Goal: Information Seeking & Learning: Learn about a topic

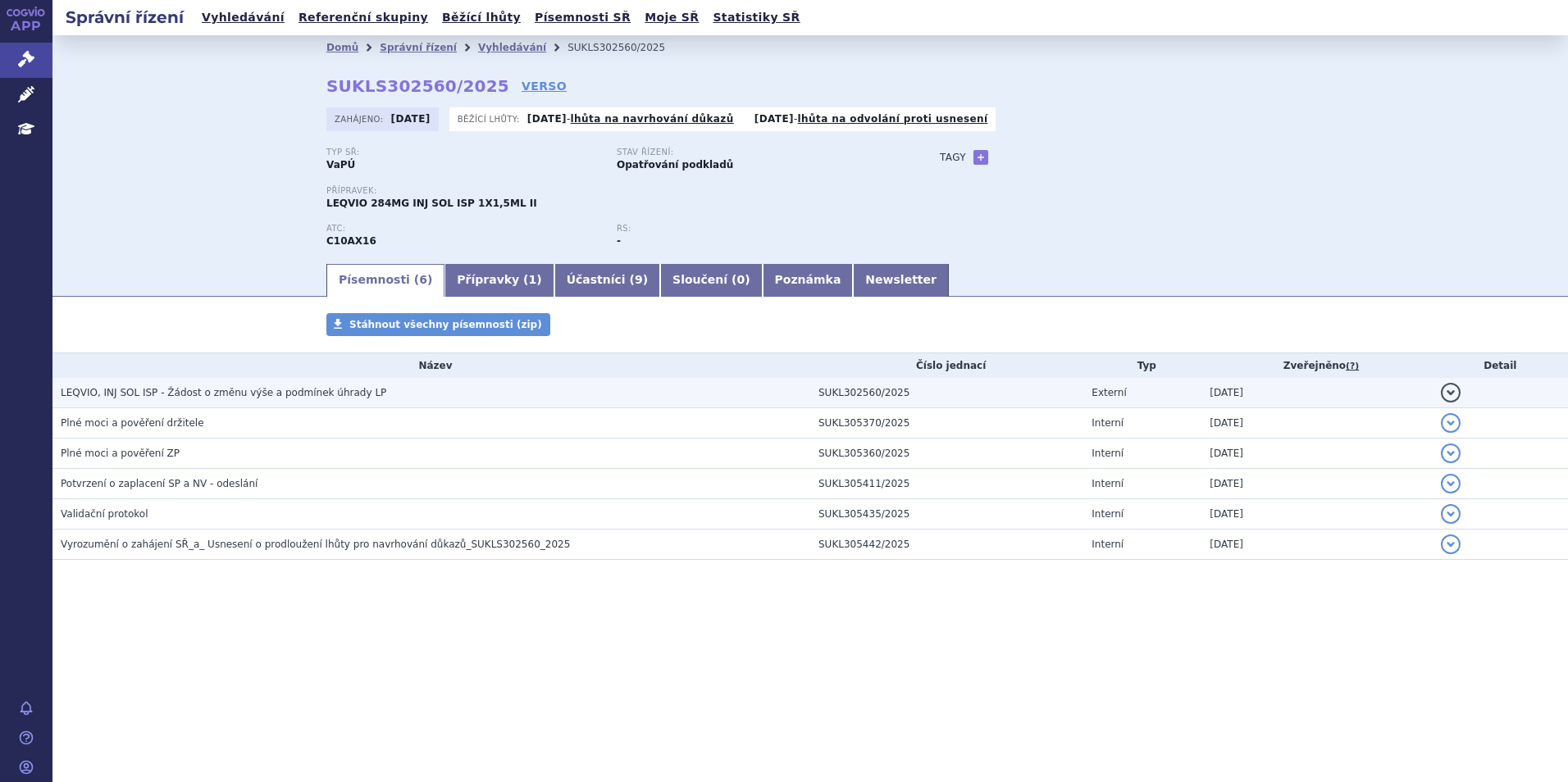
click at [180, 390] on span "LEQVIO, INJ SOL ISP - Žádost o změnu výše a podmínek úhrady LP" at bounding box center [223, 392] width 326 height 11
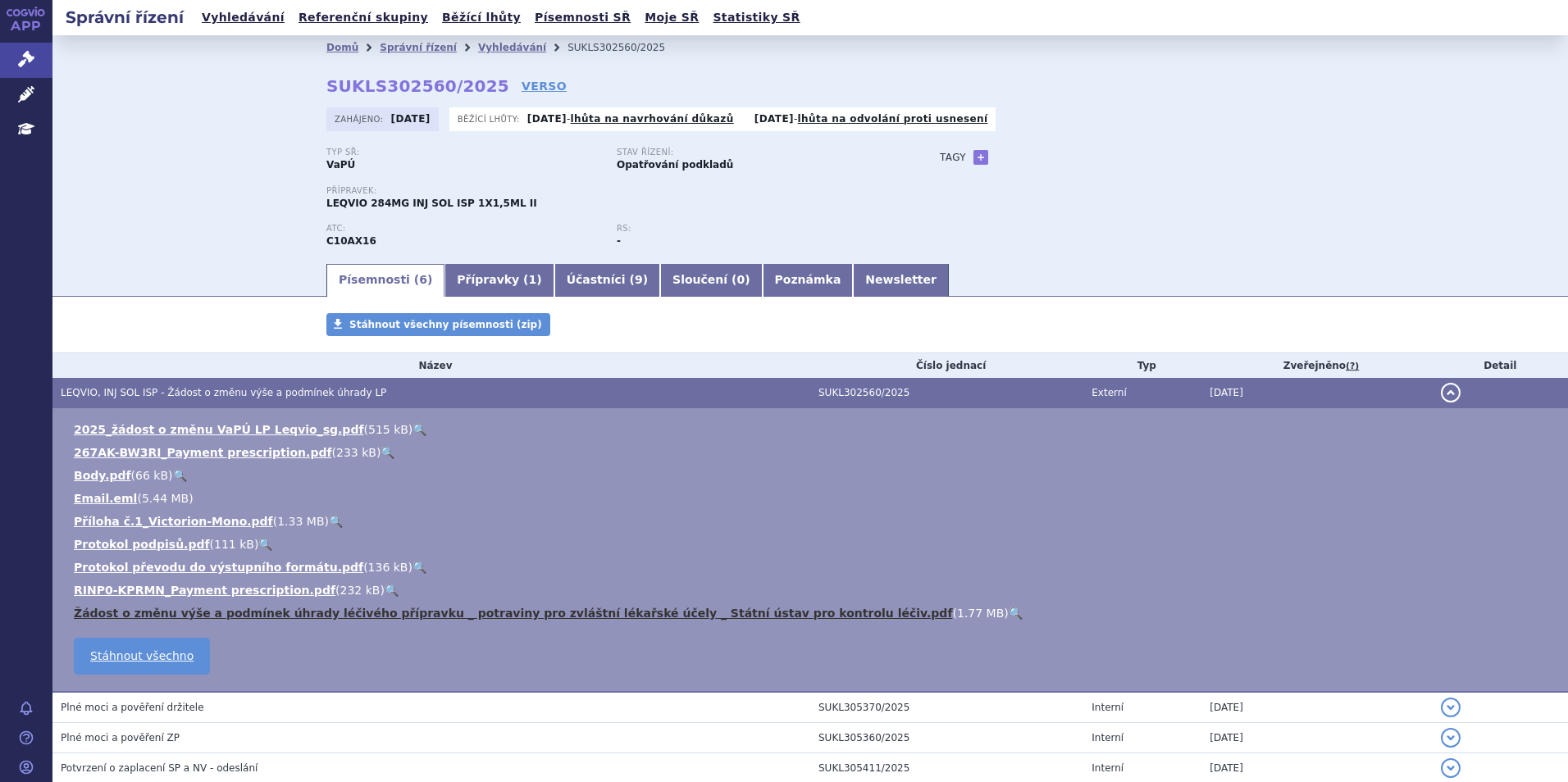
click at [192, 614] on link "Žádost o změnu výše a podmínek úhrady léčivého přípravku _ potraviny pro zvlášt…" at bounding box center [513, 613] width 879 height 13
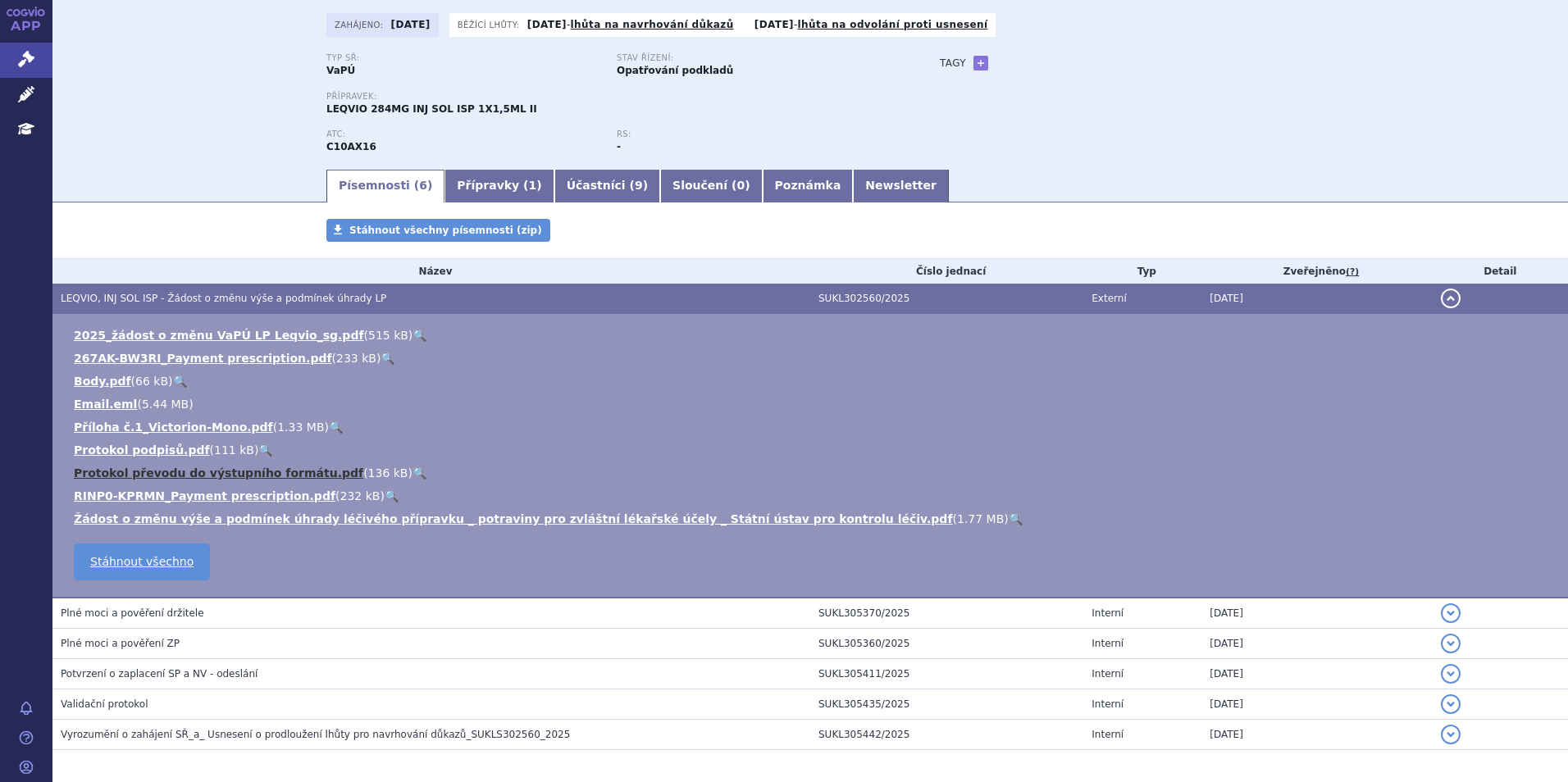
scroll to position [161, 0]
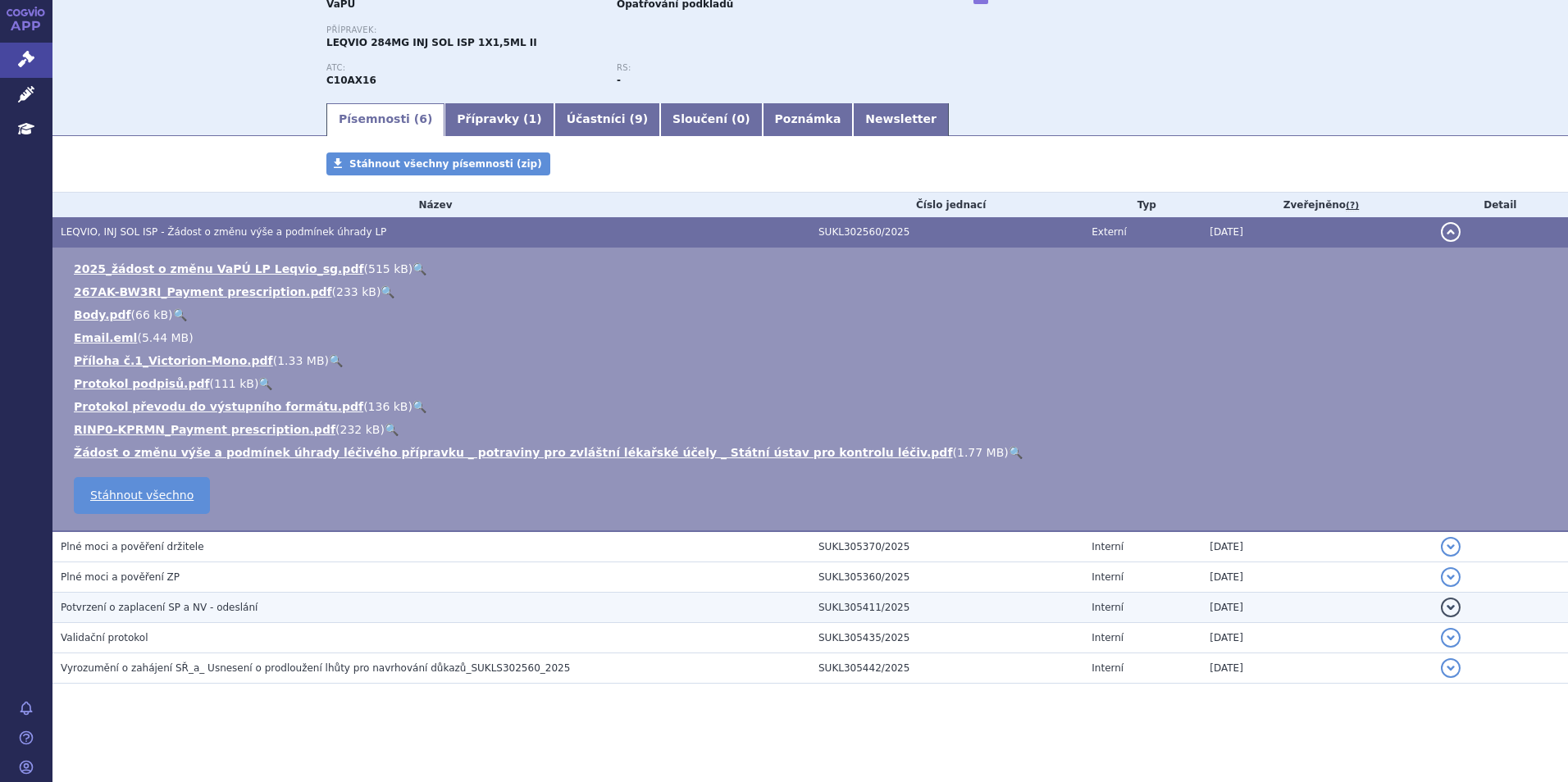
click at [126, 609] on span "Potvrzení o zaplacení SP a NV - odeslání" at bounding box center [159, 607] width 197 height 11
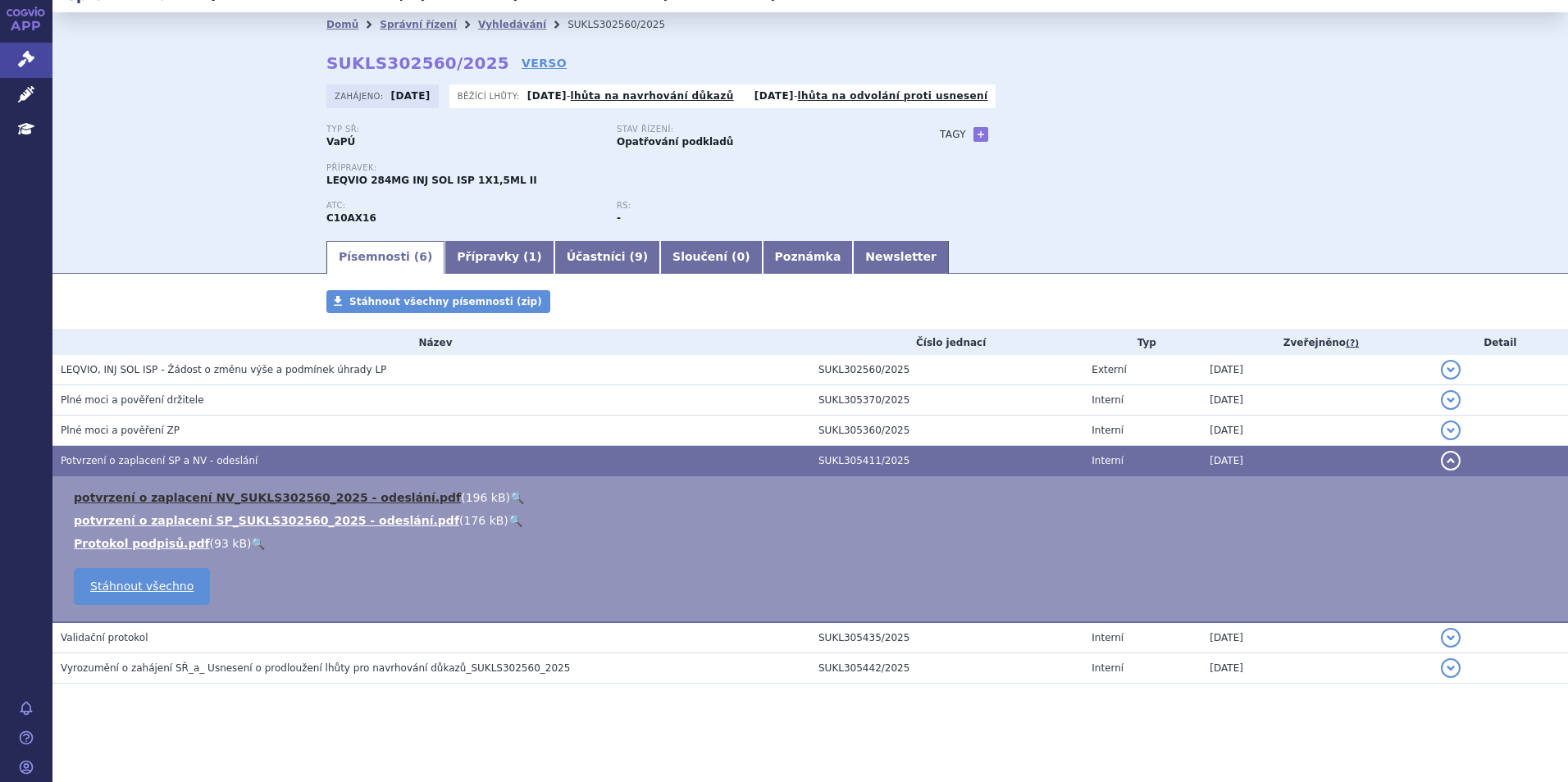
click at [259, 492] on link "potvrzení o zaplacení NV_SUKLS302560_2025 - odeslání.pdf" at bounding box center [267, 497] width 387 height 13
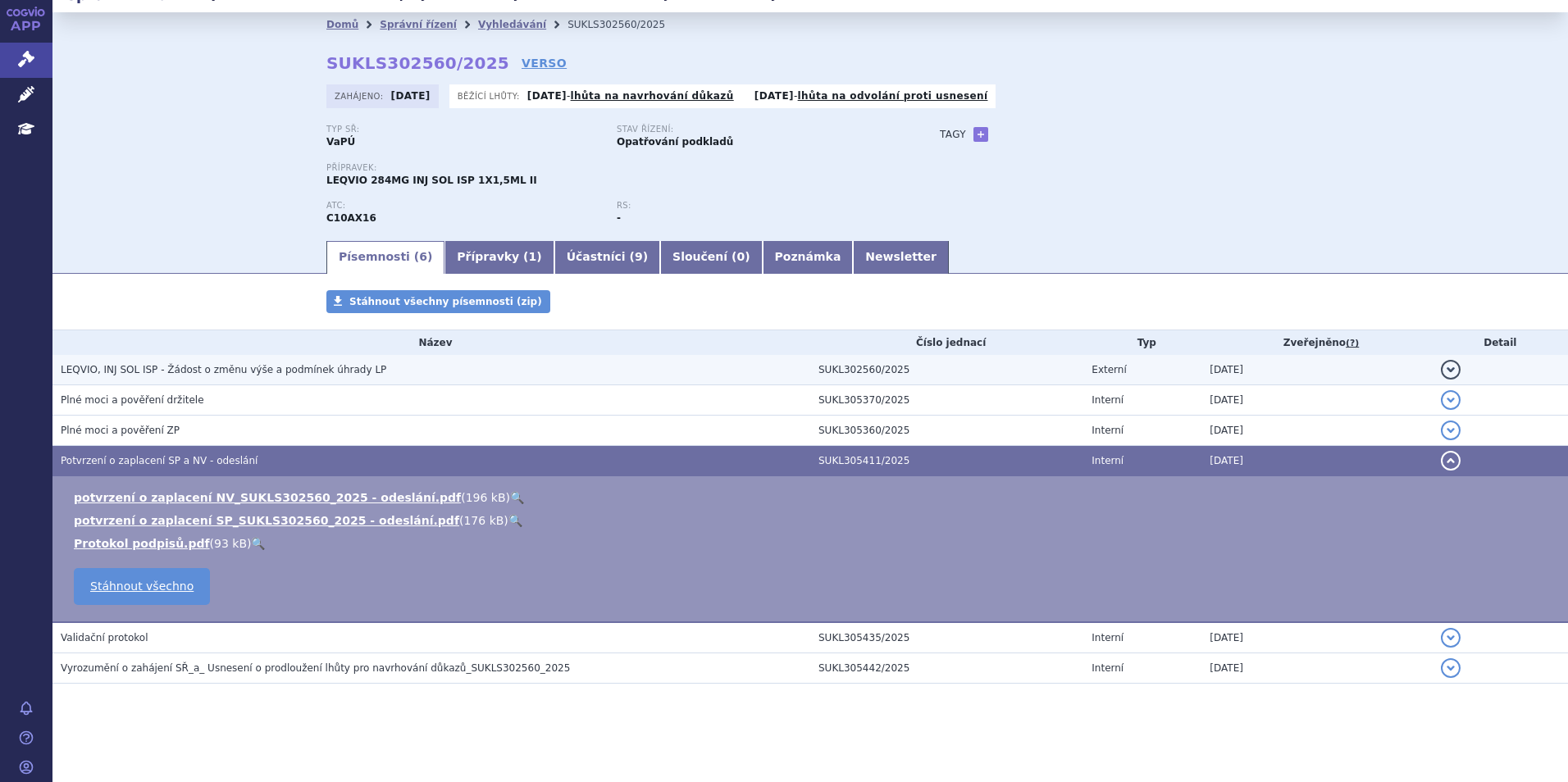
click at [253, 368] on span "LEQVIO, INJ SOL ISP - Žádost o změnu výše a podmínek úhrady LP" at bounding box center [223, 369] width 326 height 11
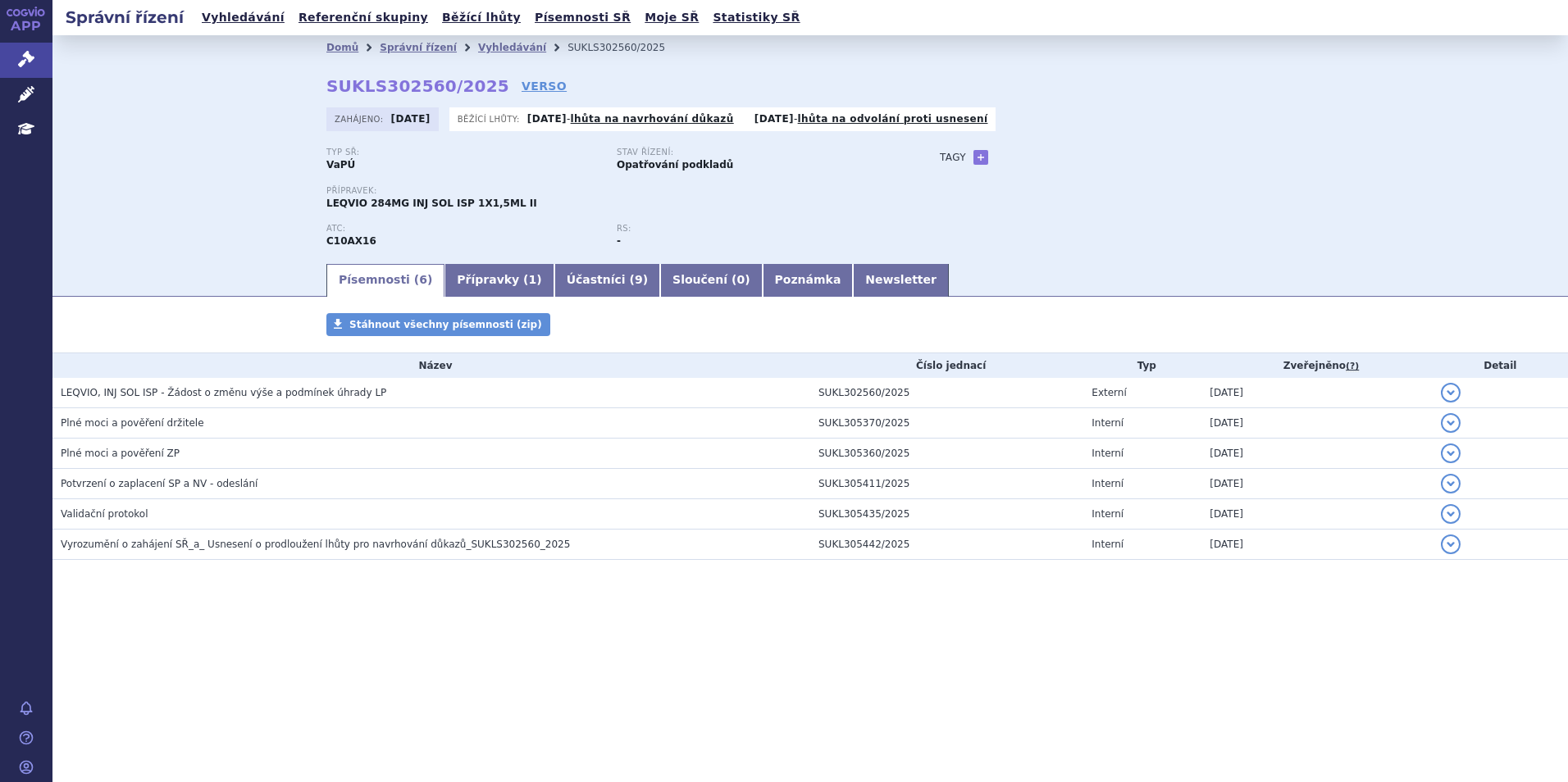
click at [457, 53] on li "Správní řízení" at bounding box center [428, 47] width 98 height 25
click at [504, 53] on link "Vyhledávání" at bounding box center [512, 47] width 68 height 11
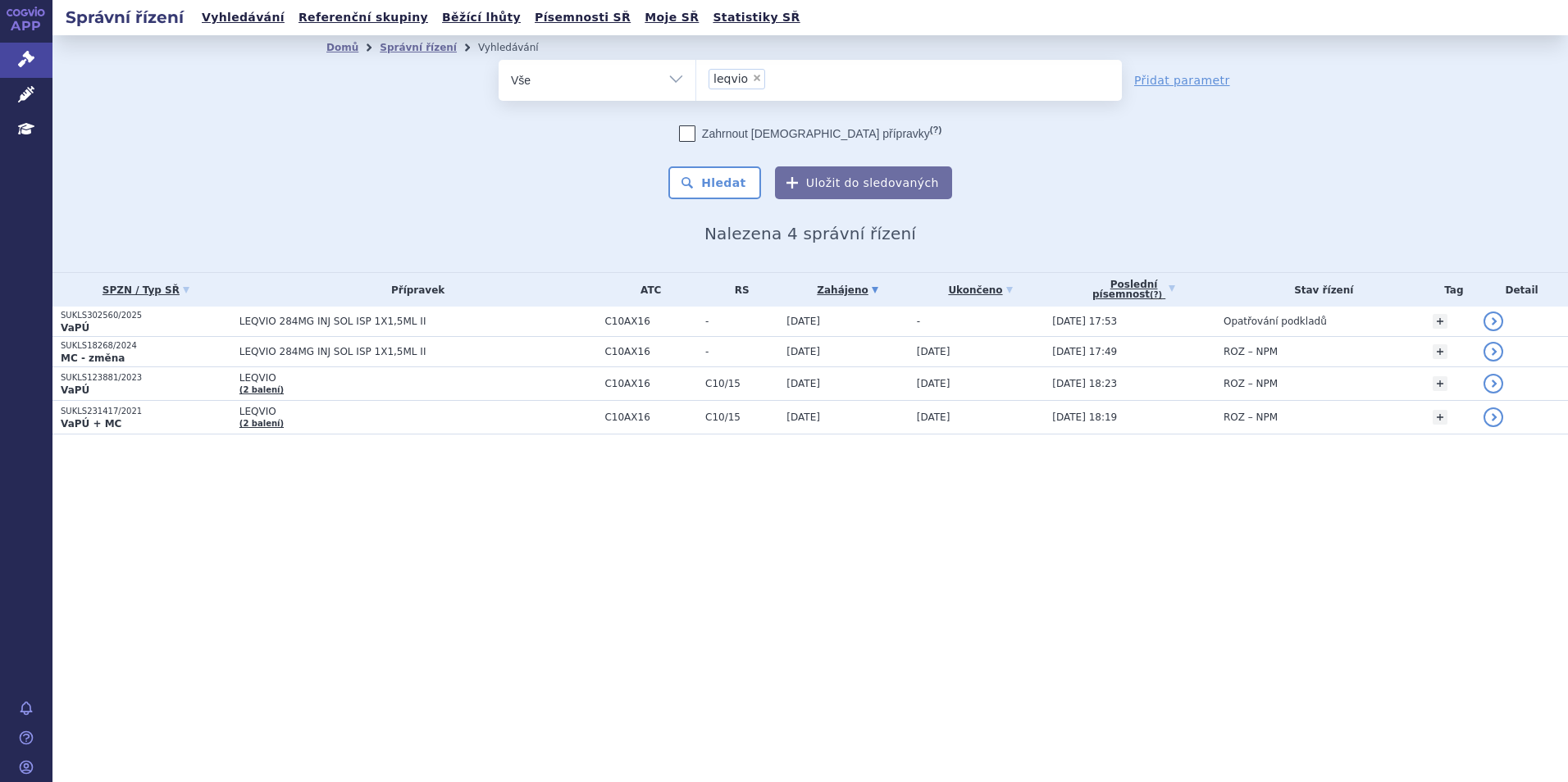
click at [752, 78] on span "×" at bounding box center [757, 78] width 10 height 10
click at [697, 78] on select "leqvio" at bounding box center [696, 79] width 1 height 41
select select
click at [756, 78] on ul at bounding box center [910, 77] width 426 height 34
click at [697, 78] on select "leqvio" at bounding box center [696, 79] width 1 height 41
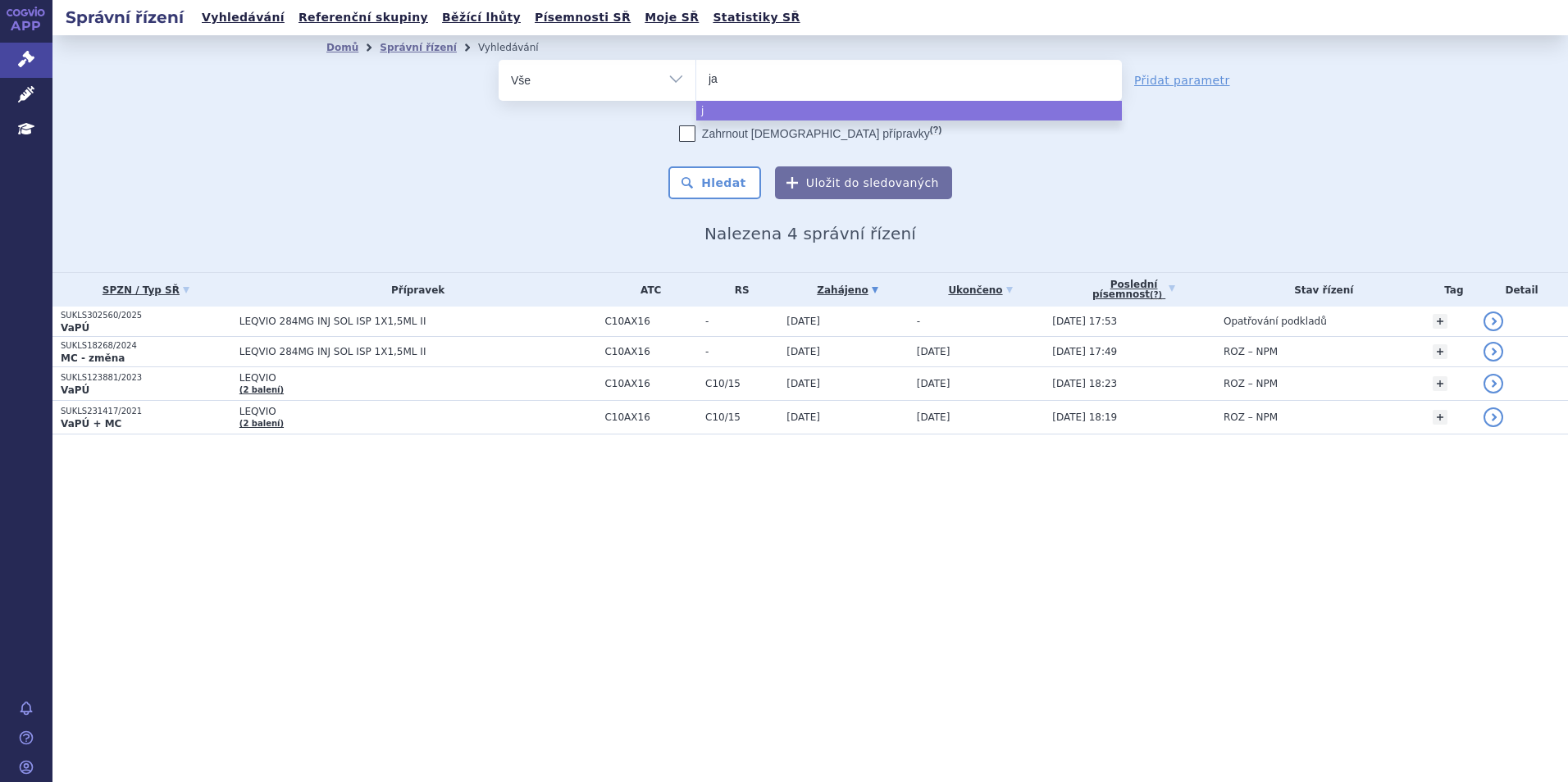
type input "jar"
type input "jard"
type input "jardia"
type input "jardian"
type input "[MEDICAL_DATA]"
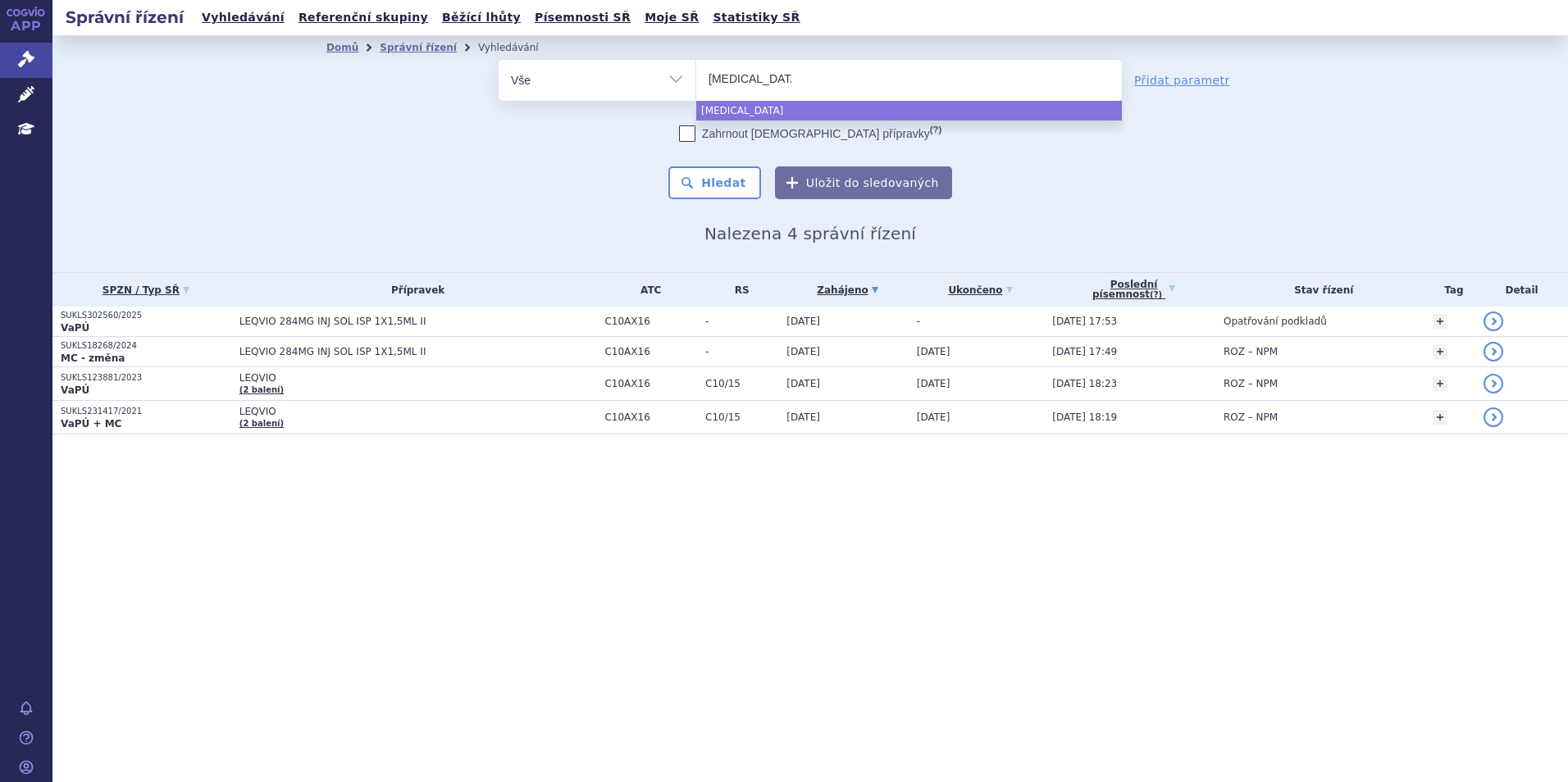
select select "jardiance"
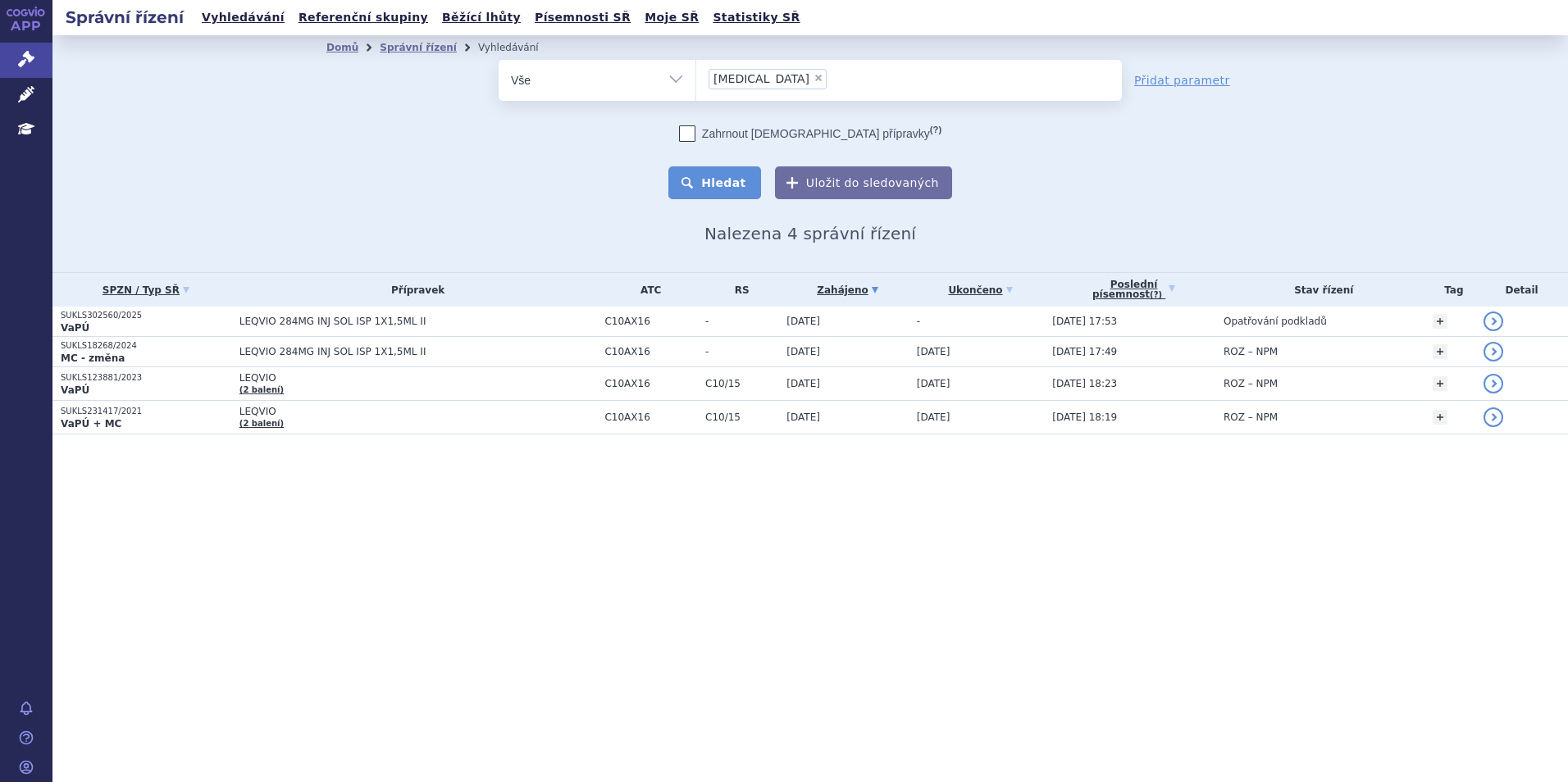
click at [729, 167] on button "Hledat" at bounding box center [715, 183] width 92 height 32
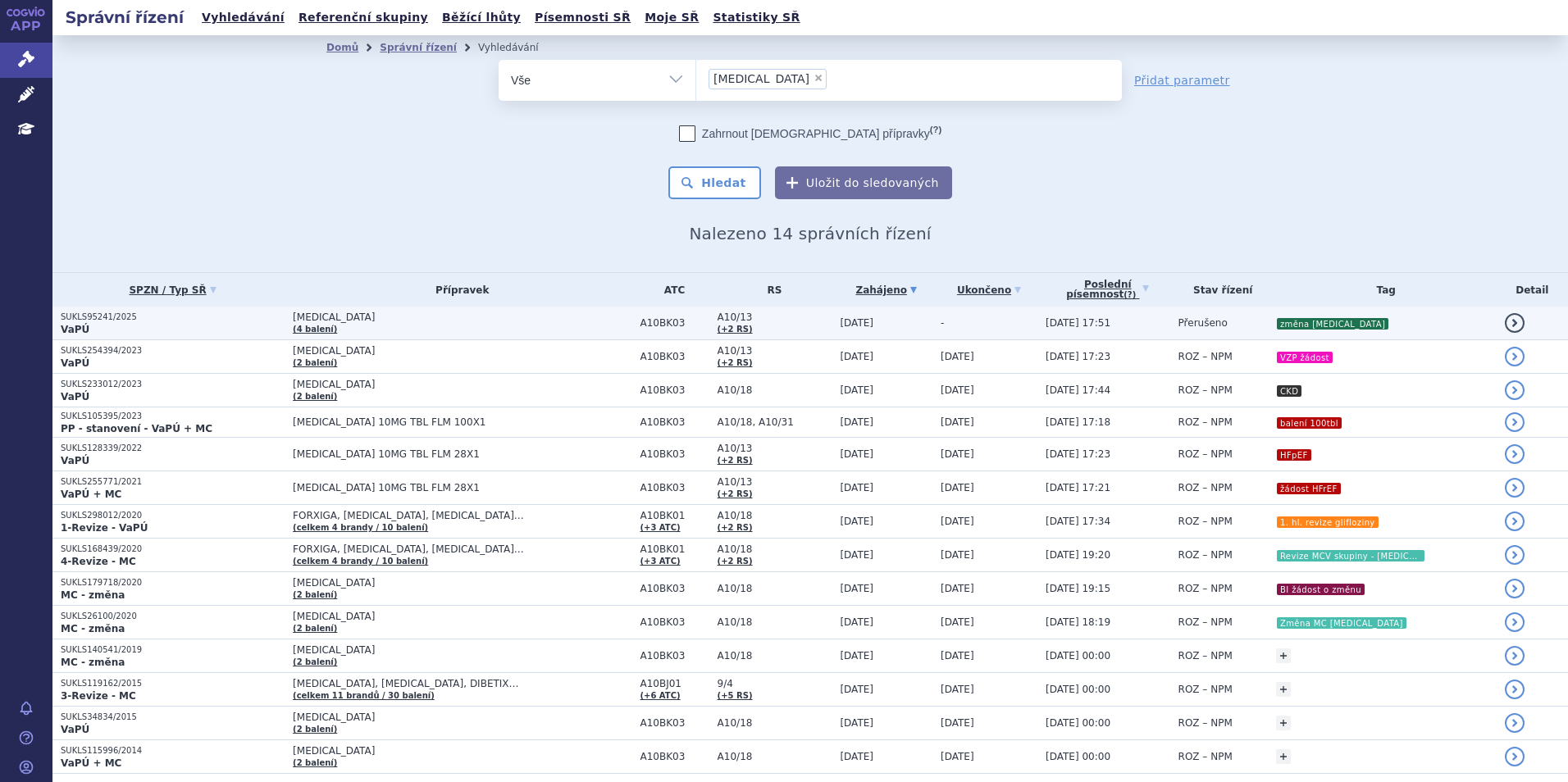
click at [448, 328] on td "JARDIANCE (4 balení)" at bounding box center [458, 323] width 347 height 33
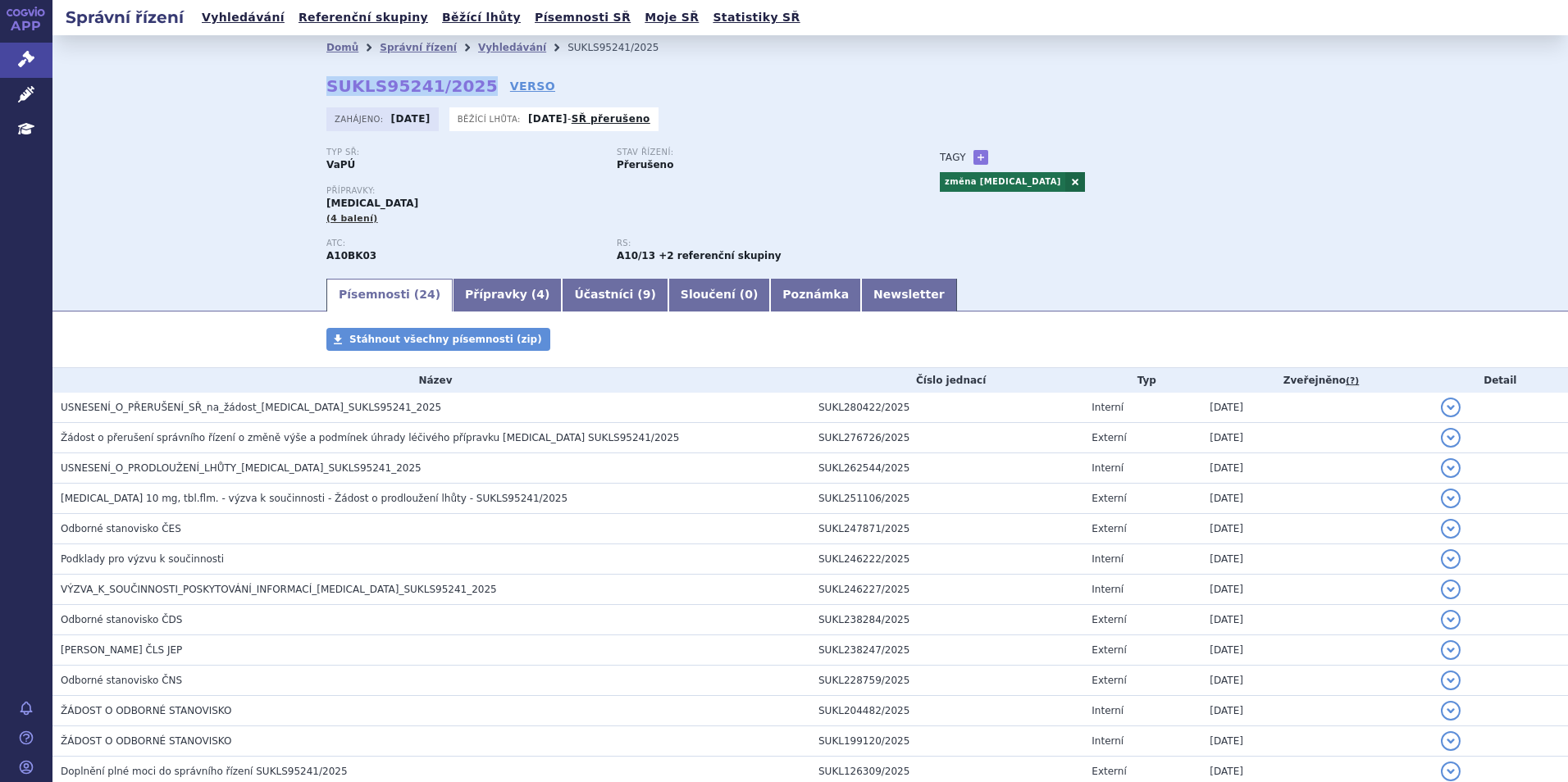
drag, startPoint x: 315, startPoint y: 85, endPoint x: 461, endPoint y: 85, distance: 146.0
click at [461, 85] on div "Domů Správní řízení Vyhledávání SUKLS95241/2025 SUKLS95241/2025 VERSO [GEOGRAPH…" at bounding box center [810, 168] width 1034 height 216
copy strong "SUKLS95241/2025"
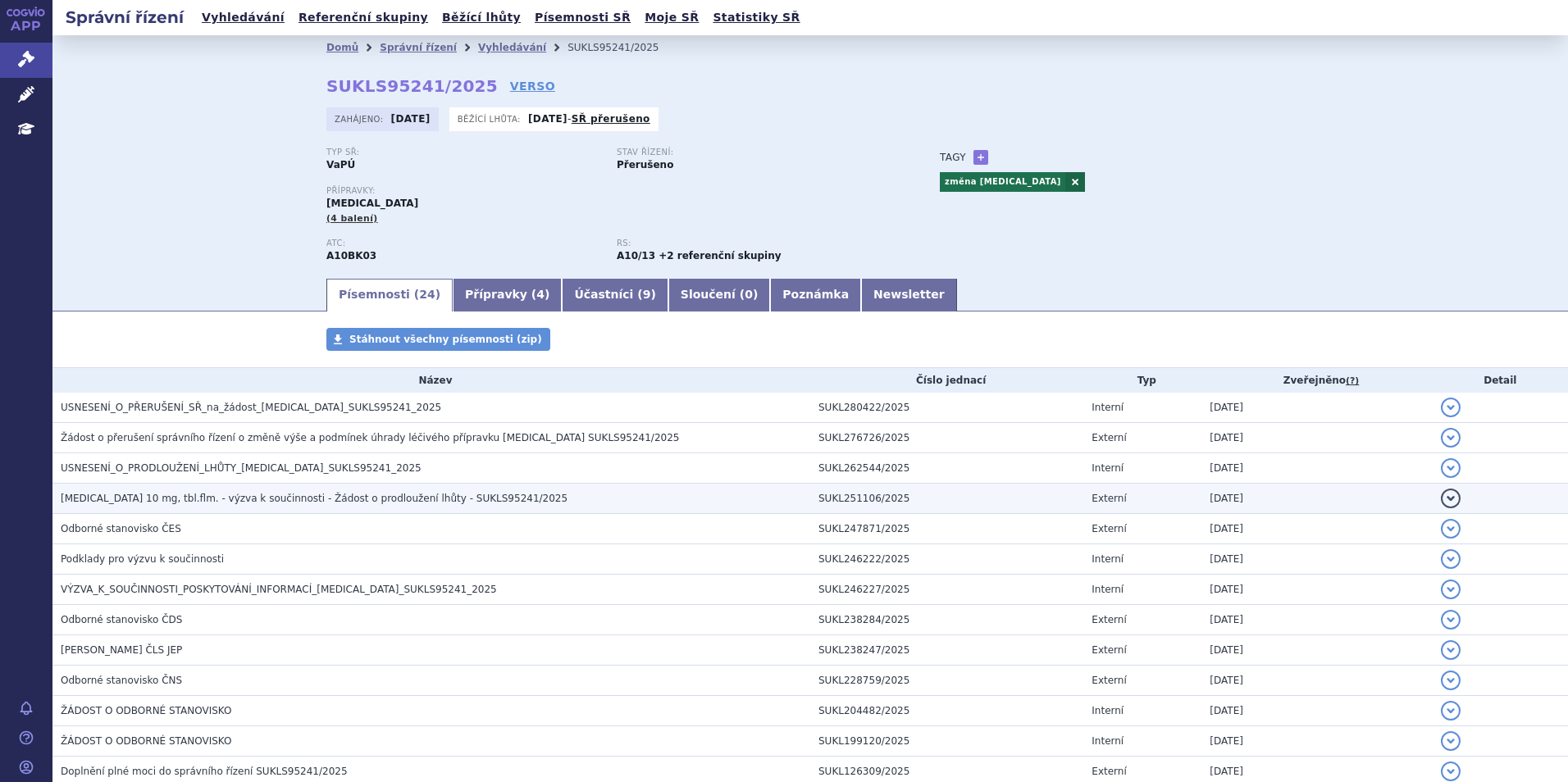
click at [872, 492] on td "SUKL251106/2025" at bounding box center [946, 498] width 273 height 30
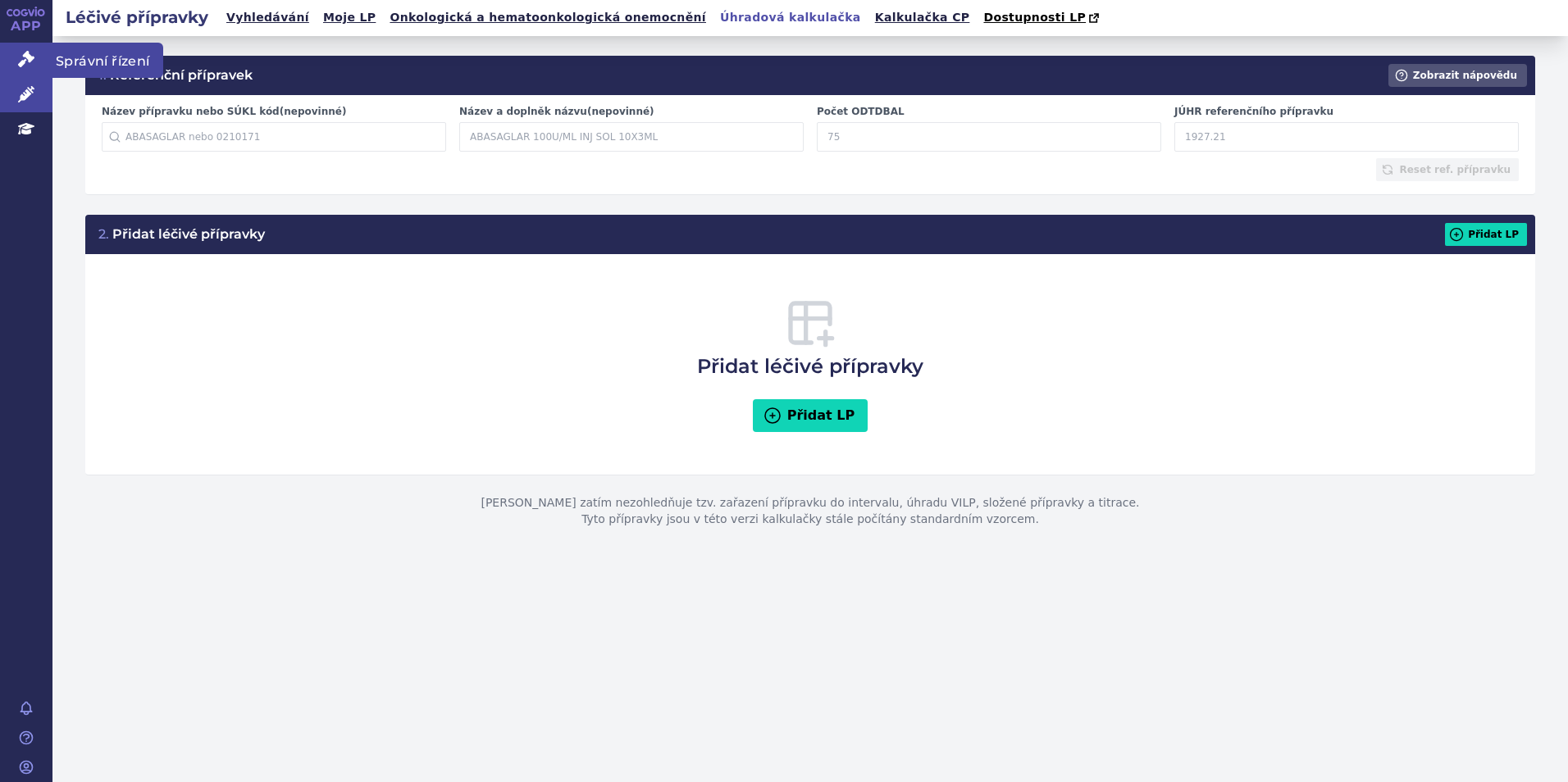
click at [38, 50] on link "Správní řízení" at bounding box center [26, 60] width 52 height 34
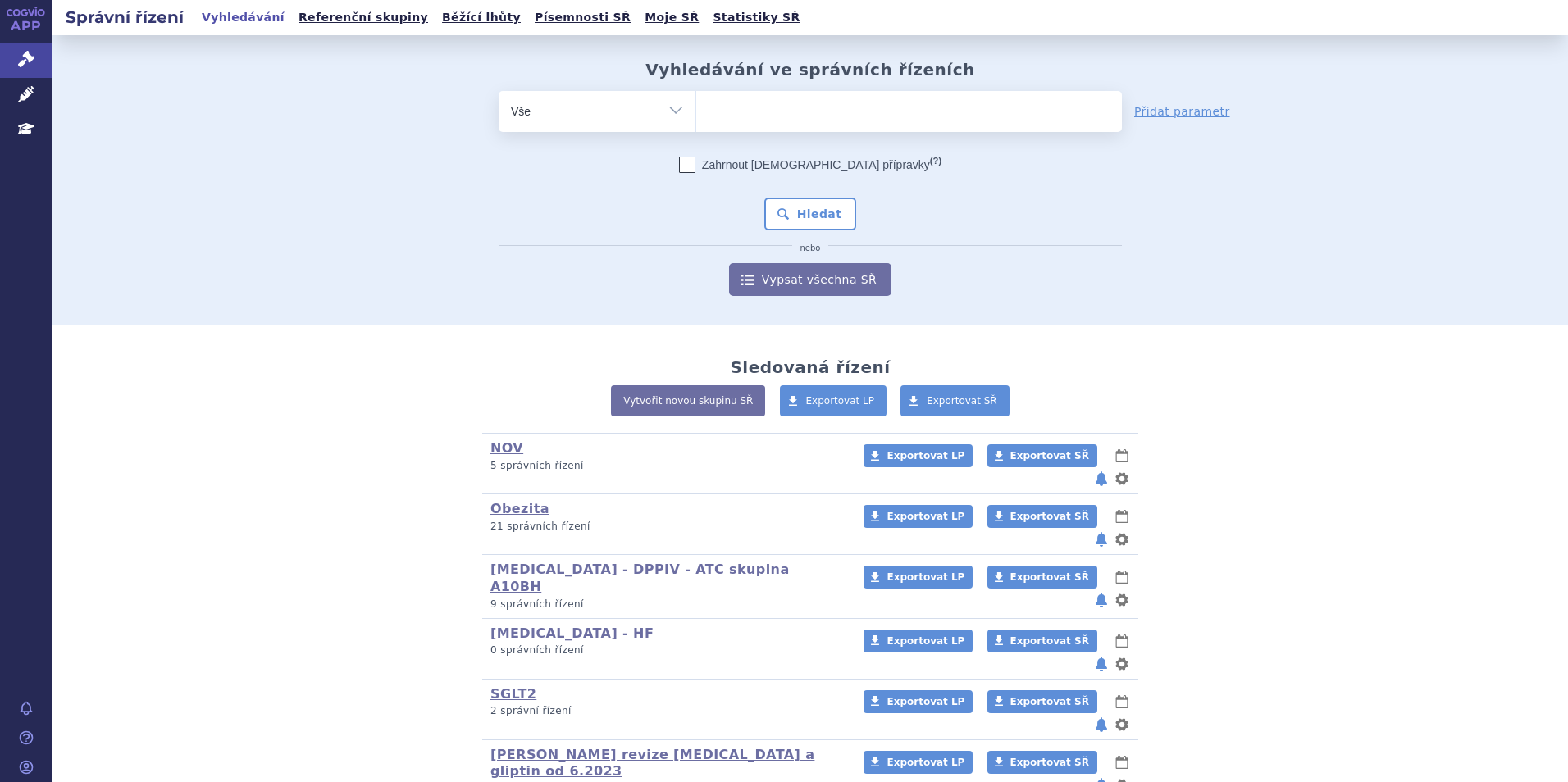
click at [856, 97] on ul at bounding box center [910, 108] width 426 height 34
click at [697, 97] on select at bounding box center [696, 111] width 1 height 41
type input "ja"
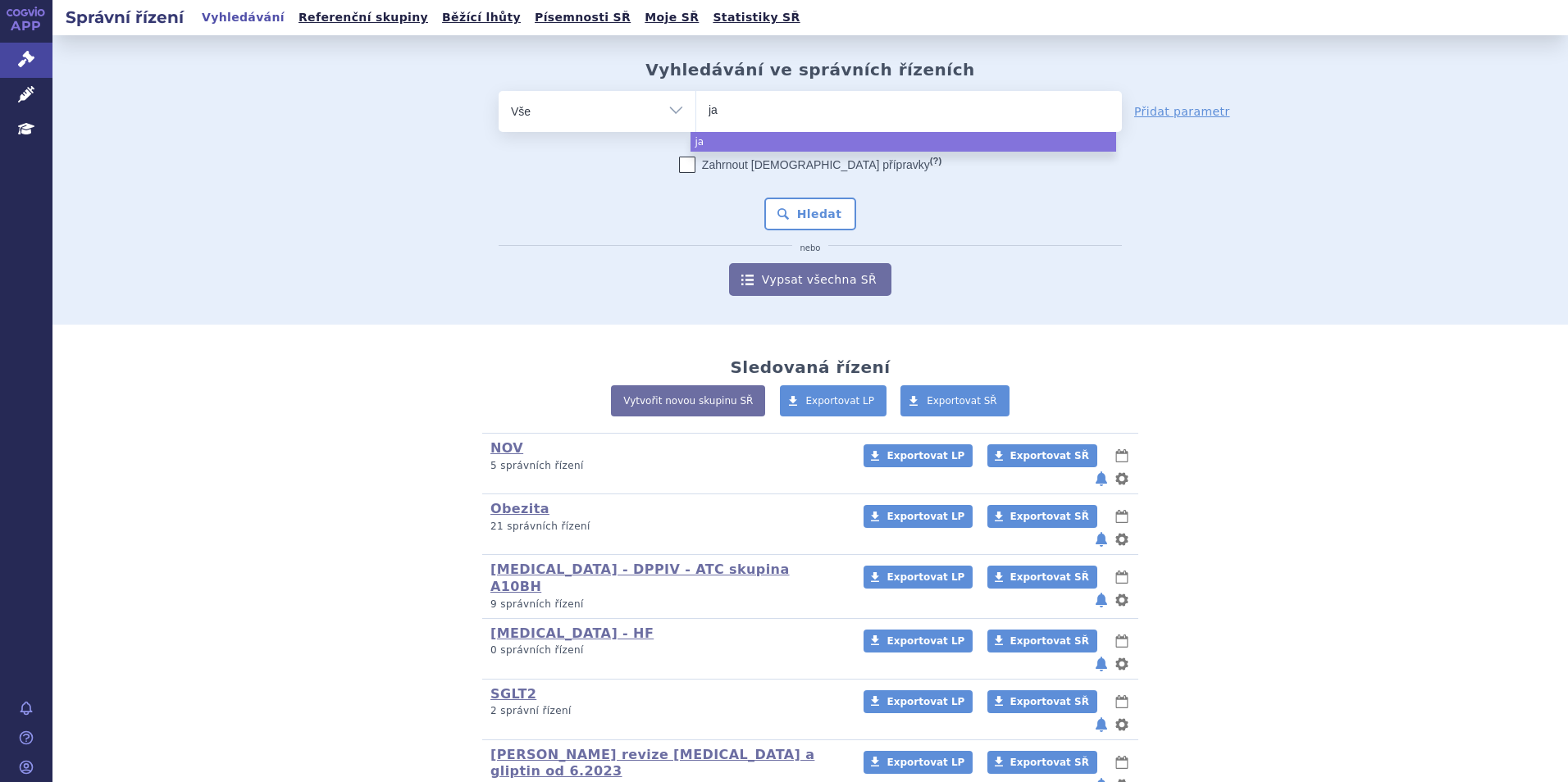
type input "jar"
type input "jardi"
type input "jardia"
type input "jardianc"
type input "jardiance"
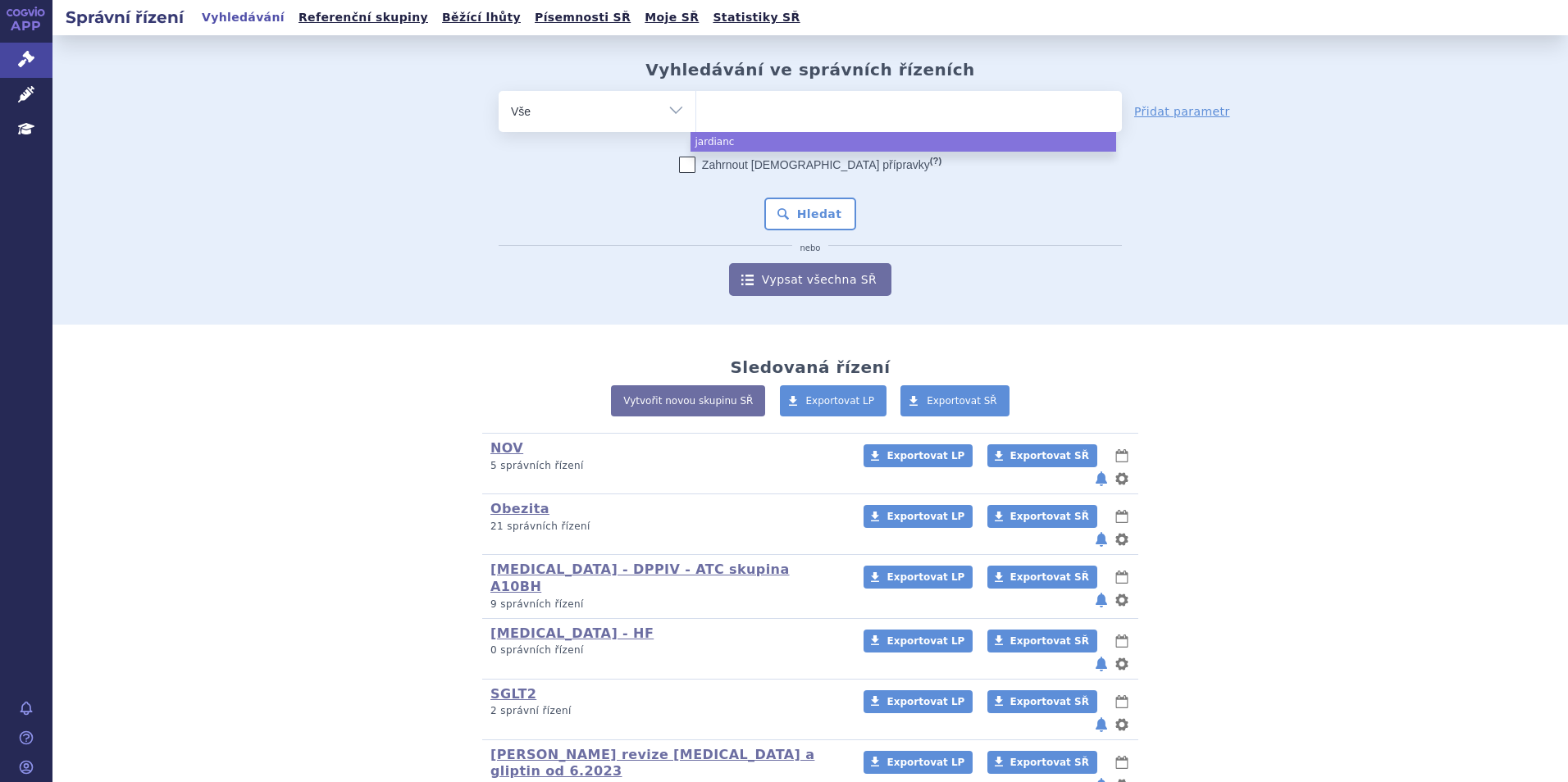
select select "jardiance"
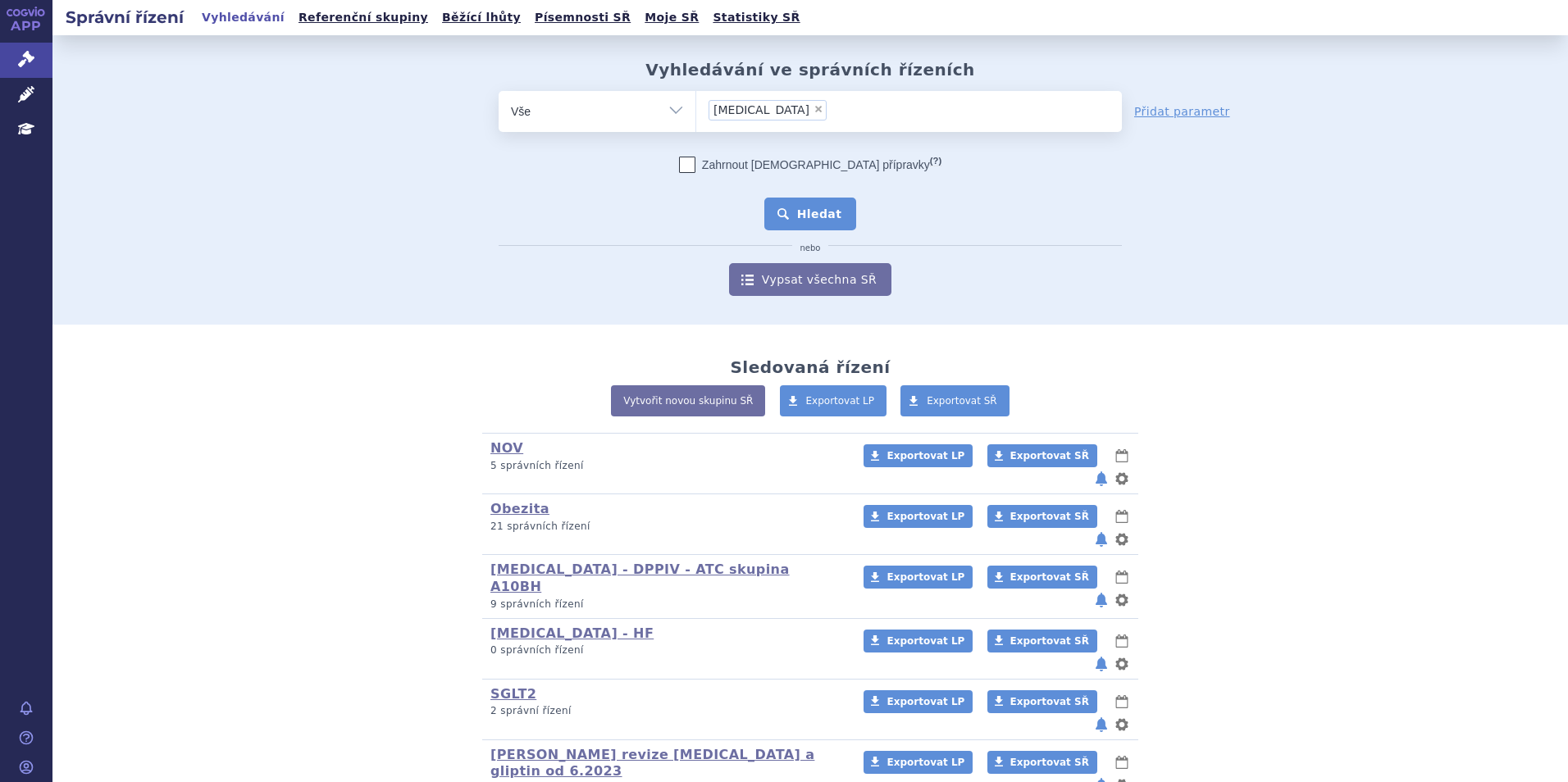
click at [813, 211] on button "Hledat" at bounding box center [811, 214] width 92 height 32
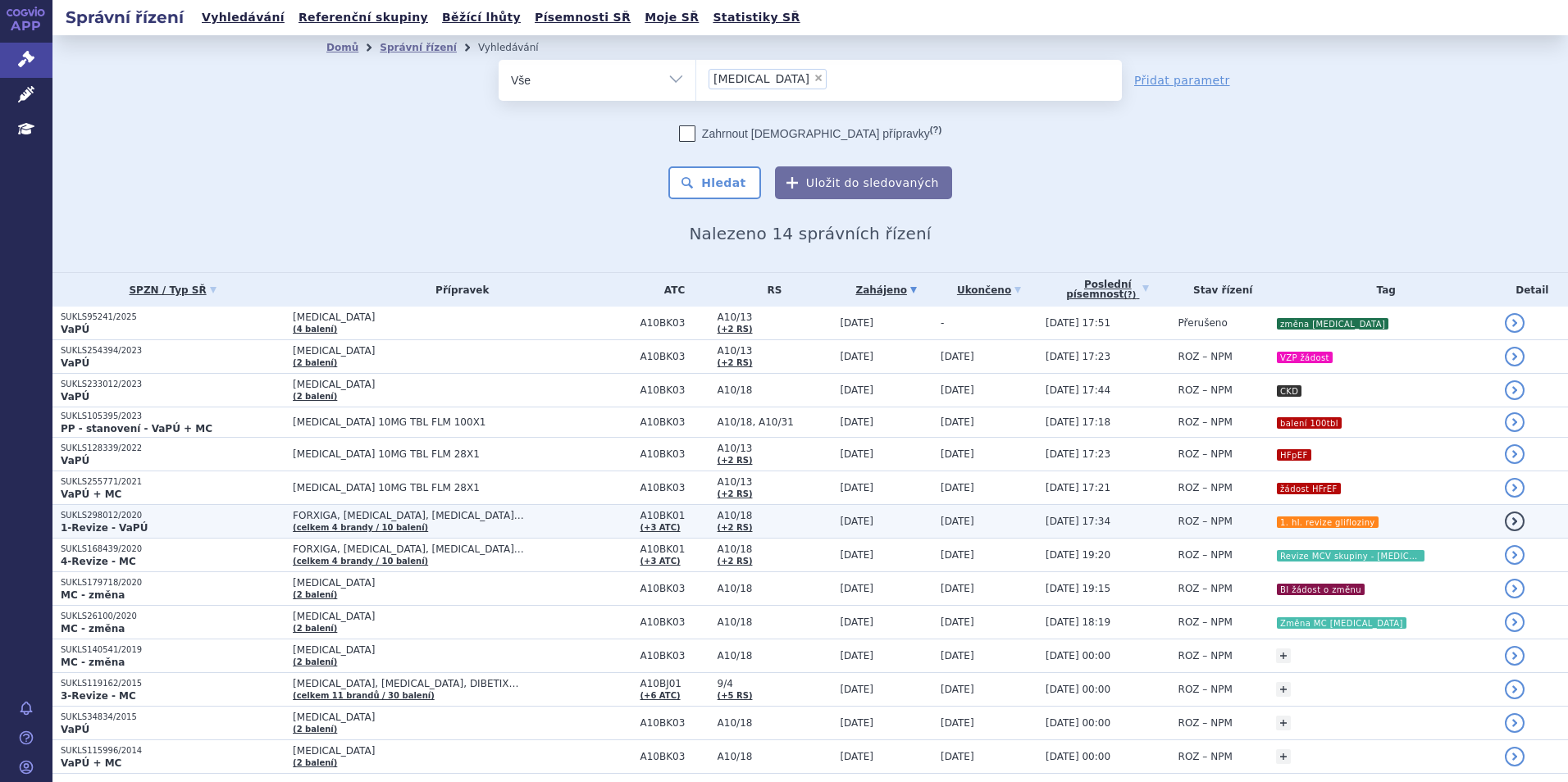
click at [450, 520] on span "FORXIGA, [MEDICAL_DATA], [MEDICAL_DATA]…" at bounding box center [463, 515] width 339 height 11
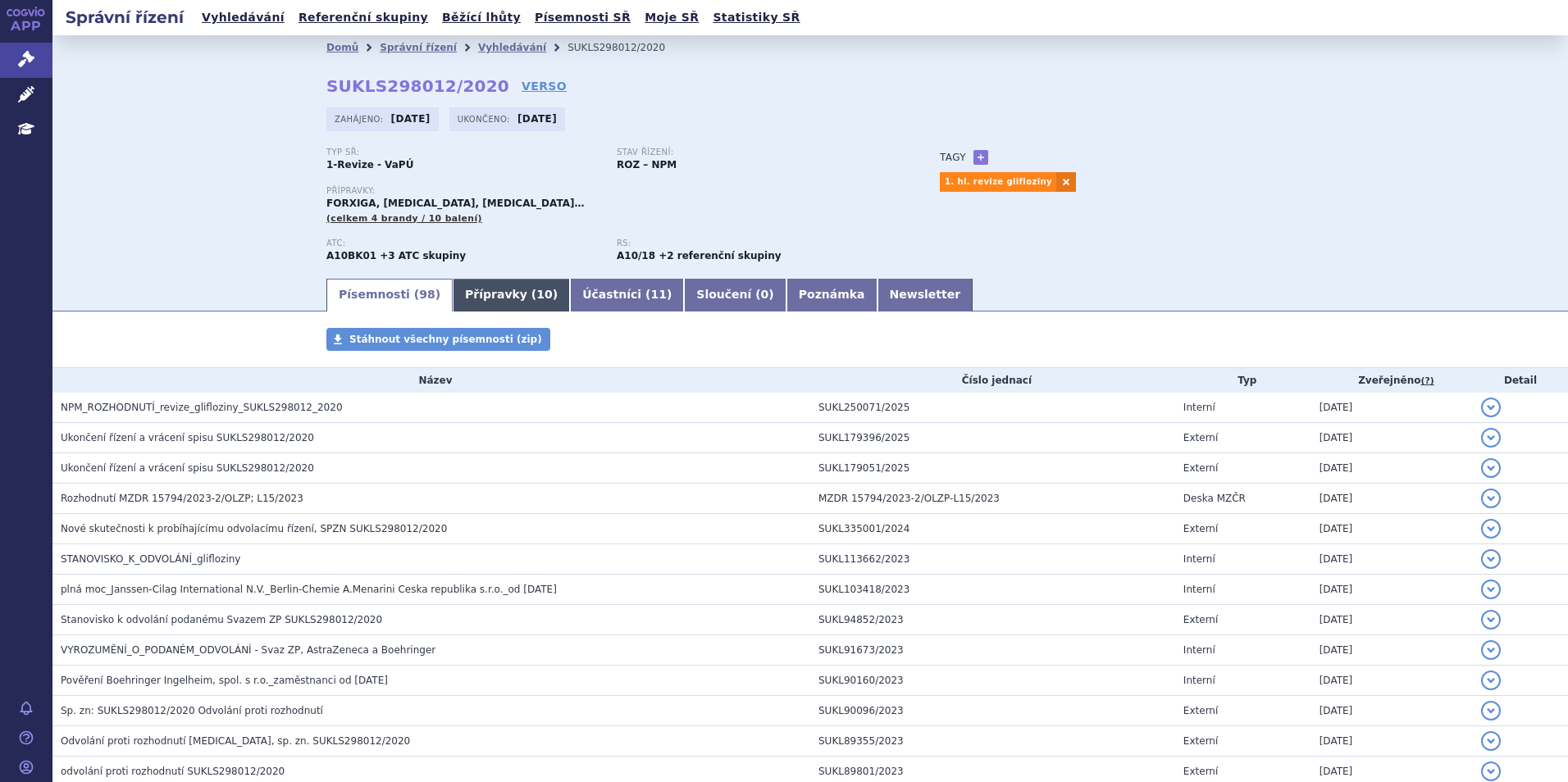
click at [483, 287] on link "Přípravky ( 10 )" at bounding box center [511, 295] width 117 height 32
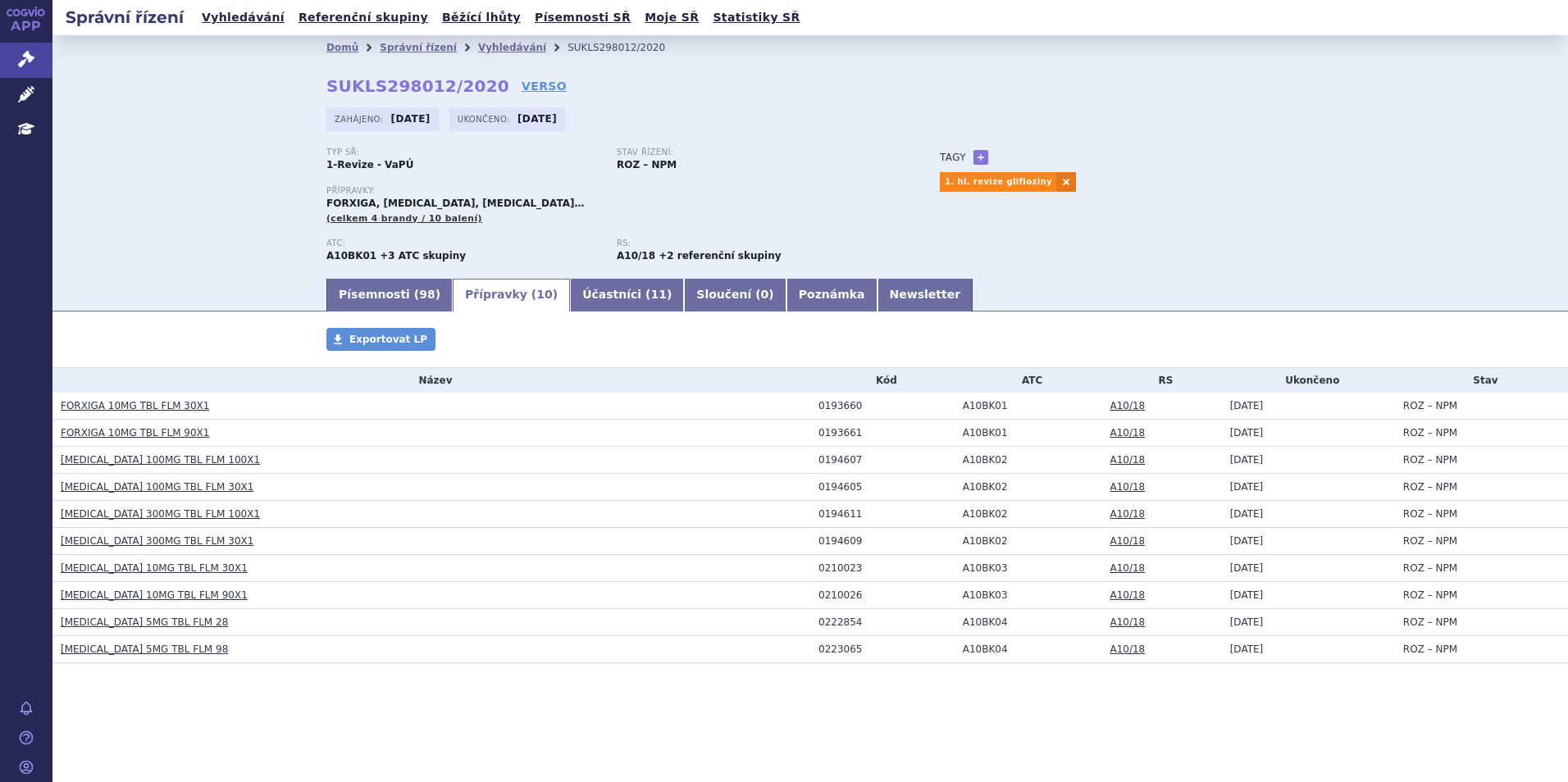
click at [1124, 409] on link "A10/18" at bounding box center [1127, 405] width 35 height 11
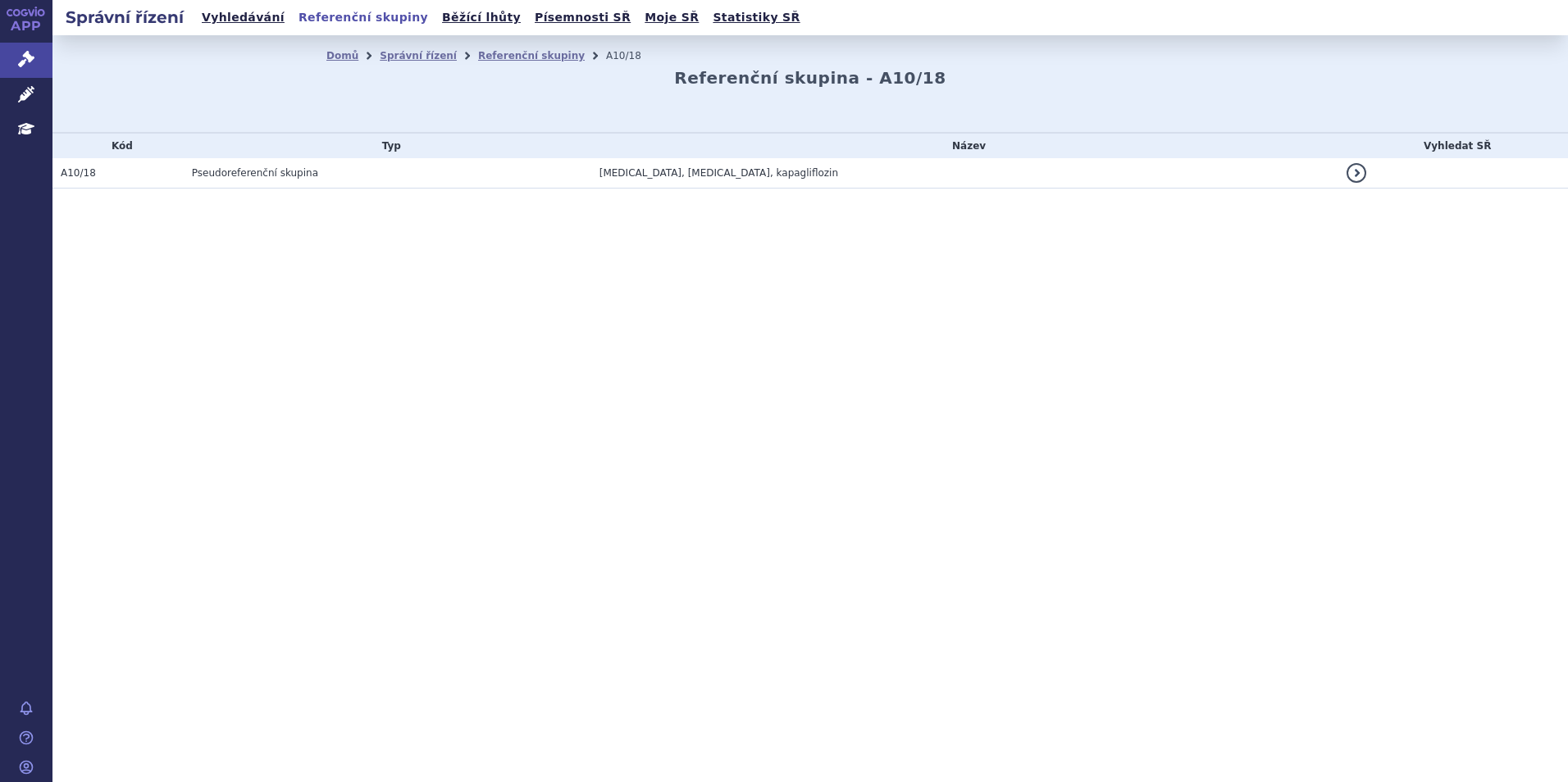
click at [1352, 177] on link "vyfiltrovat" at bounding box center [1356, 173] width 20 height 20
click at [260, 172] on span "Pseudoreferenční skupina" at bounding box center [256, 173] width 127 height 11
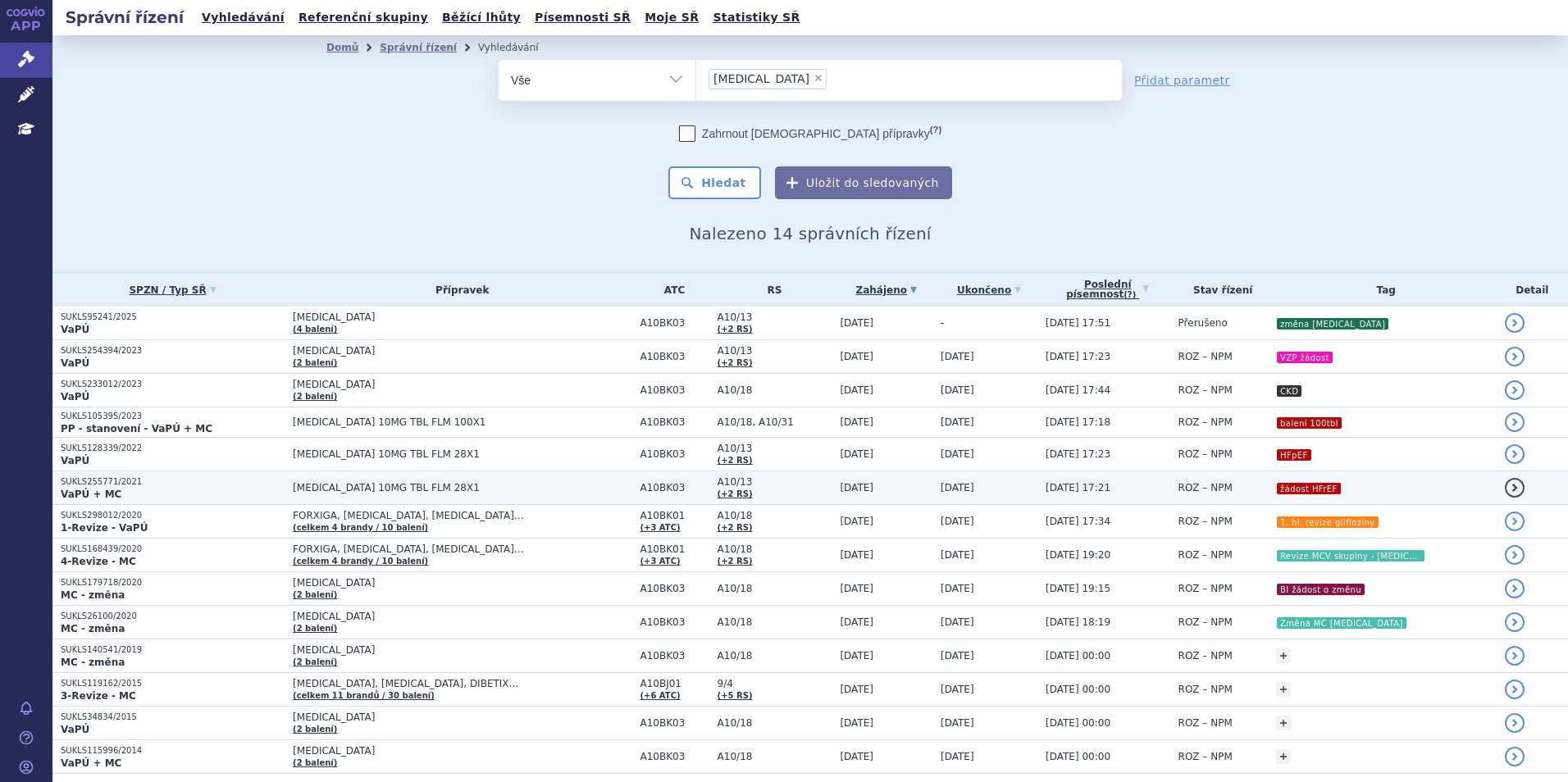
click at [482, 482] on span "JARDIANCE 10MG TBL FLM 28X1" at bounding box center [463, 487] width 339 height 11
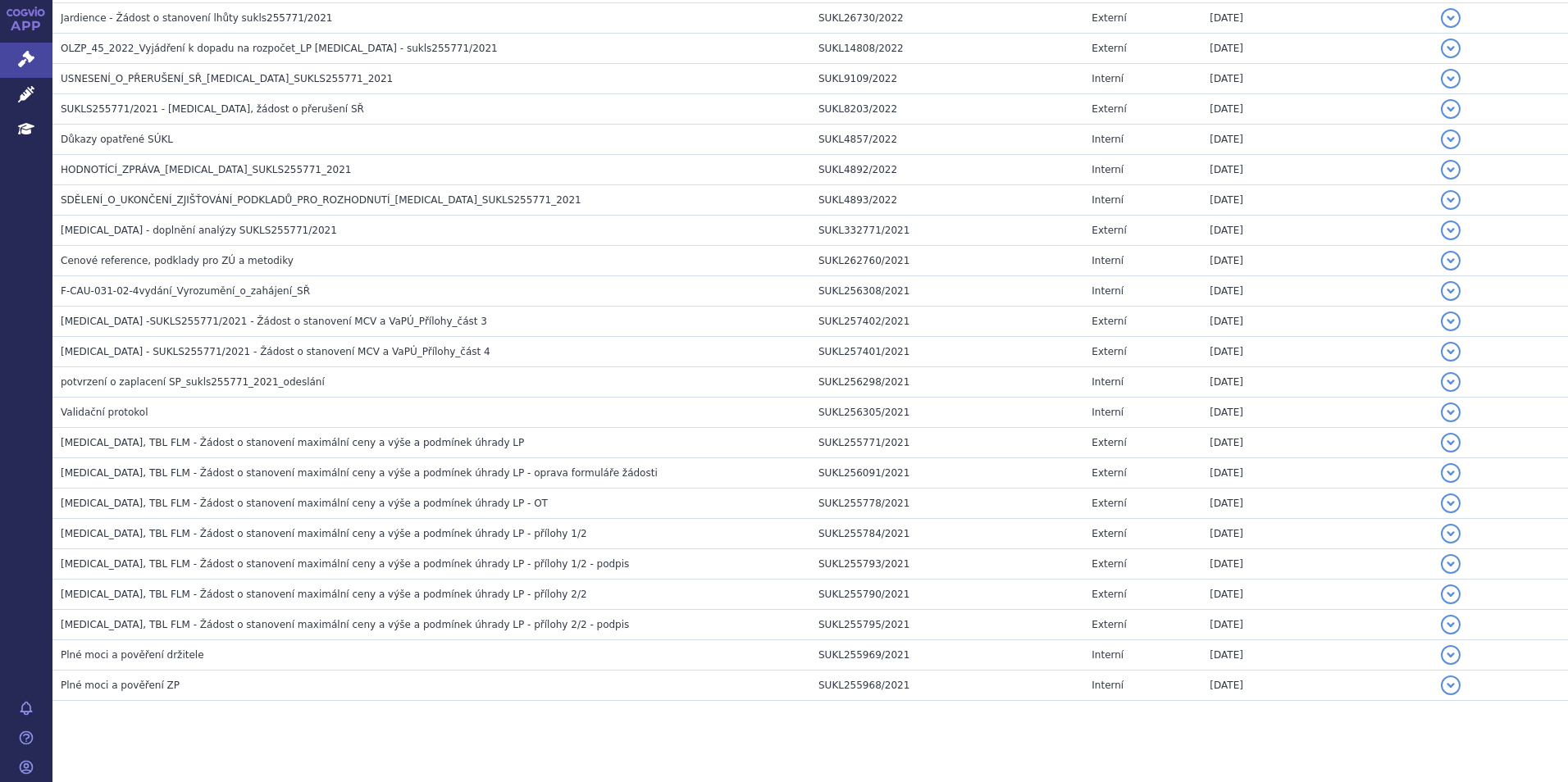
scroll to position [786, 0]
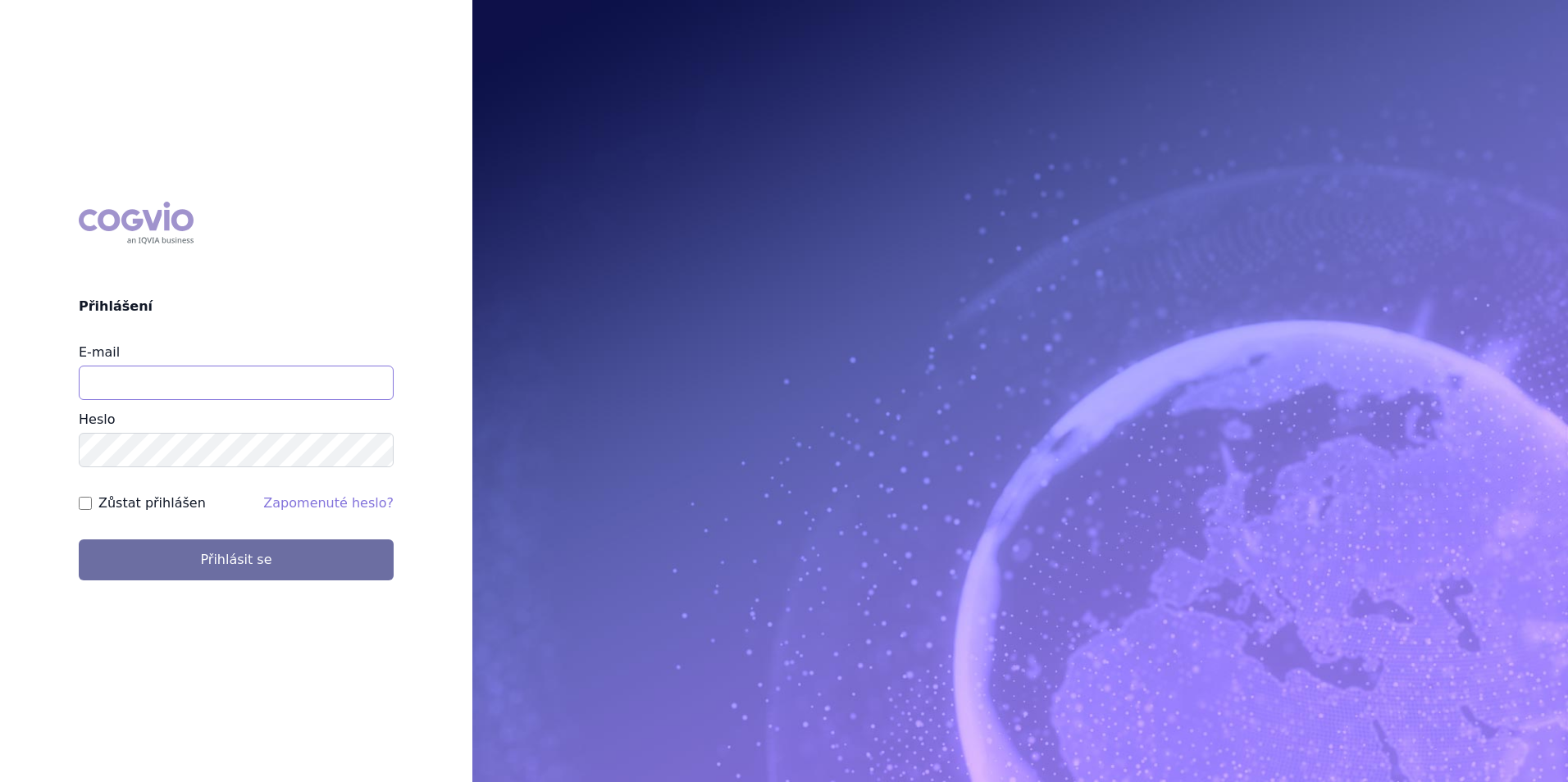
click at [238, 377] on input "E-mail" at bounding box center [236, 383] width 315 height 34
type input "klara.koubkova.ext@boehringer-ingelheim.com"
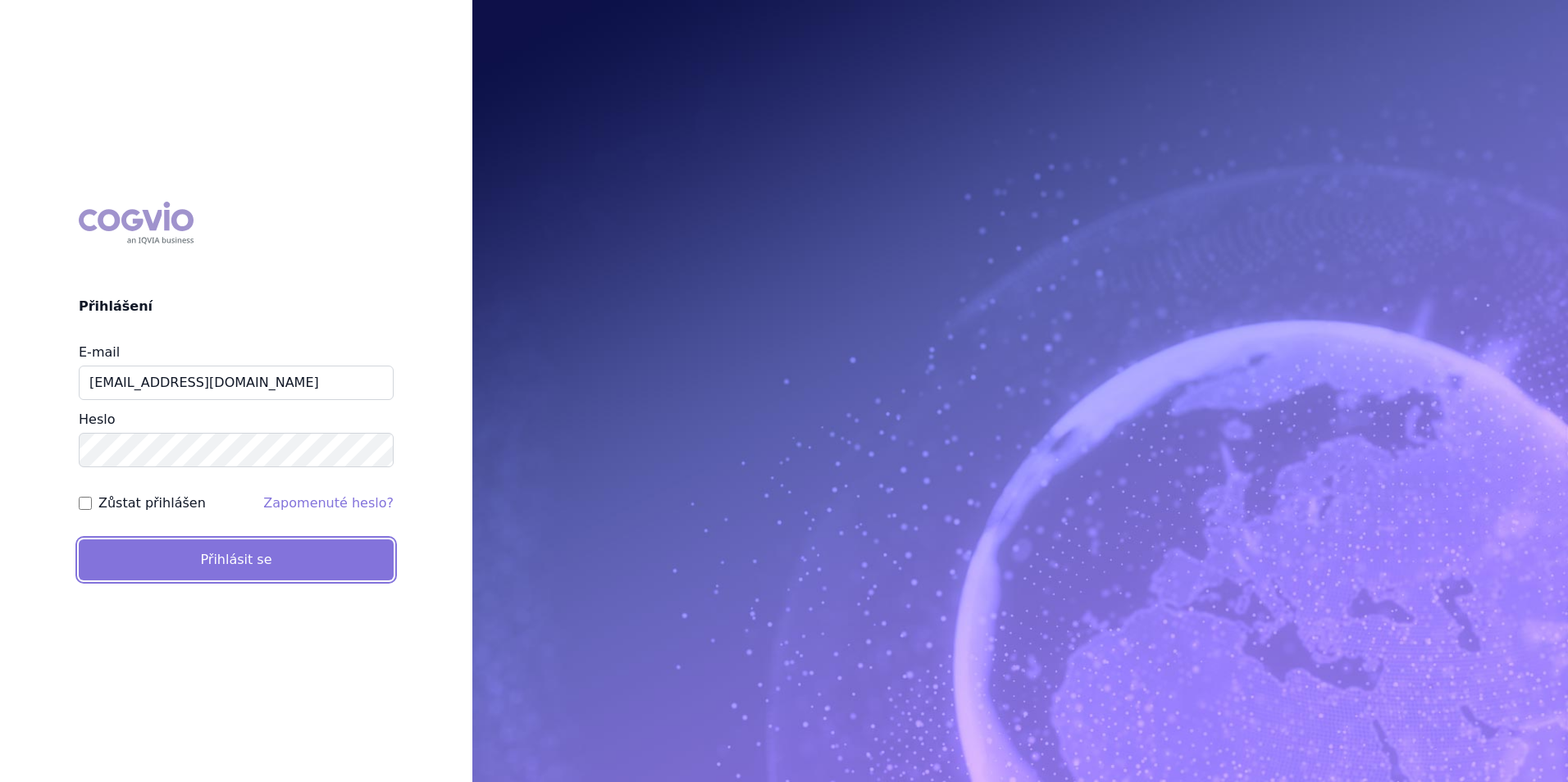
click at [229, 568] on button "Přihlásit se" at bounding box center [236, 560] width 315 height 41
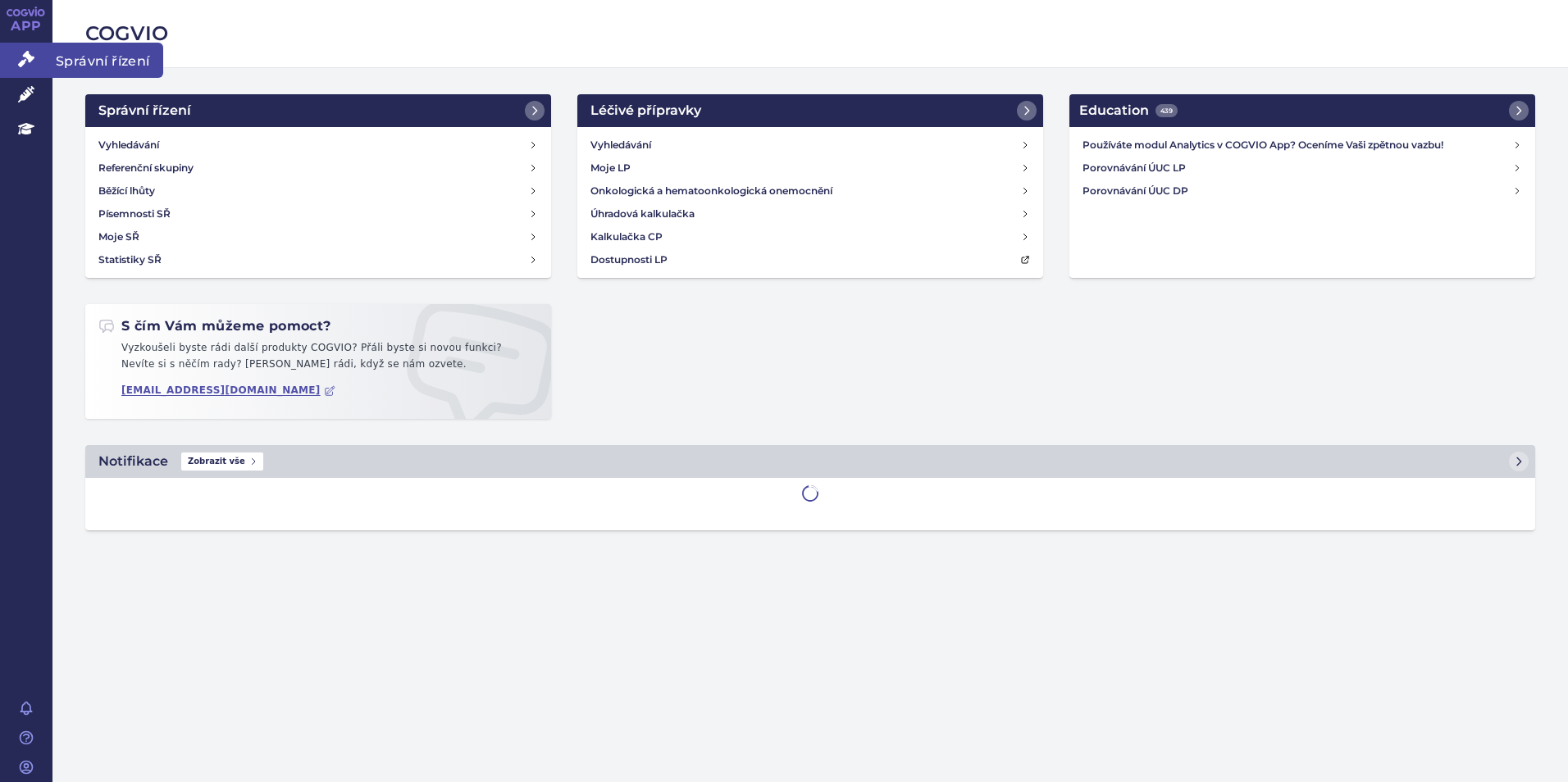
click at [32, 65] on icon at bounding box center [26, 58] width 16 height 16
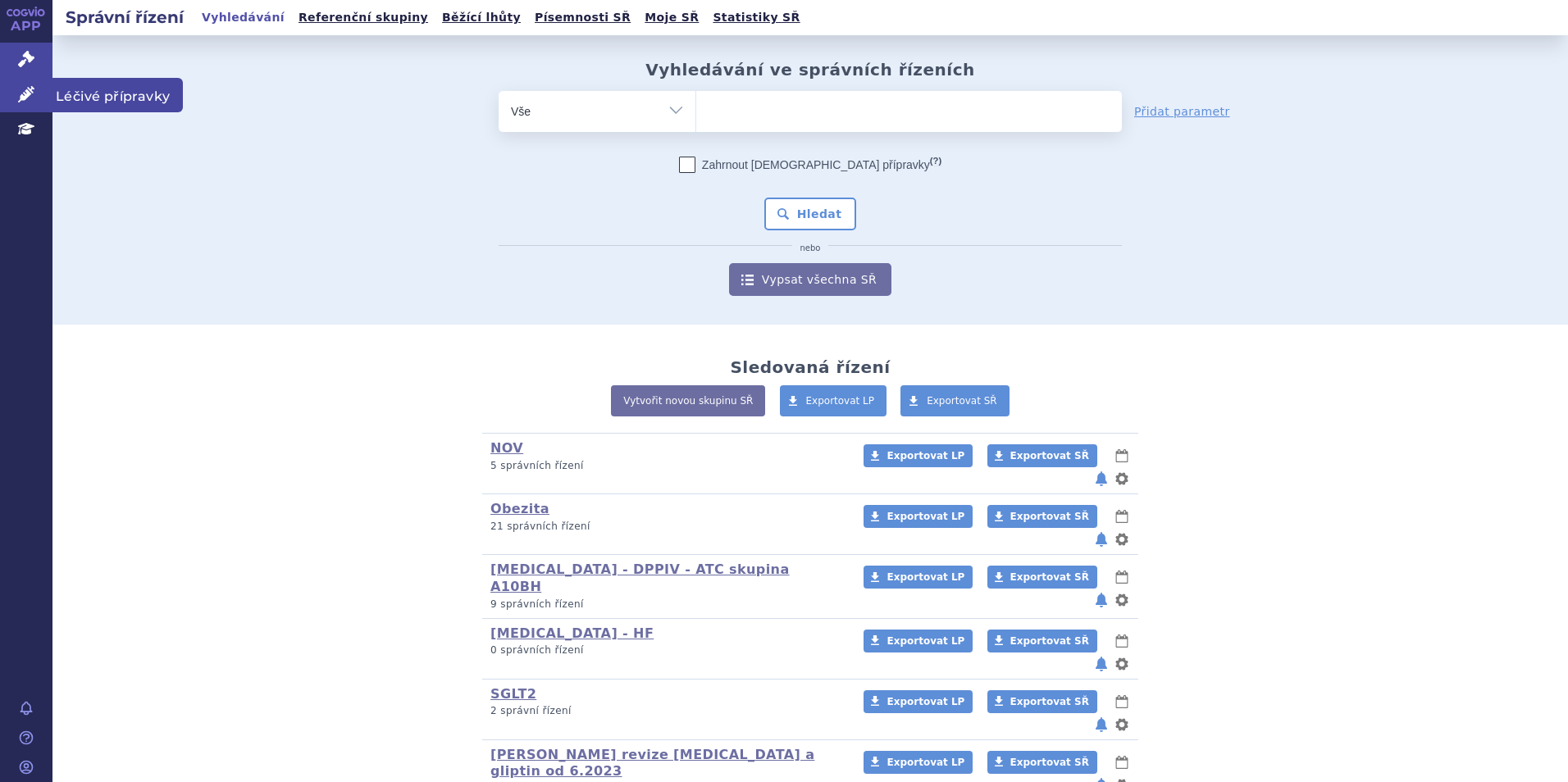
click at [39, 91] on link "Léčivé přípravky" at bounding box center [26, 95] width 52 height 34
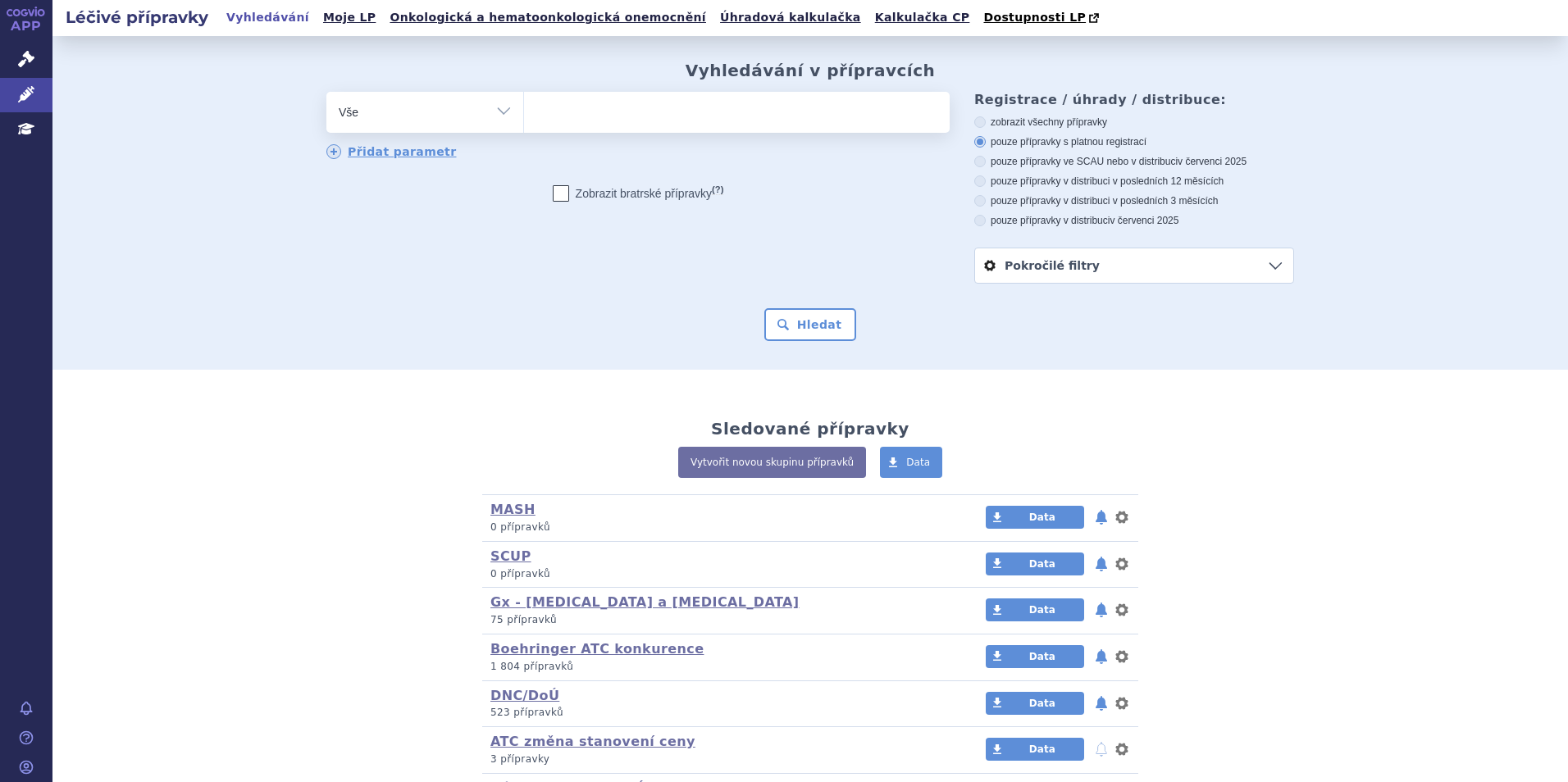
click at [656, 130] on span at bounding box center [737, 112] width 426 height 41
click at [524, 130] on select at bounding box center [523, 111] width 1 height 41
type input "ja"
type input "jar"
type input "jard"
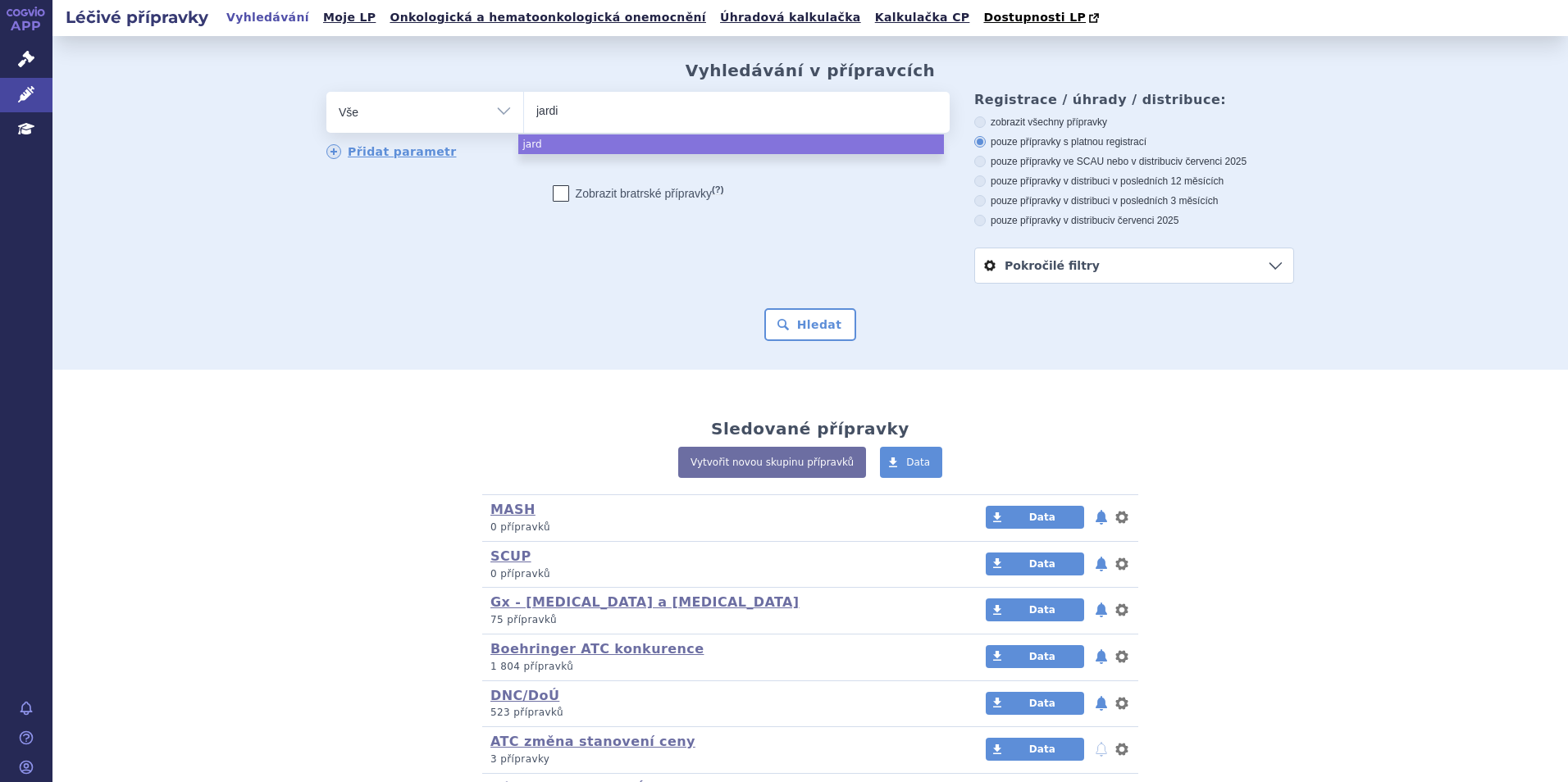
type input "jardia"
type input "jardianc"
type input "jardiance"
select select "jardiance"
click at [852, 338] on div "Hledat" at bounding box center [811, 325] width 968 height 32
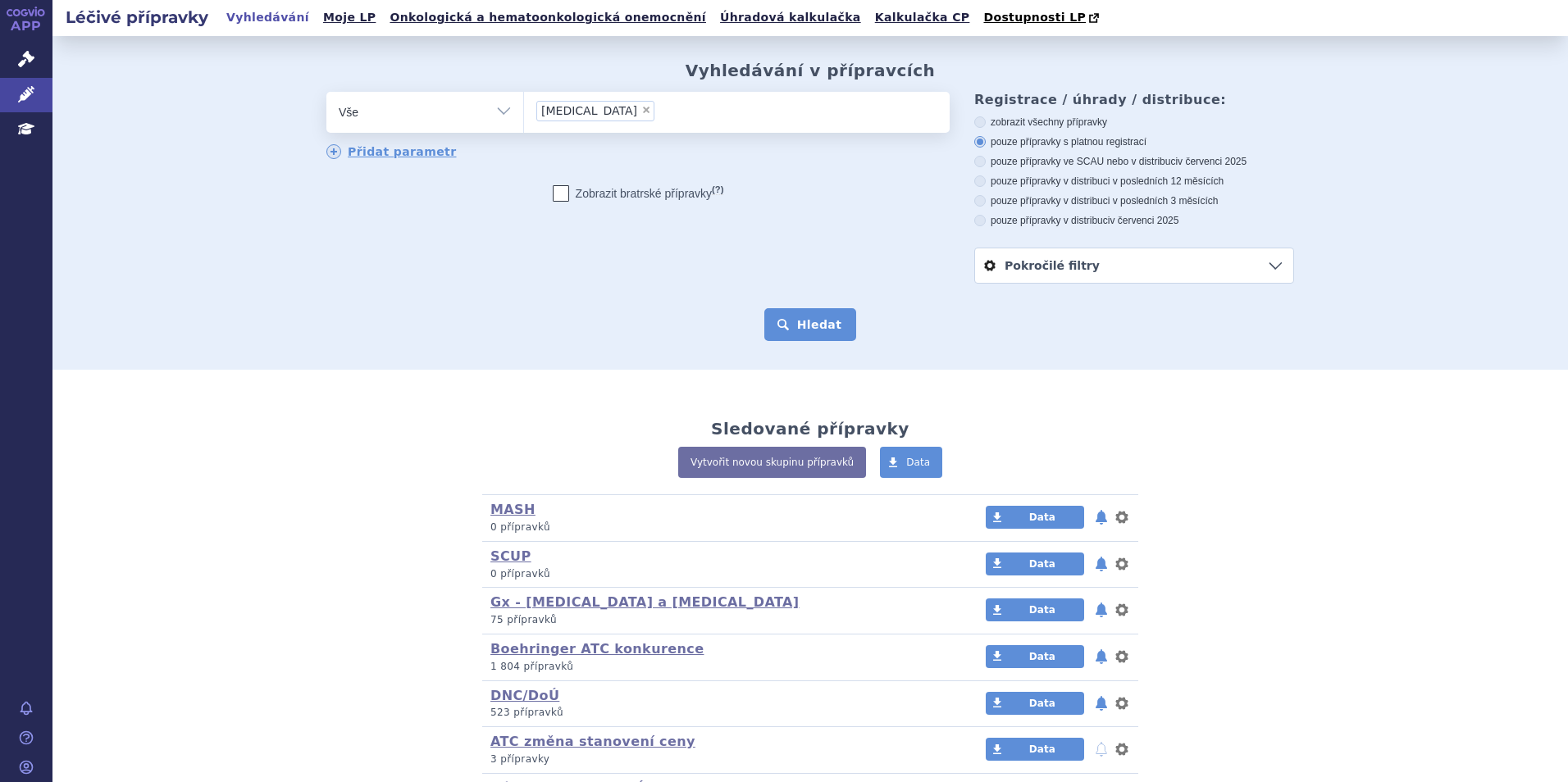
click at [827, 332] on button "Hledat" at bounding box center [811, 325] width 92 height 32
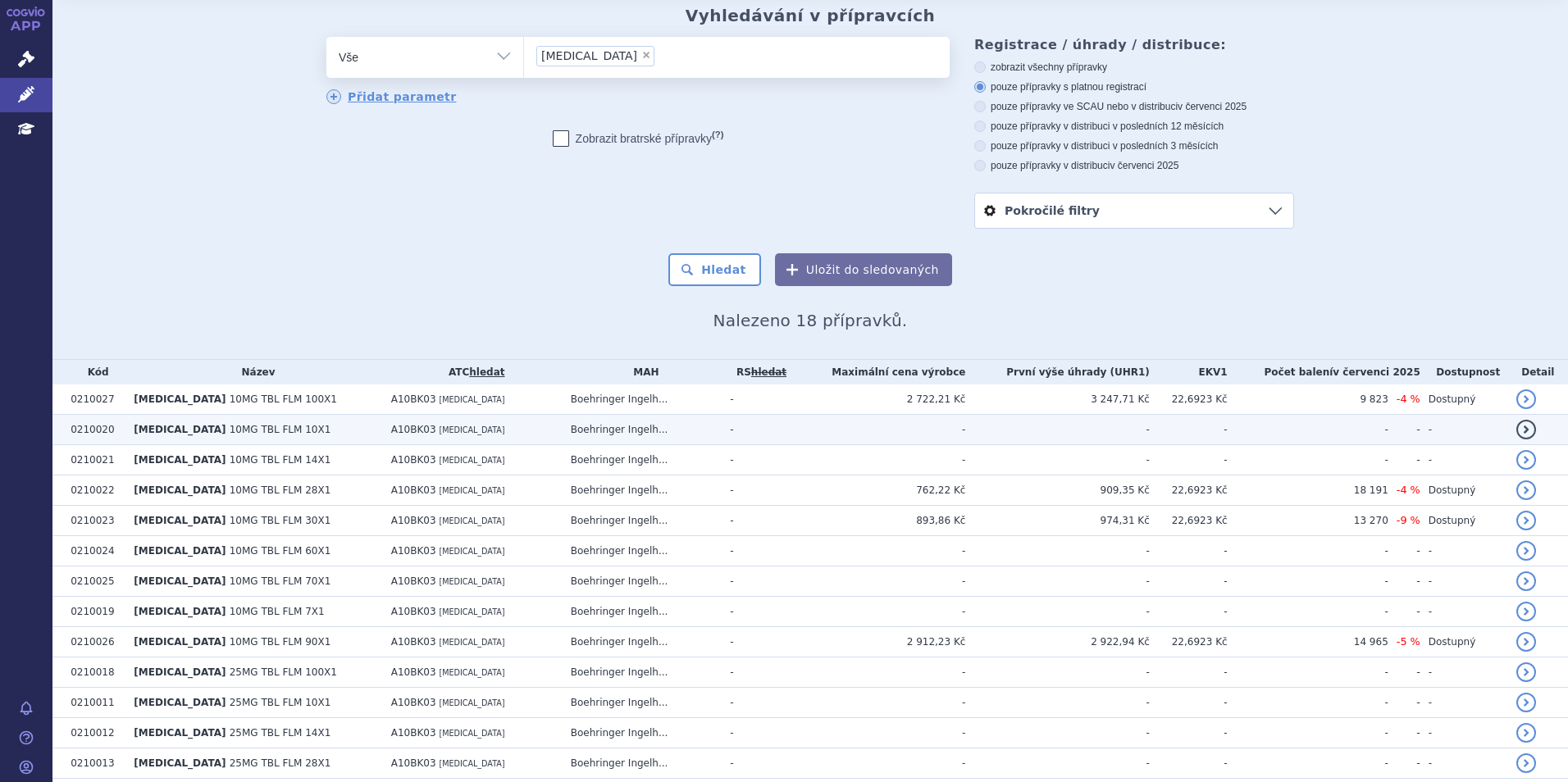
scroll to position [82, 0]
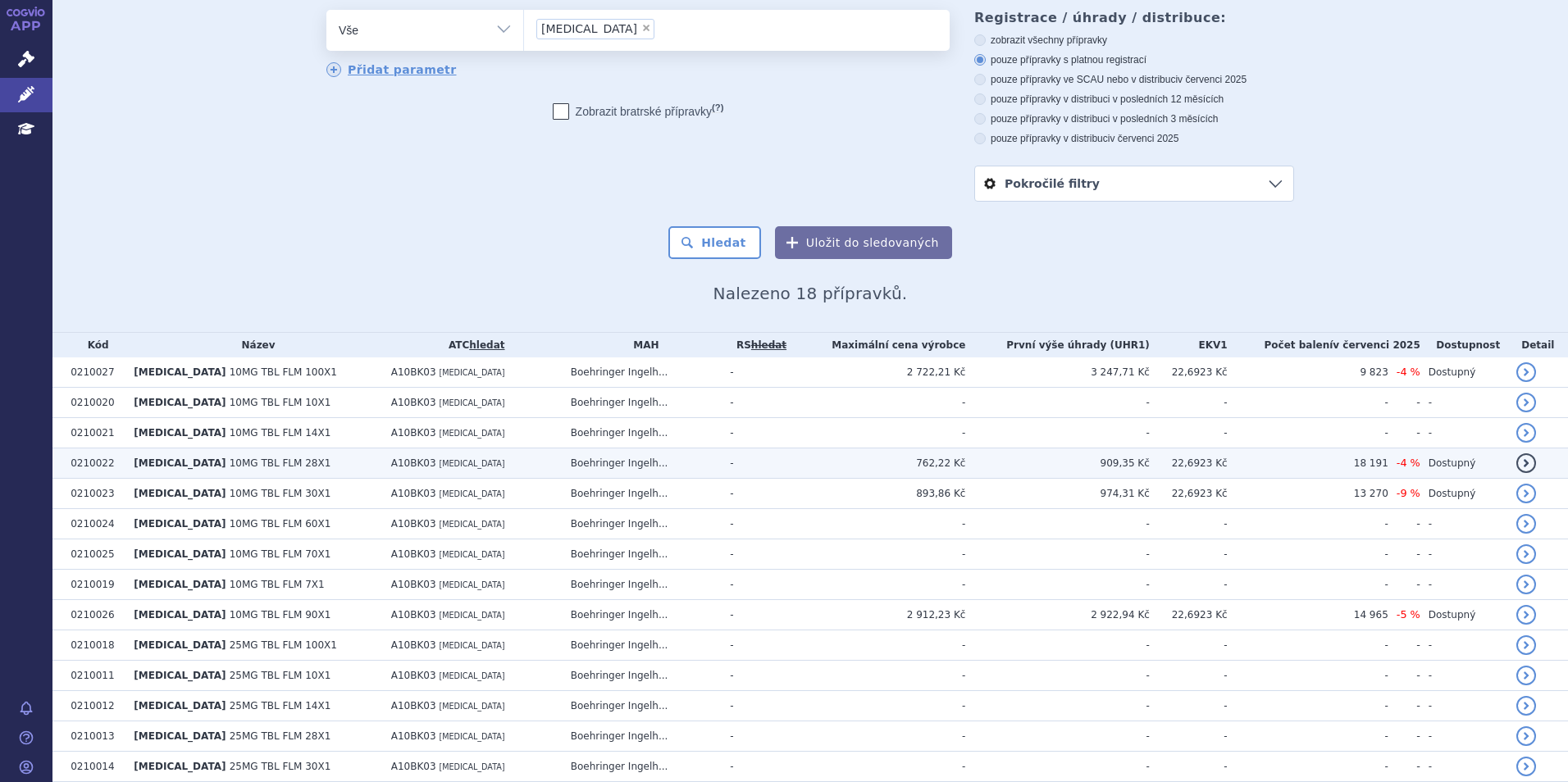
click at [593, 465] on td "Boehringer Ingelh..." at bounding box center [642, 463] width 160 height 30
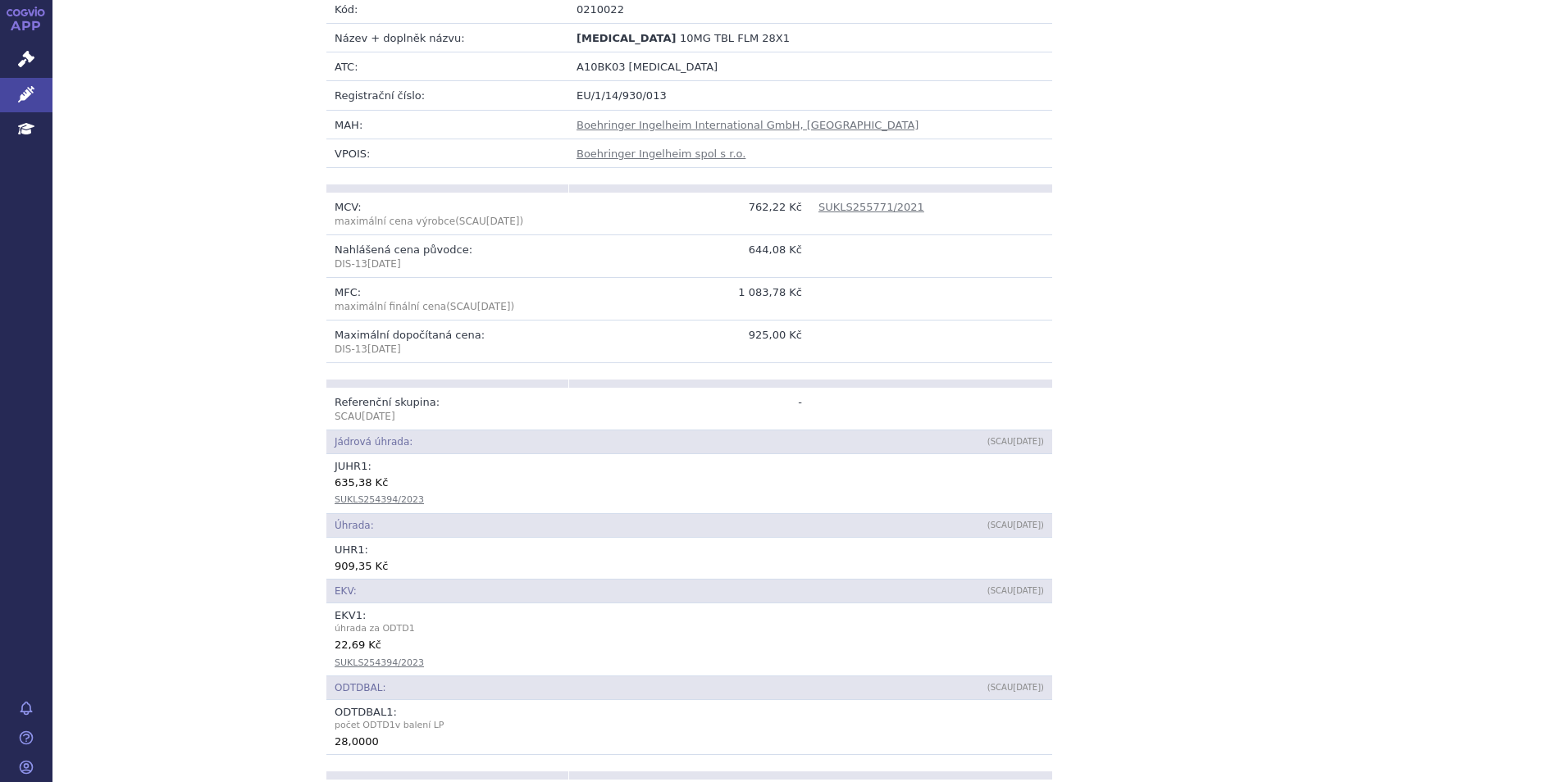
scroll to position [82, 0]
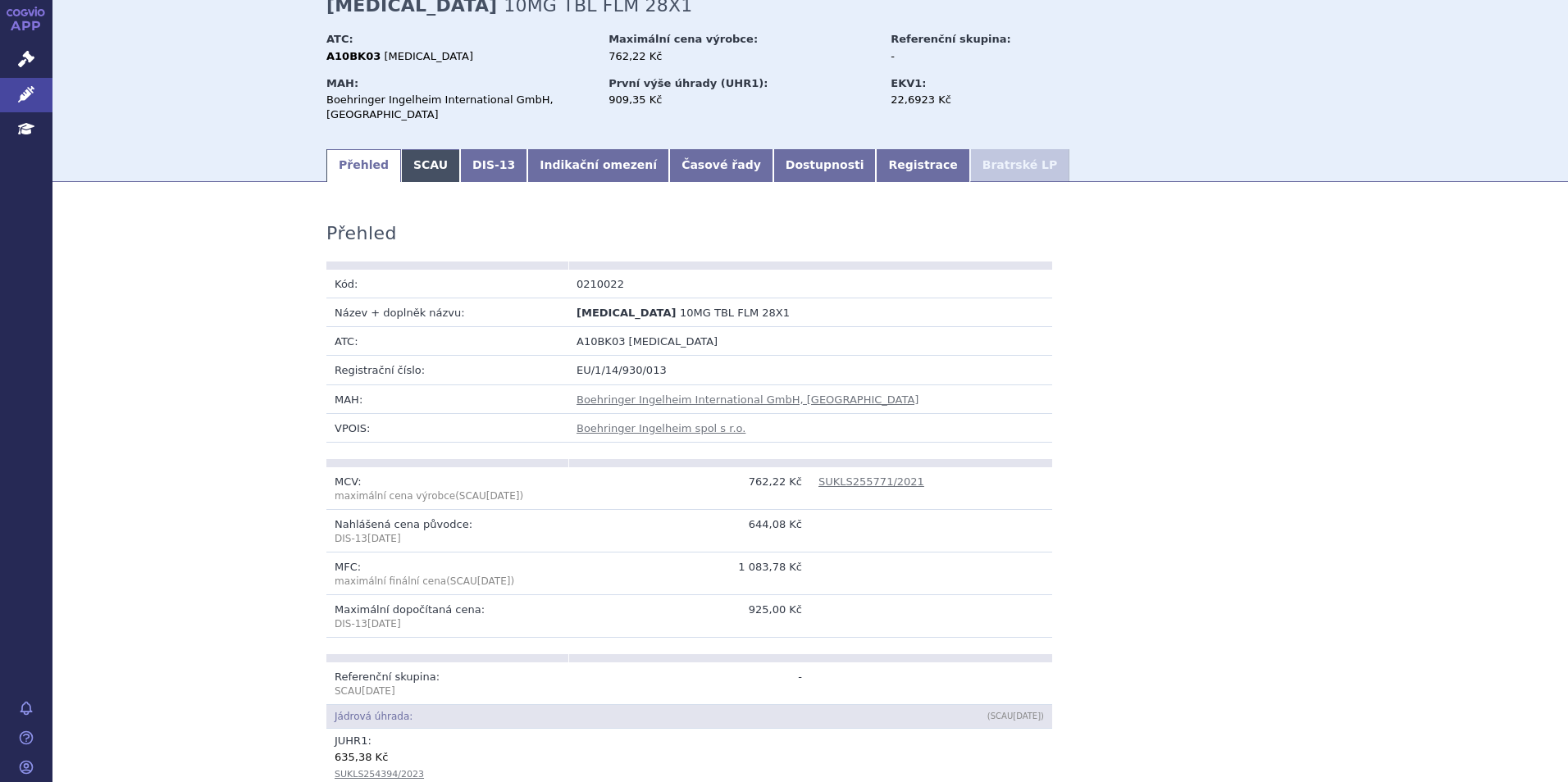
click at [427, 176] on link "SCAU" at bounding box center [430, 166] width 59 height 32
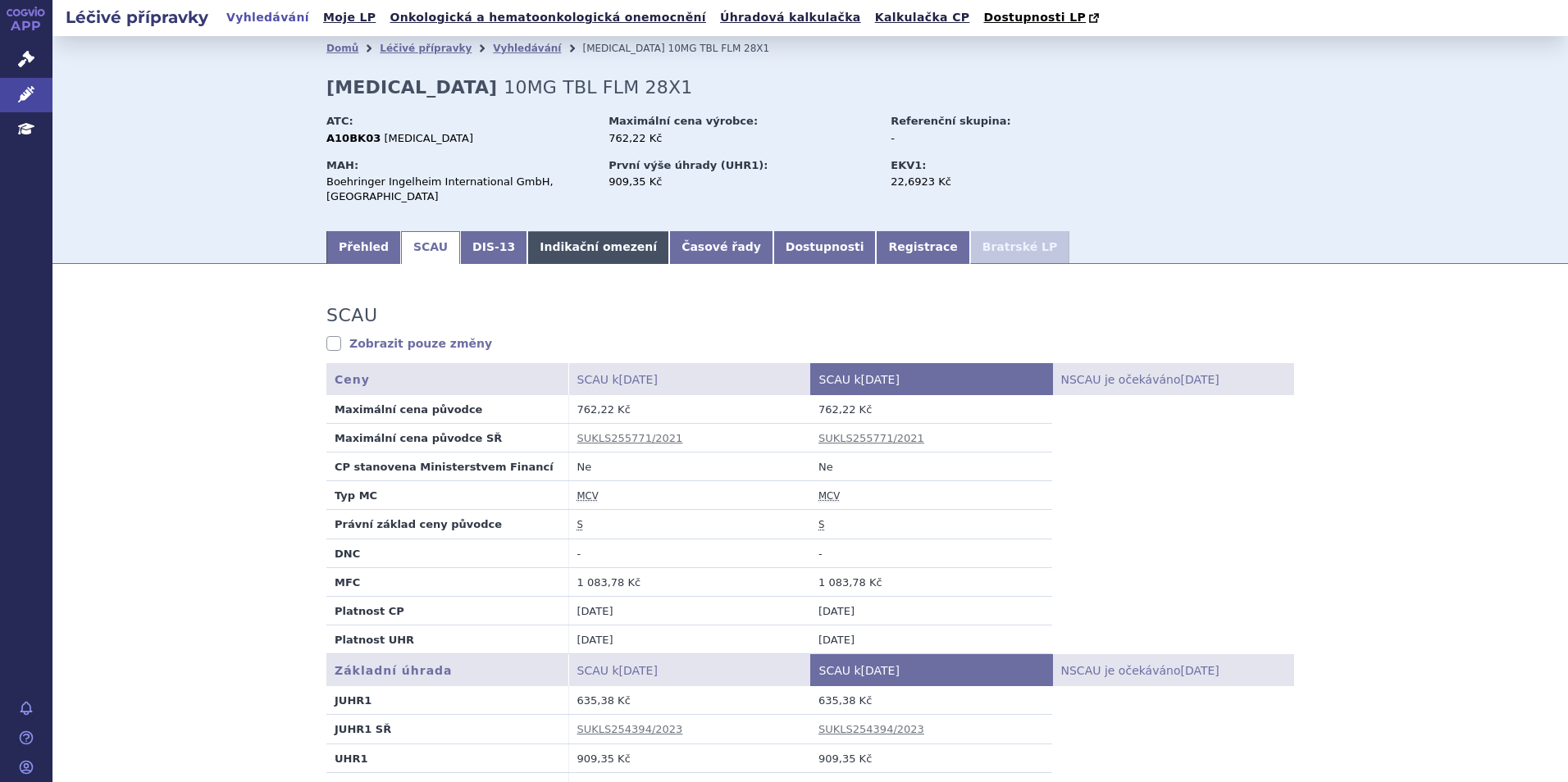
click at [533, 239] on link "Indikační omezení" at bounding box center [598, 248] width 142 height 32
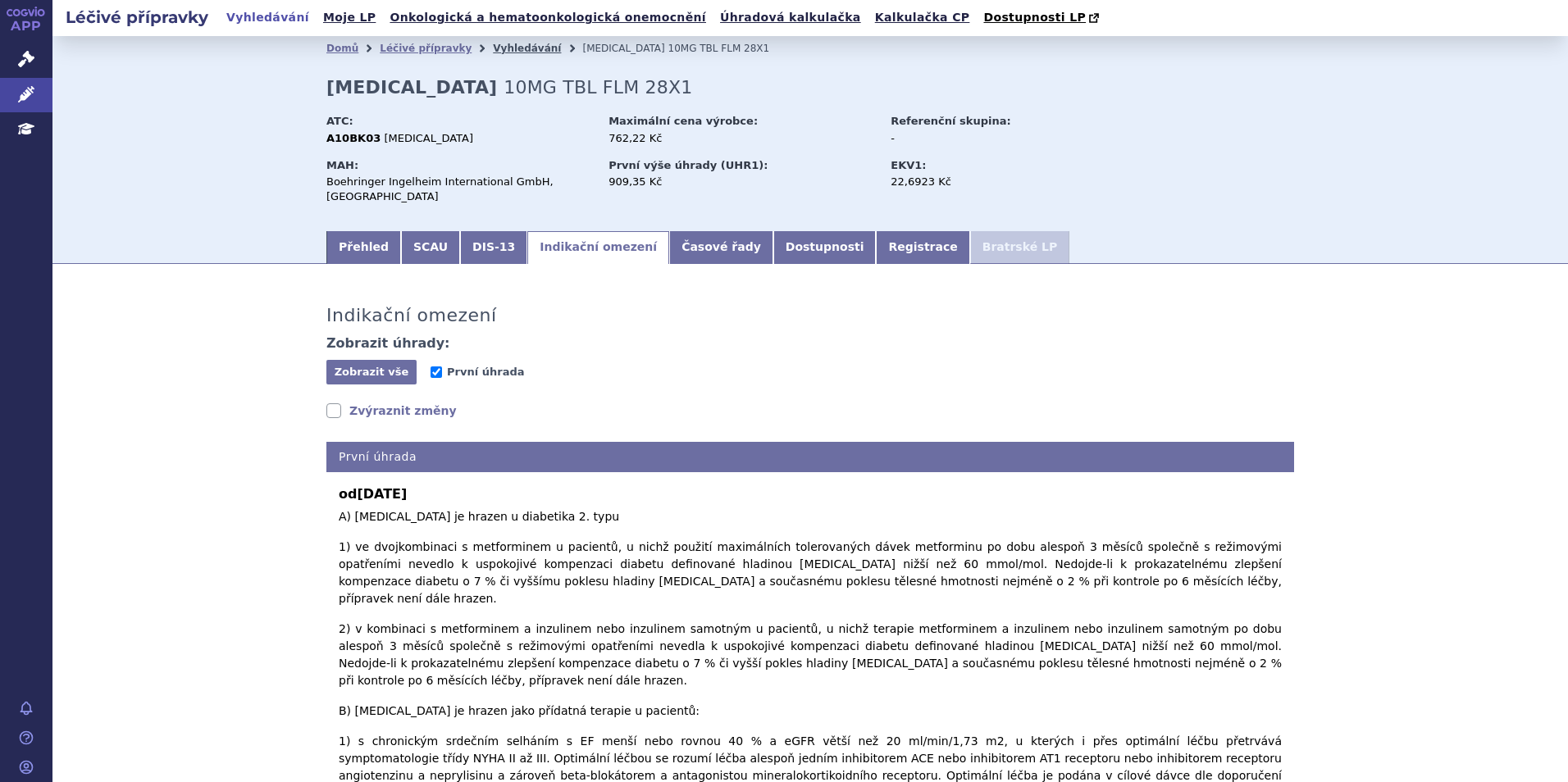
click at [493, 50] on link "Vyhledávání" at bounding box center [528, 48] width 68 height 11
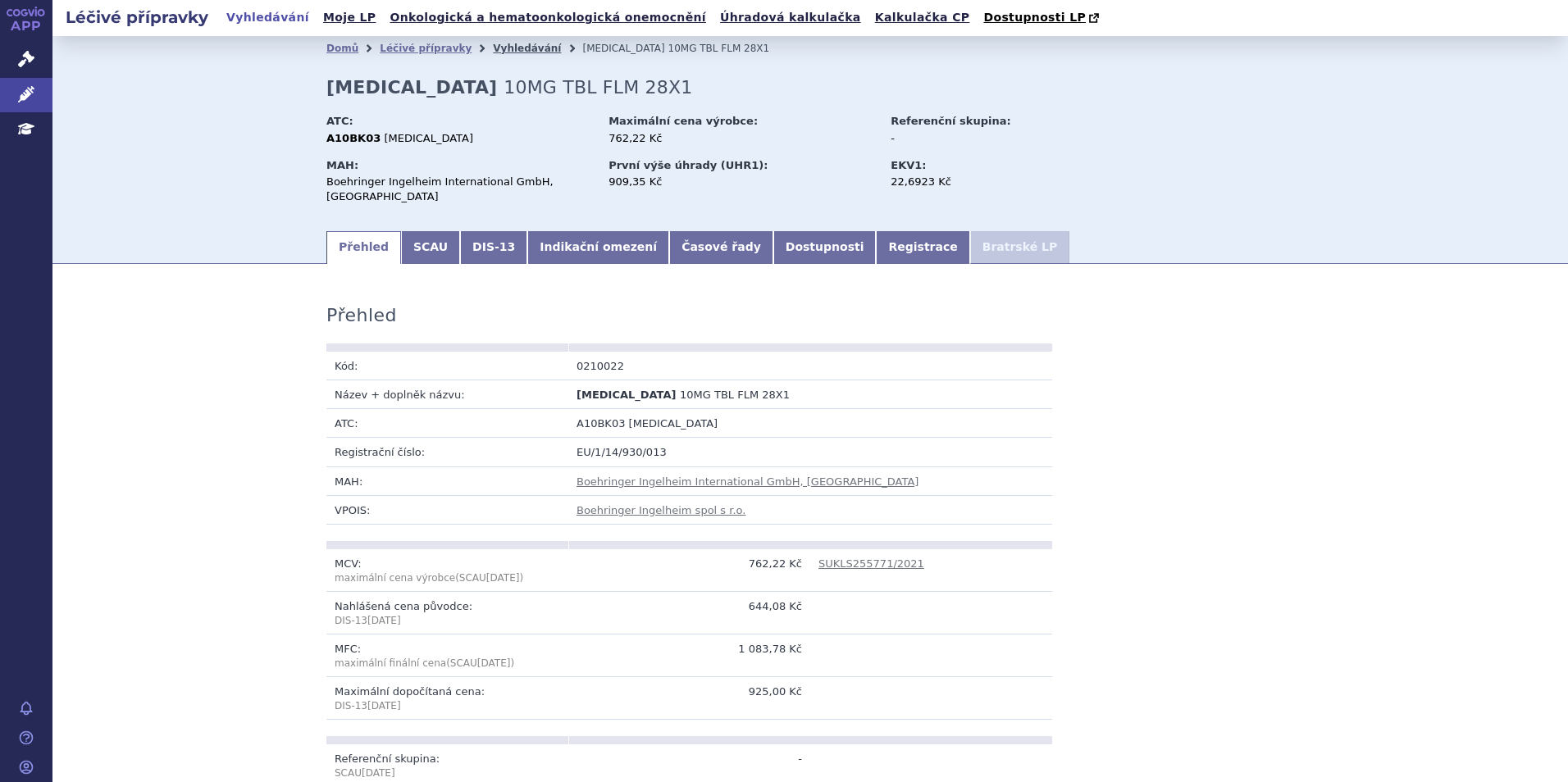
click at [495, 50] on link "Vyhledávání" at bounding box center [528, 48] width 68 height 11
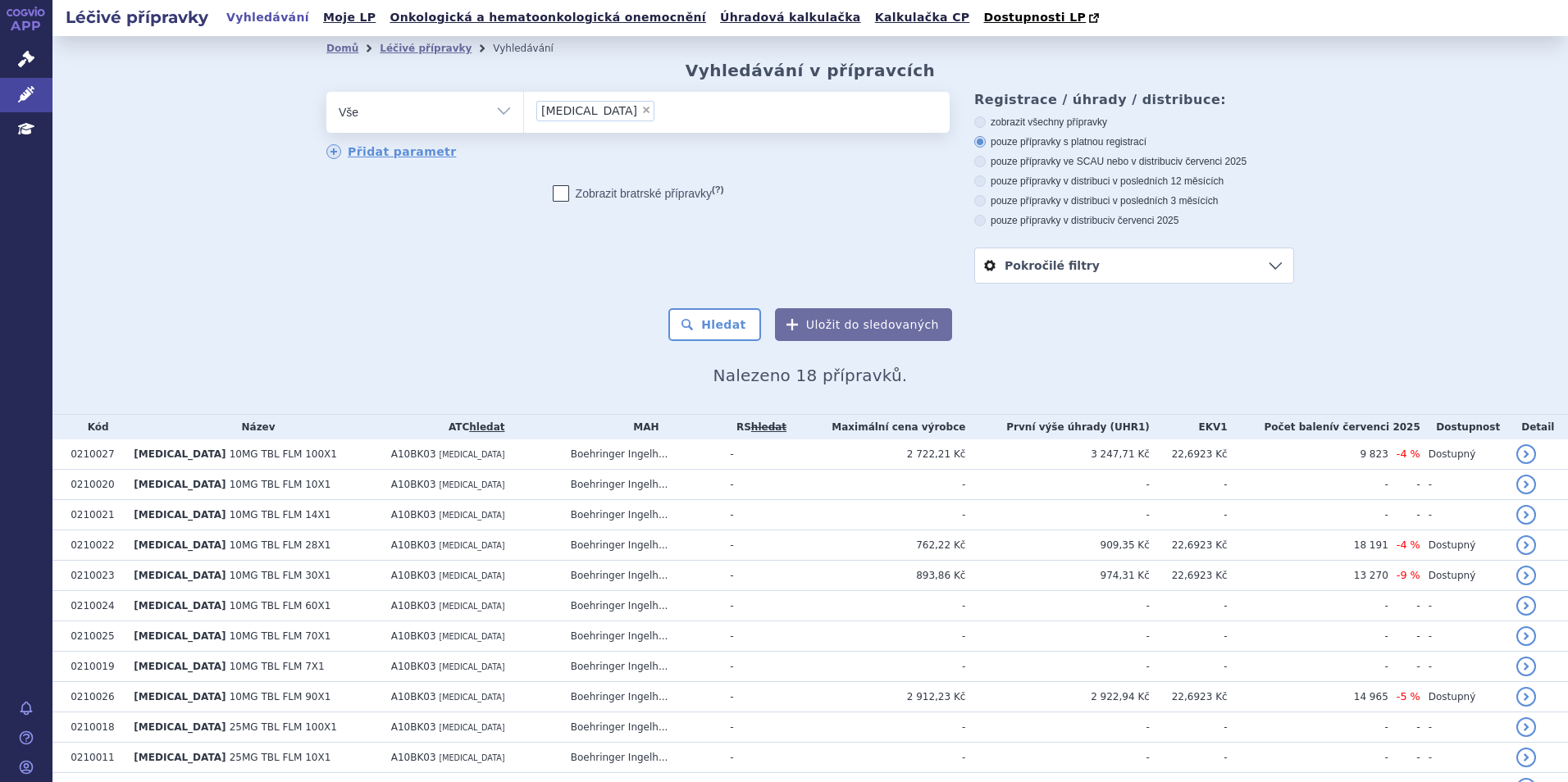
click at [641, 113] on span "×" at bounding box center [646, 110] width 10 height 10
click at [524, 113] on select "jardiance" at bounding box center [523, 111] width 1 height 41
select select
click at [588, 113] on ul at bounding box center [737, 109] width 426 height 34
click at [524, 113] on select "jardiance" at bounding box center [523, 111] width 1 height 41
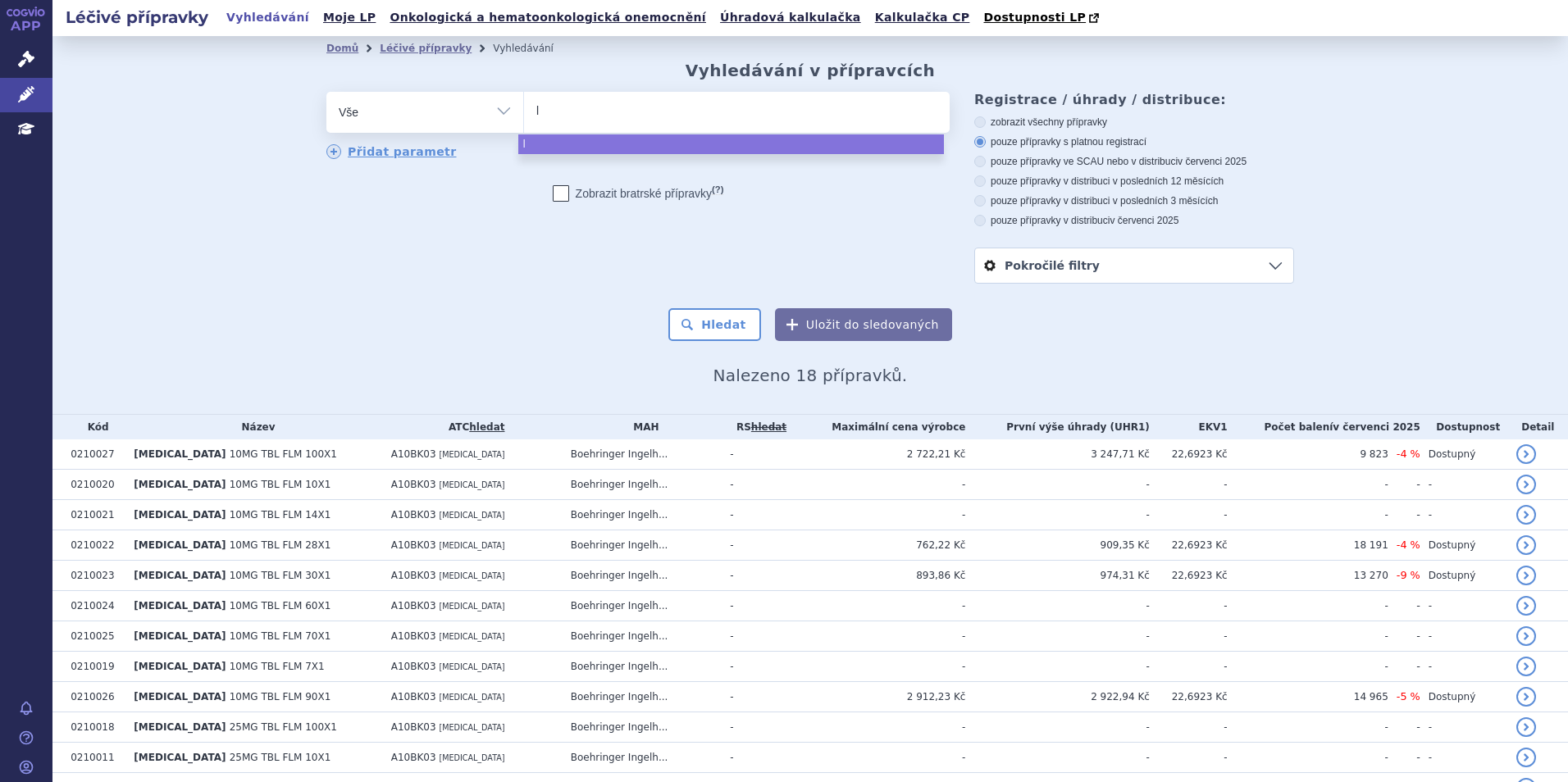
type input "le"
type input "leq"
type input "leqv"
type input "leqvi"
type input "leqvio"
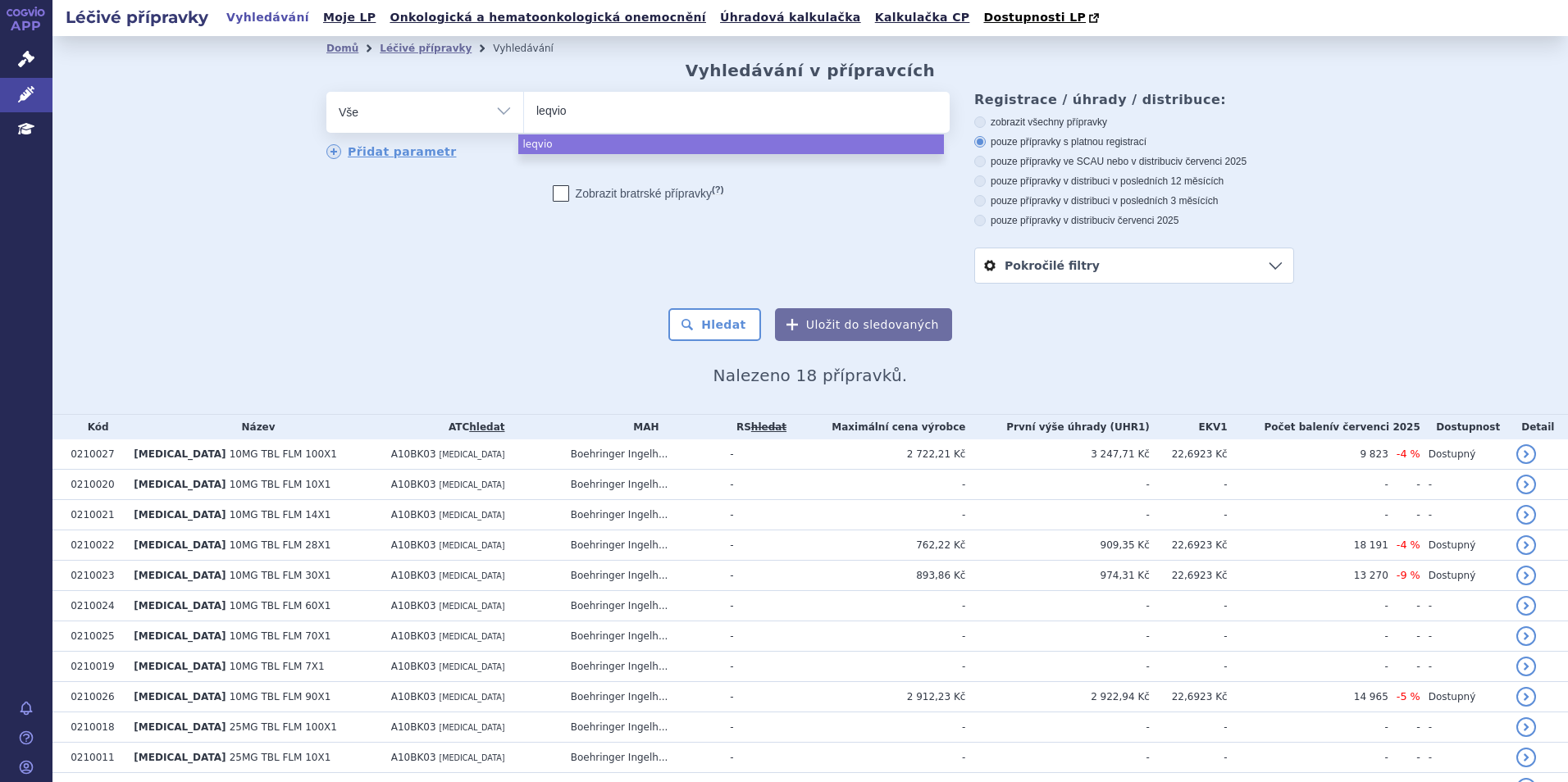
select select "leqvio"
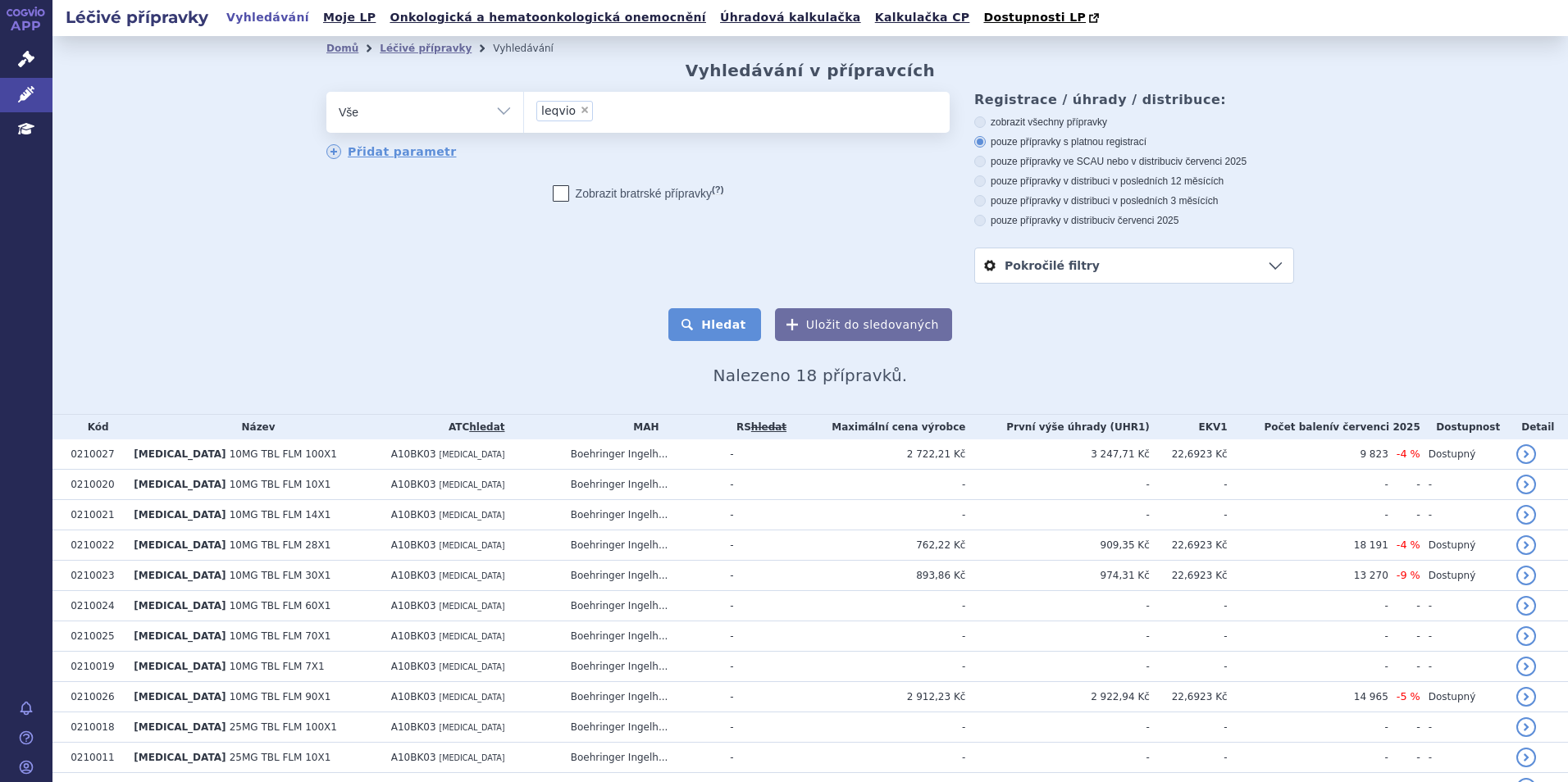
click at [710, 325] on button "Hledat" at bounding box center [715, 325] width 92 height 32
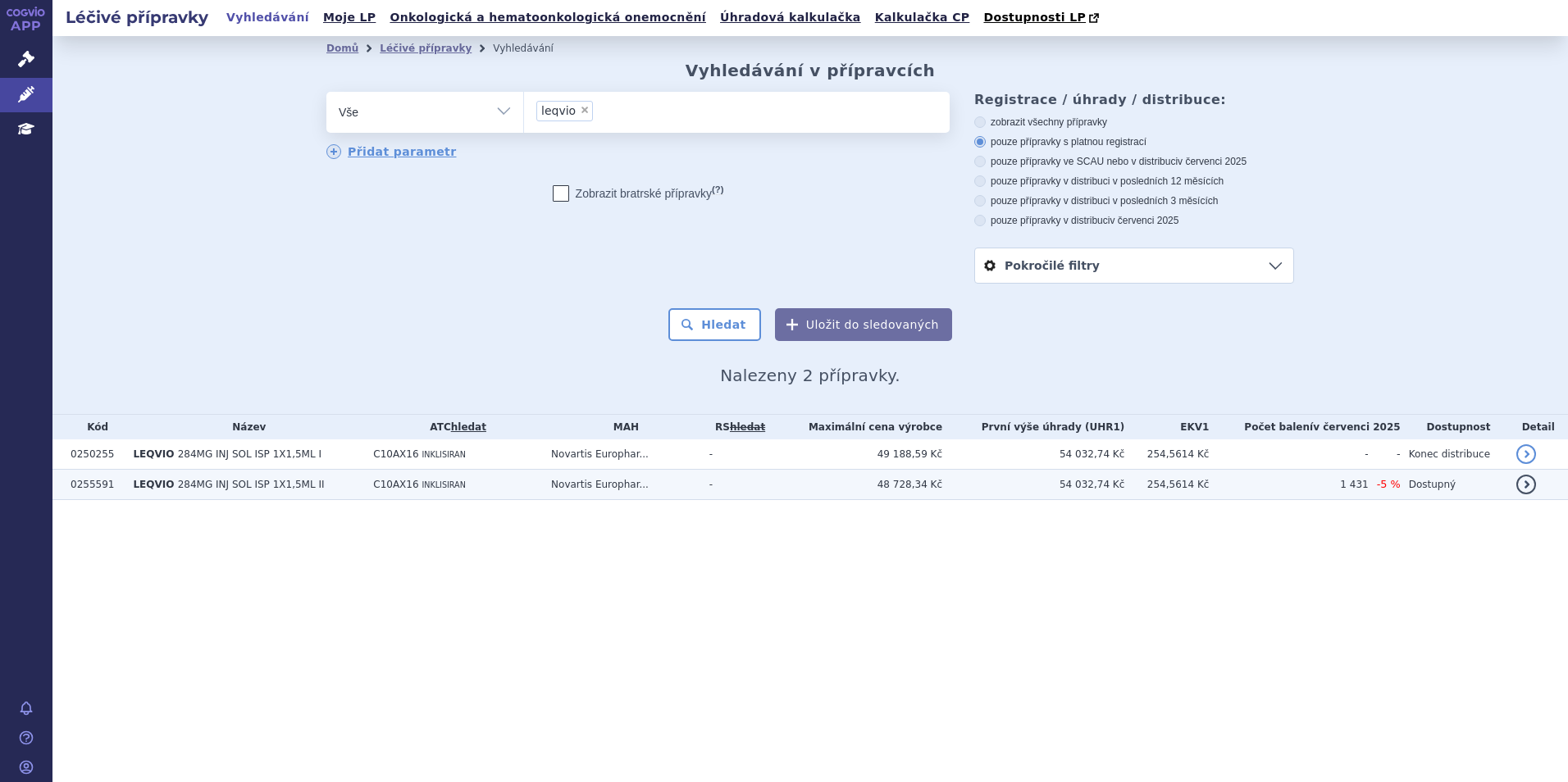
click at [510, 474] on td "C10AX16 INKLISIRAN" at bounding box center [454, 485] width 178 height 30
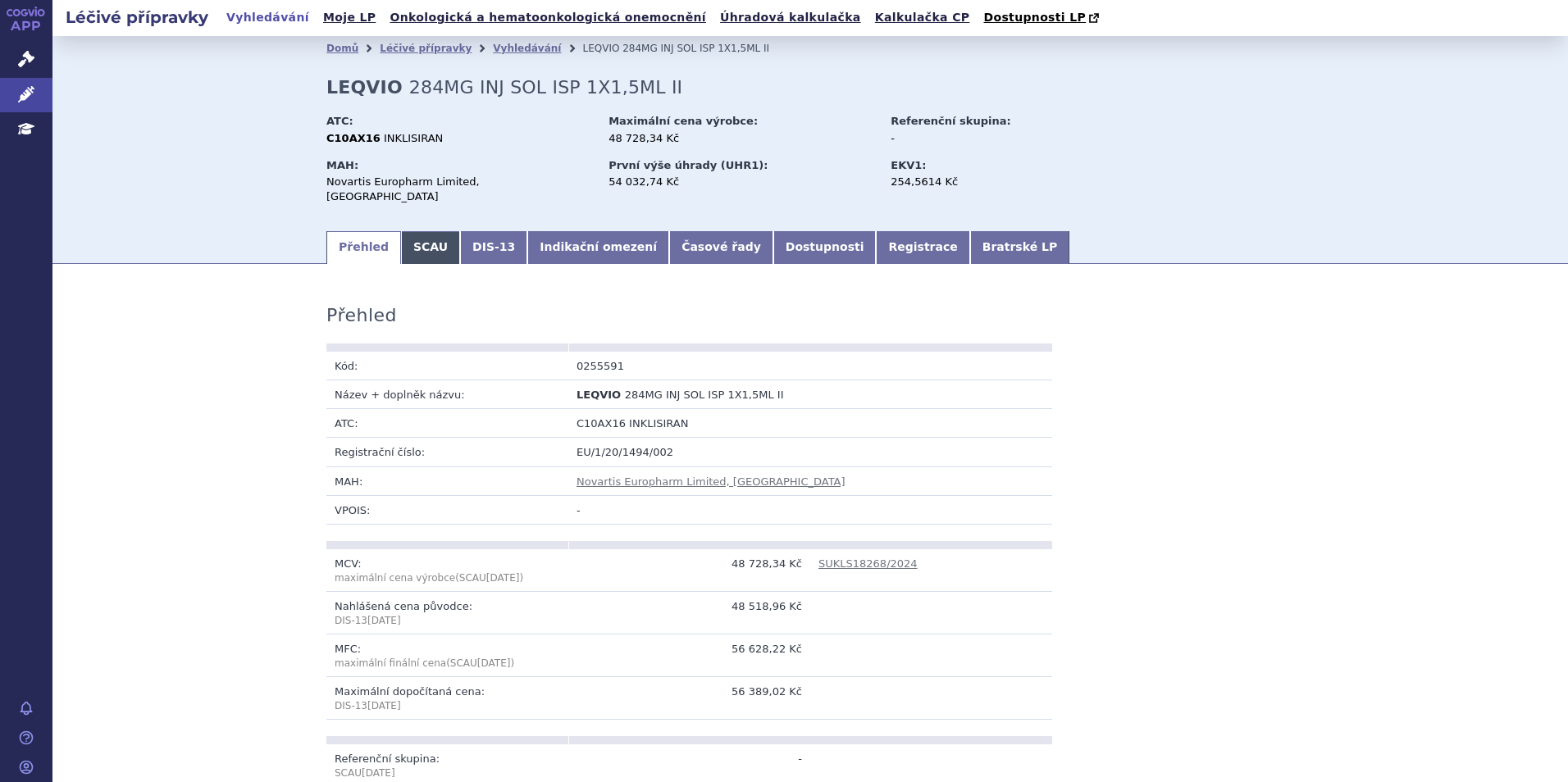
click at [417, 242] on link "SCAU" at bounding box center [430, 248] width 59 height 32
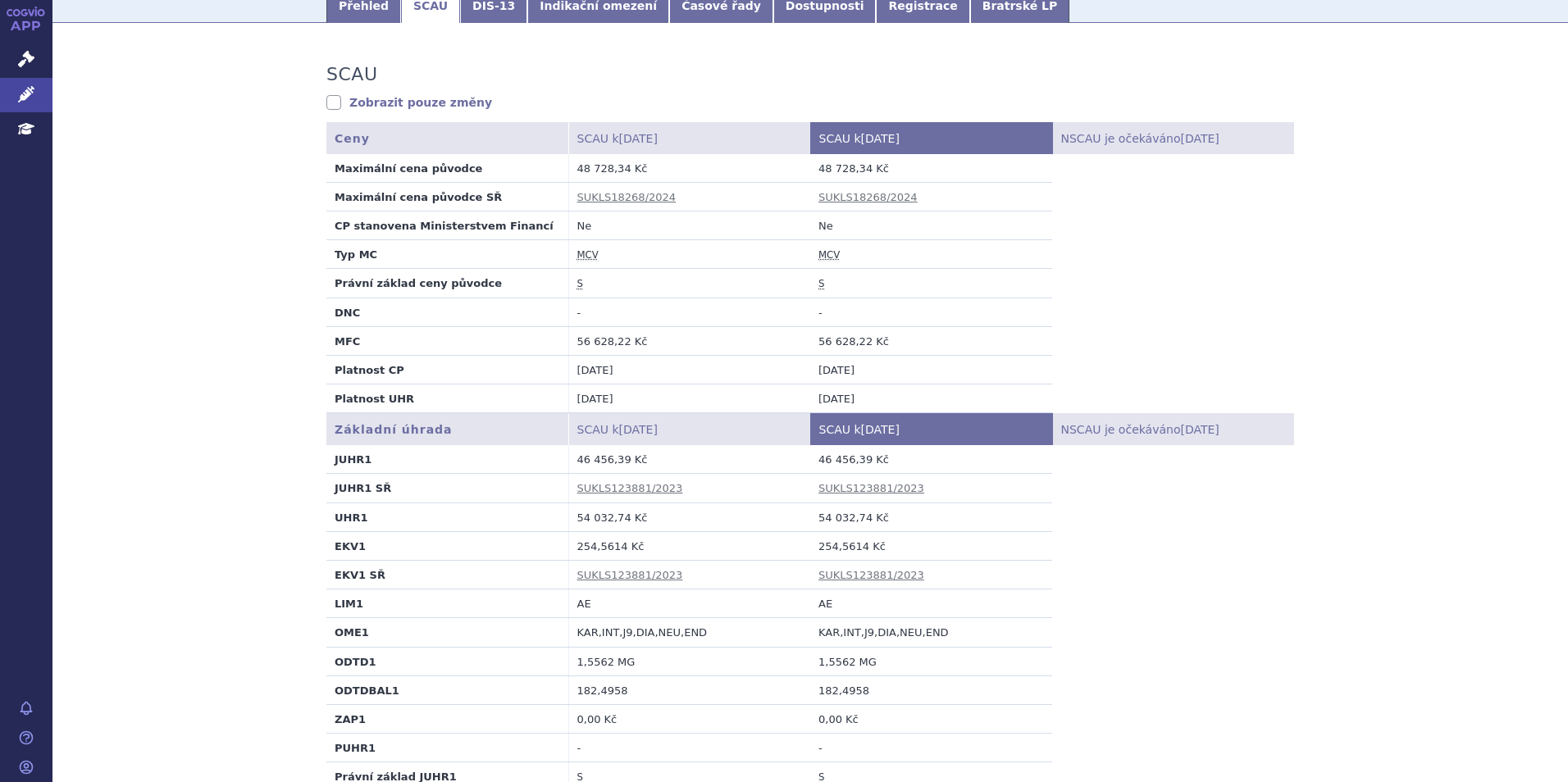
scroll to position [328, 0]
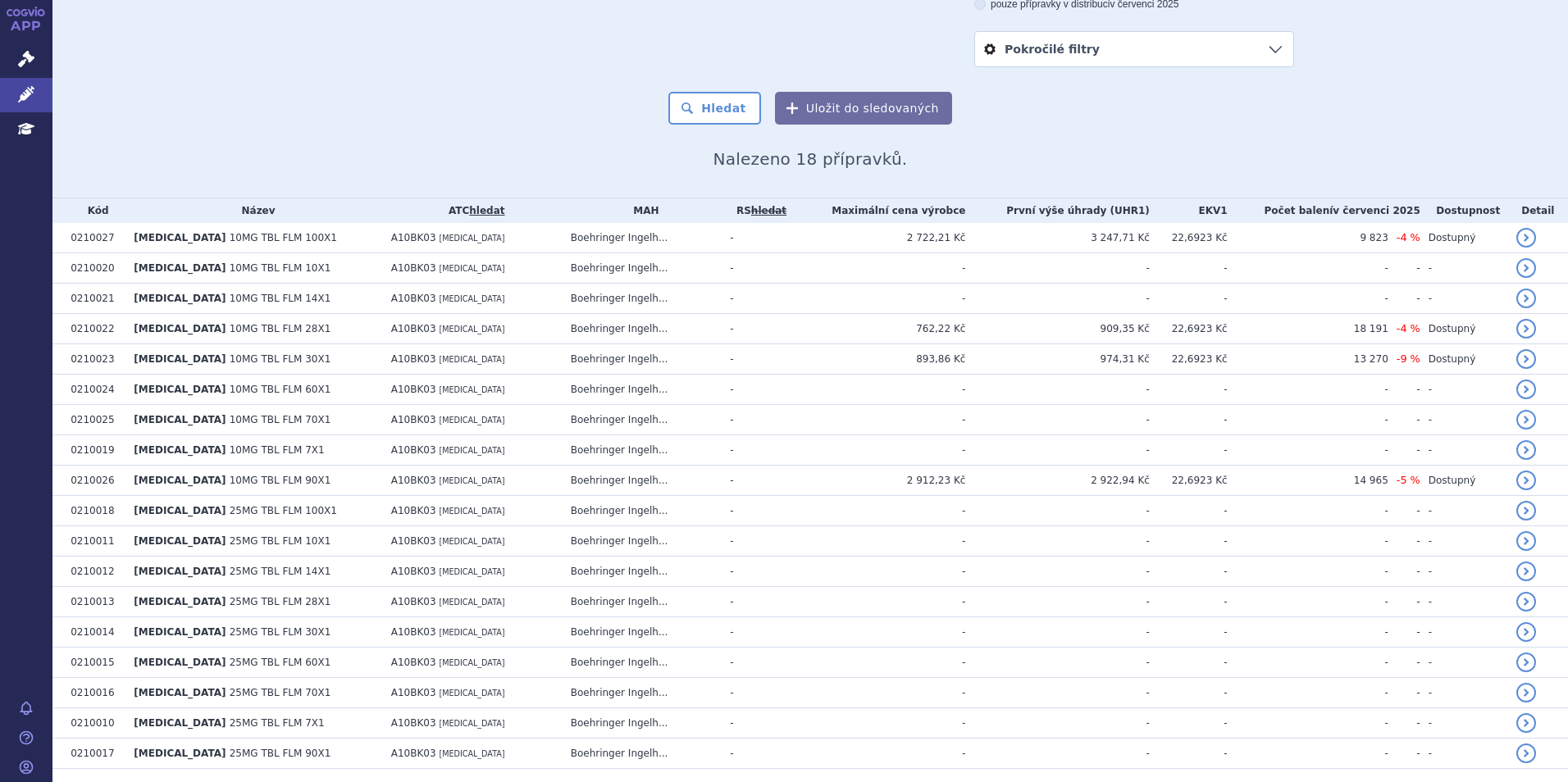
scroll to position [246, 0]
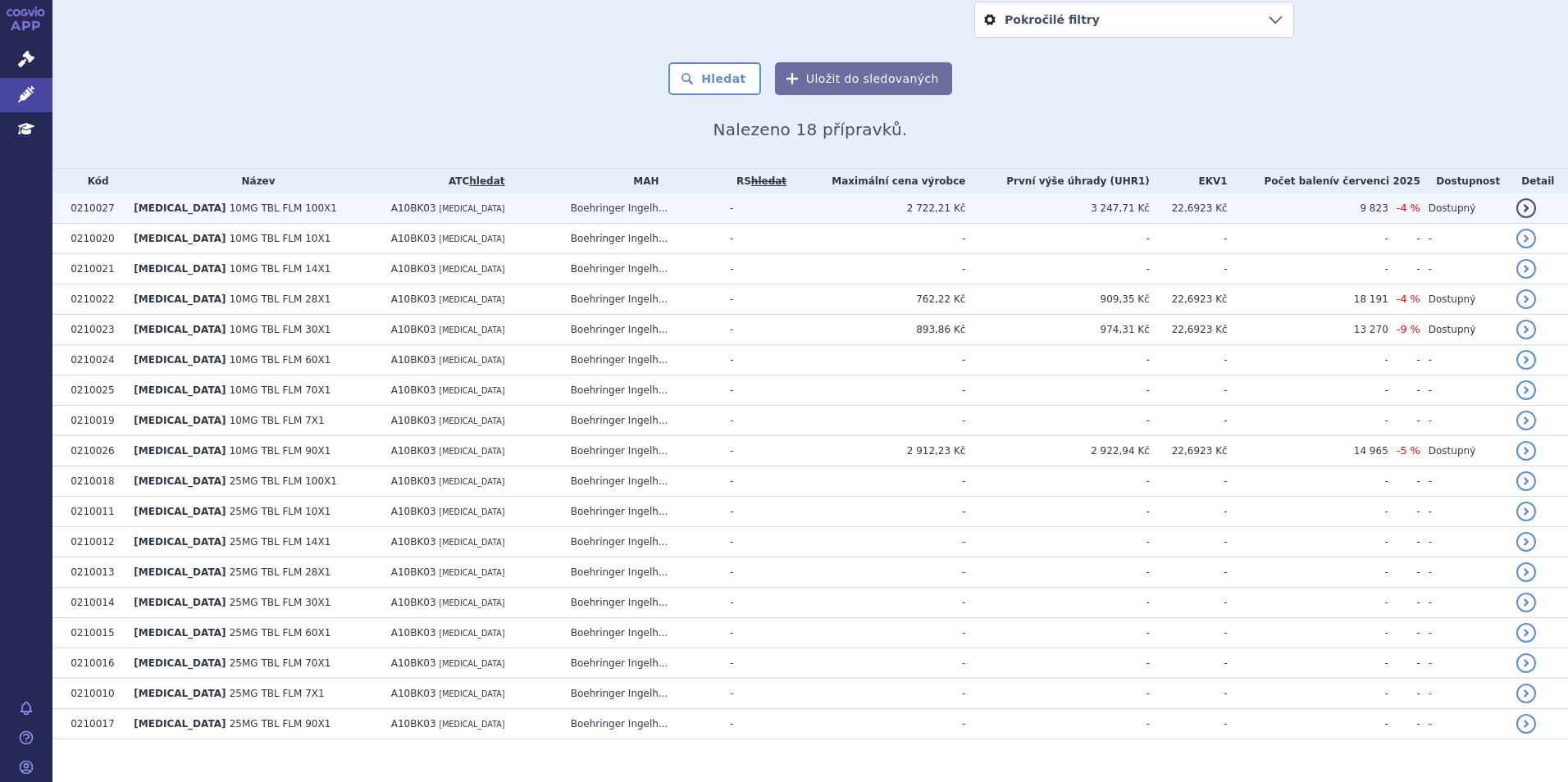
click at [667, 212] on td "Boehringer Ingelh..." at bounding box center [642, 208] width 160 height 30
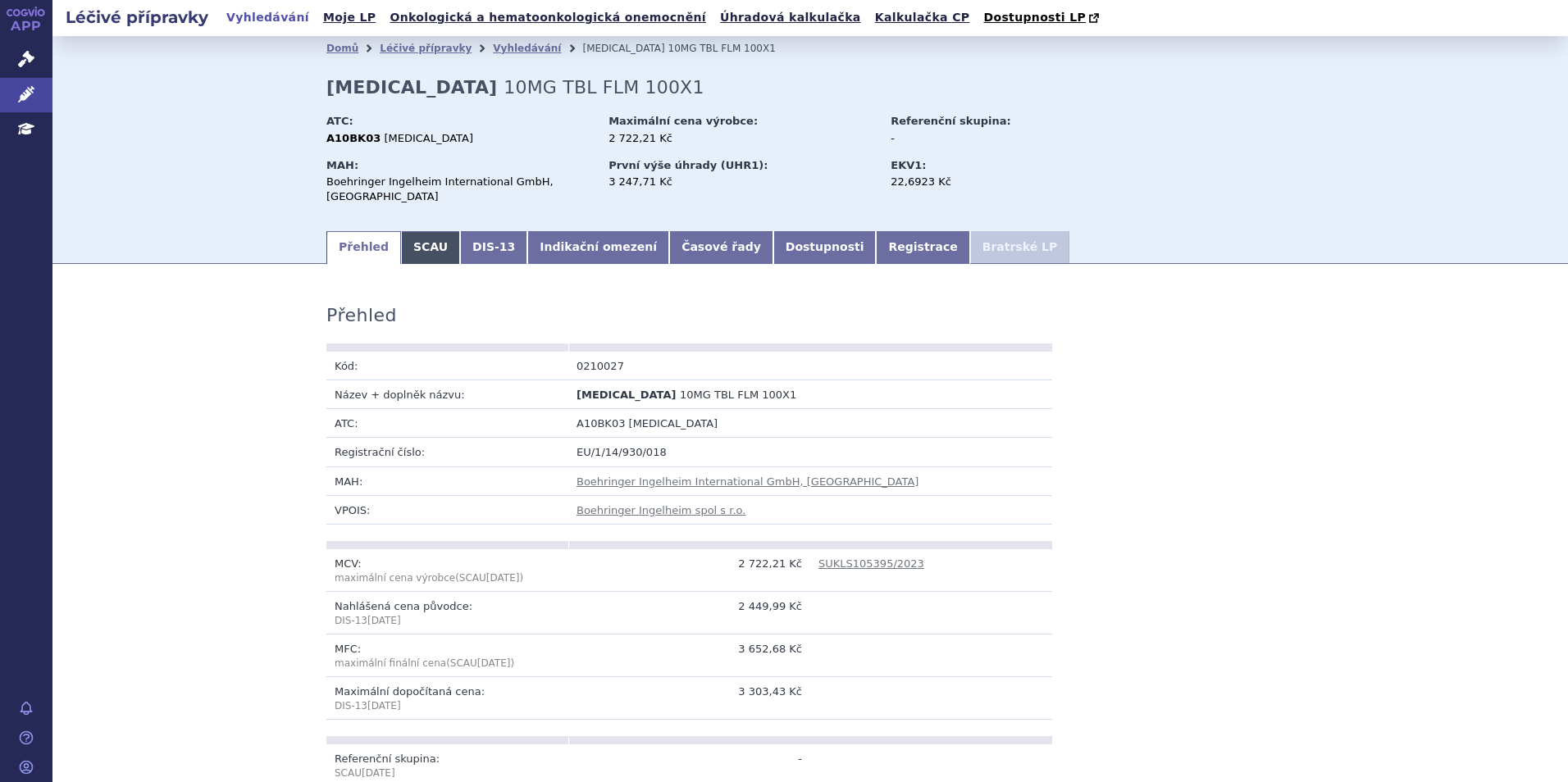
drag, startPoint x: 417, startPoint y: 253, endPoint x: 430, endPoint y: 253, distance: 13.0
click at [417, 253] on link "SCAU" at bounding box center [430, 248] width 59 height 32
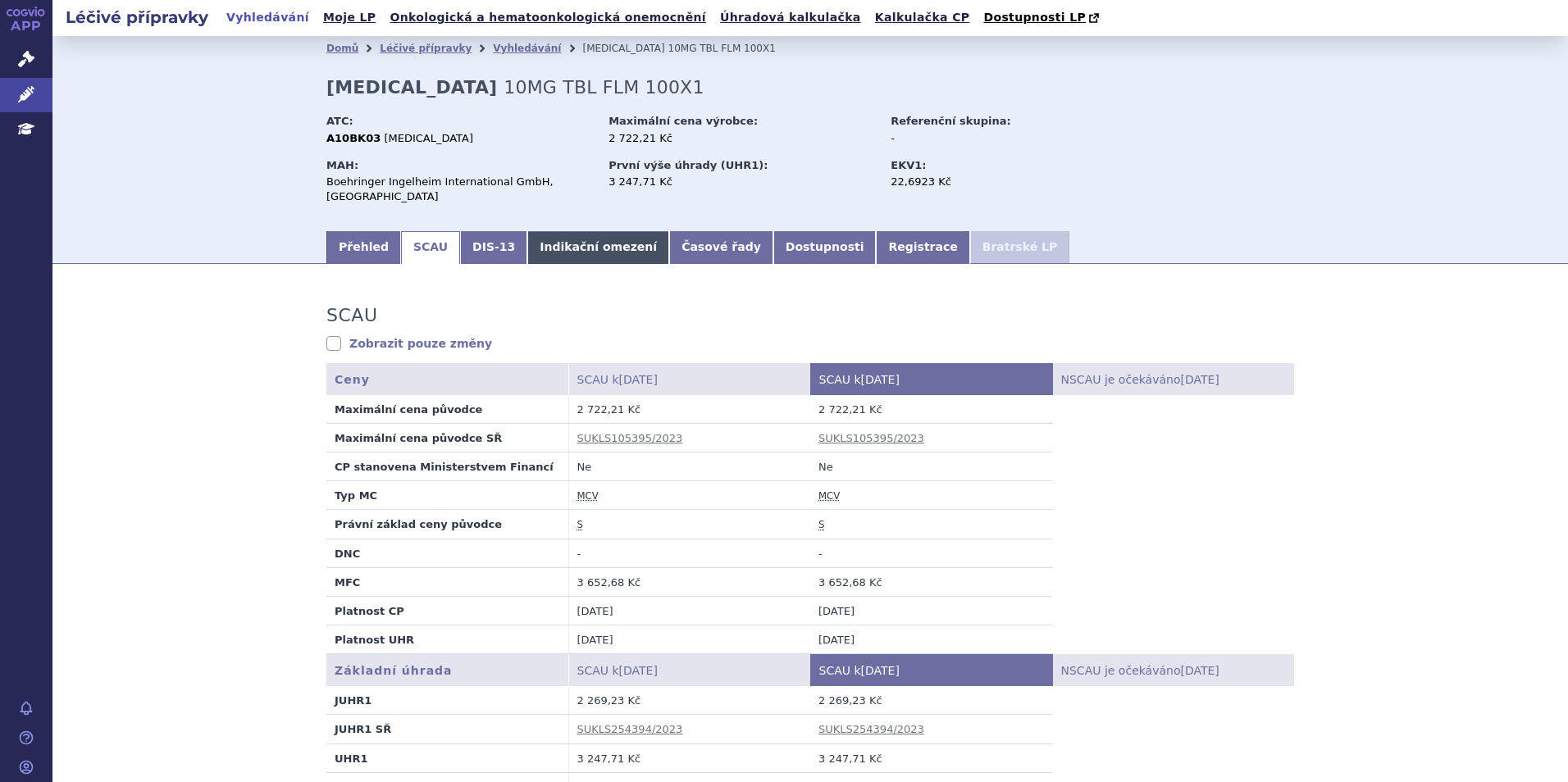
click at [594, 249] on link "Indikační omezení" at bounding box center [598, 248] width 142 height 32
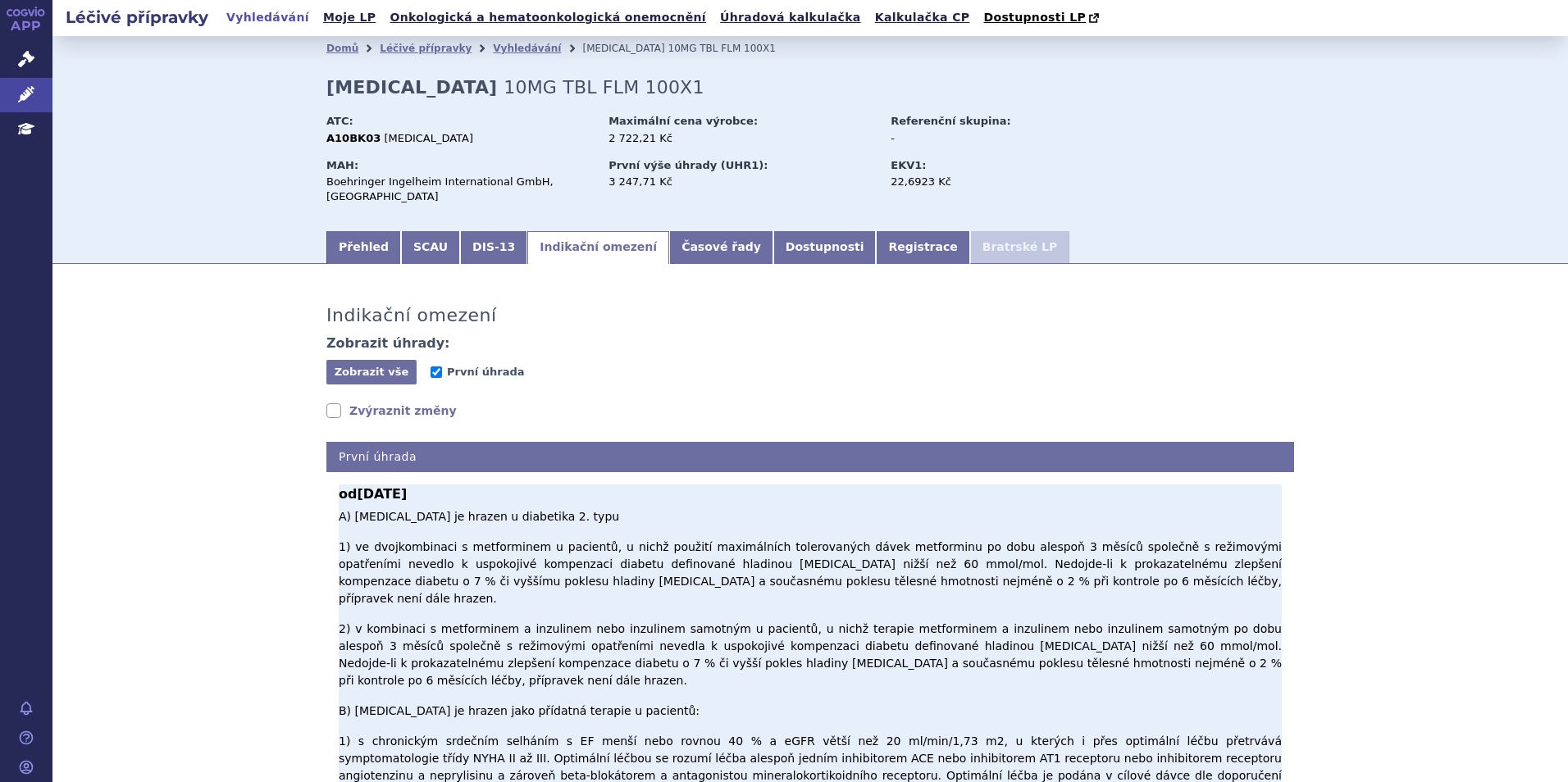
scroll to position [164, 0]
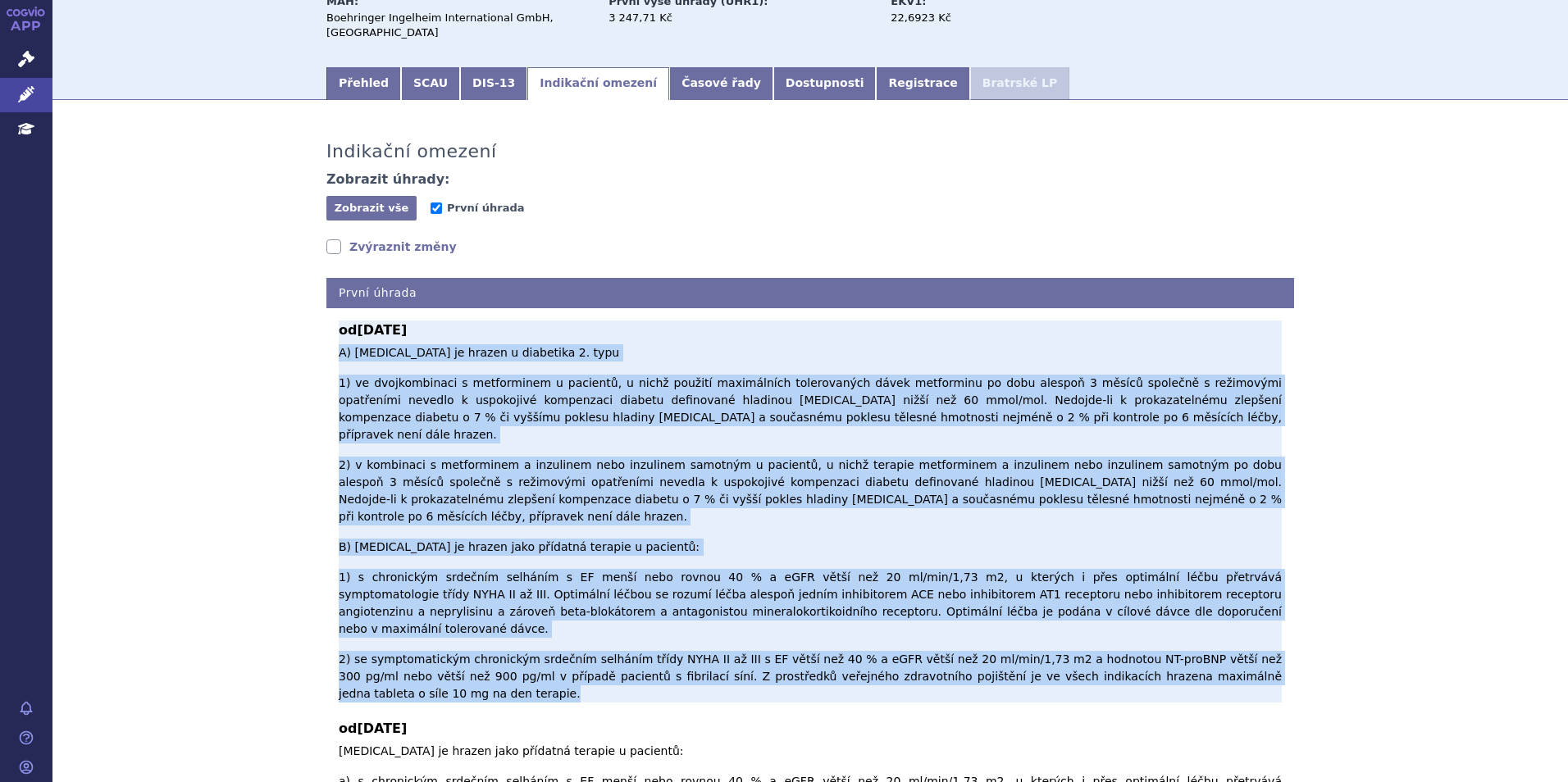
drag, startPoint x: 335, startPoint y: 350, endPoint x: 1241, endPoint y: 563, distance: 930.7
click at [1241, 563] on p "A) [MEDICAL_DATA] je hrazen u diabetika 2. typu 1) ve dvojkombinaci s metformin…" at bounding box center [810, 523] width 943 height 358
click at [828, 508] on p "A) [MEDICAL_DATA] je hrazen u diabetika 2. typu 1) ve dvojkombinaci s metformin…" at bounding box center [810, 523] width 943 height 358
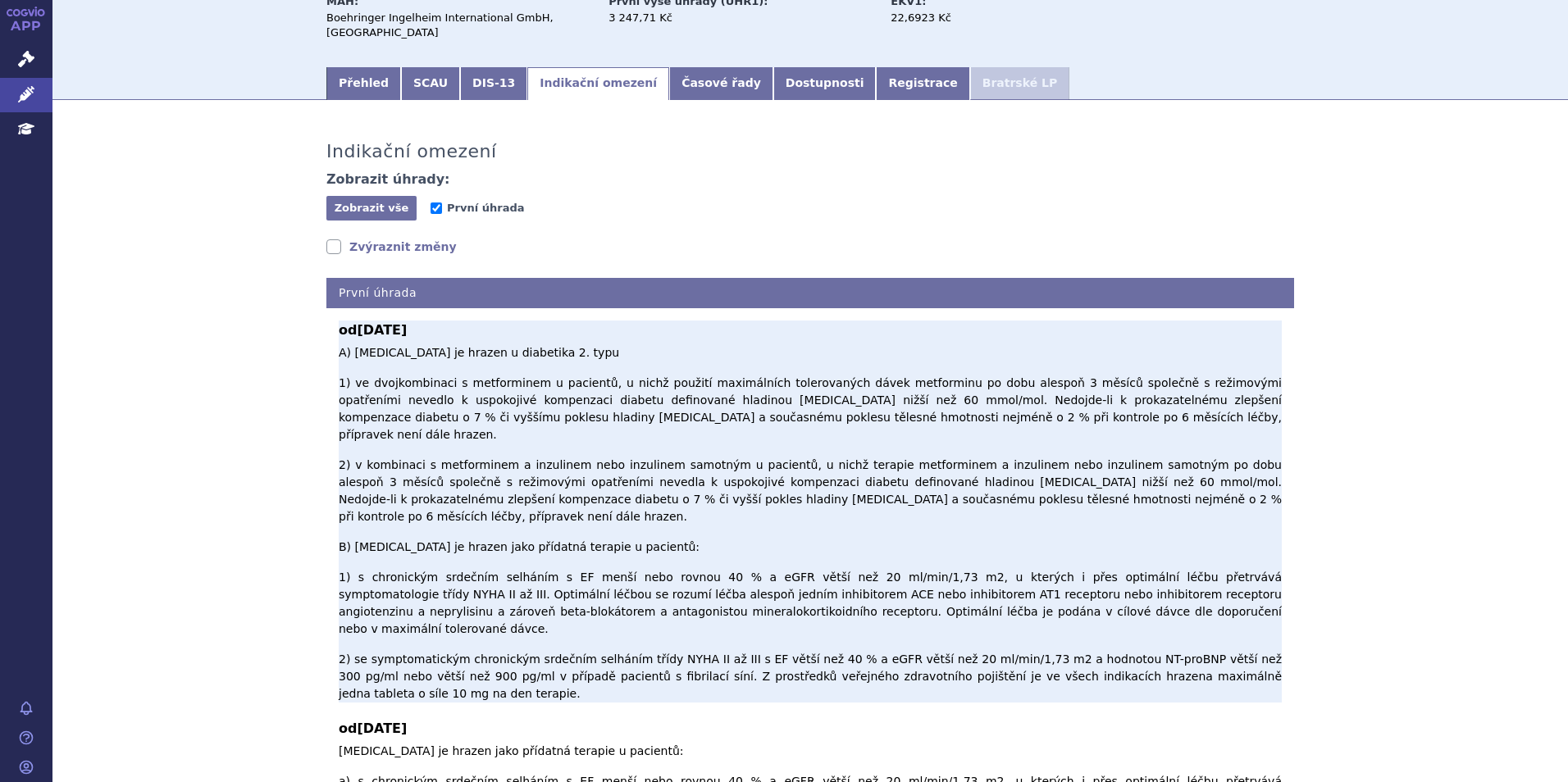
click at [424, 398] on p "A) [MEDICAL_DATA] je hrazen u diabetika 2. typu 1) ve dvojkombinaci s metformin…" at bounding box center [810, 523] width 943 height 358
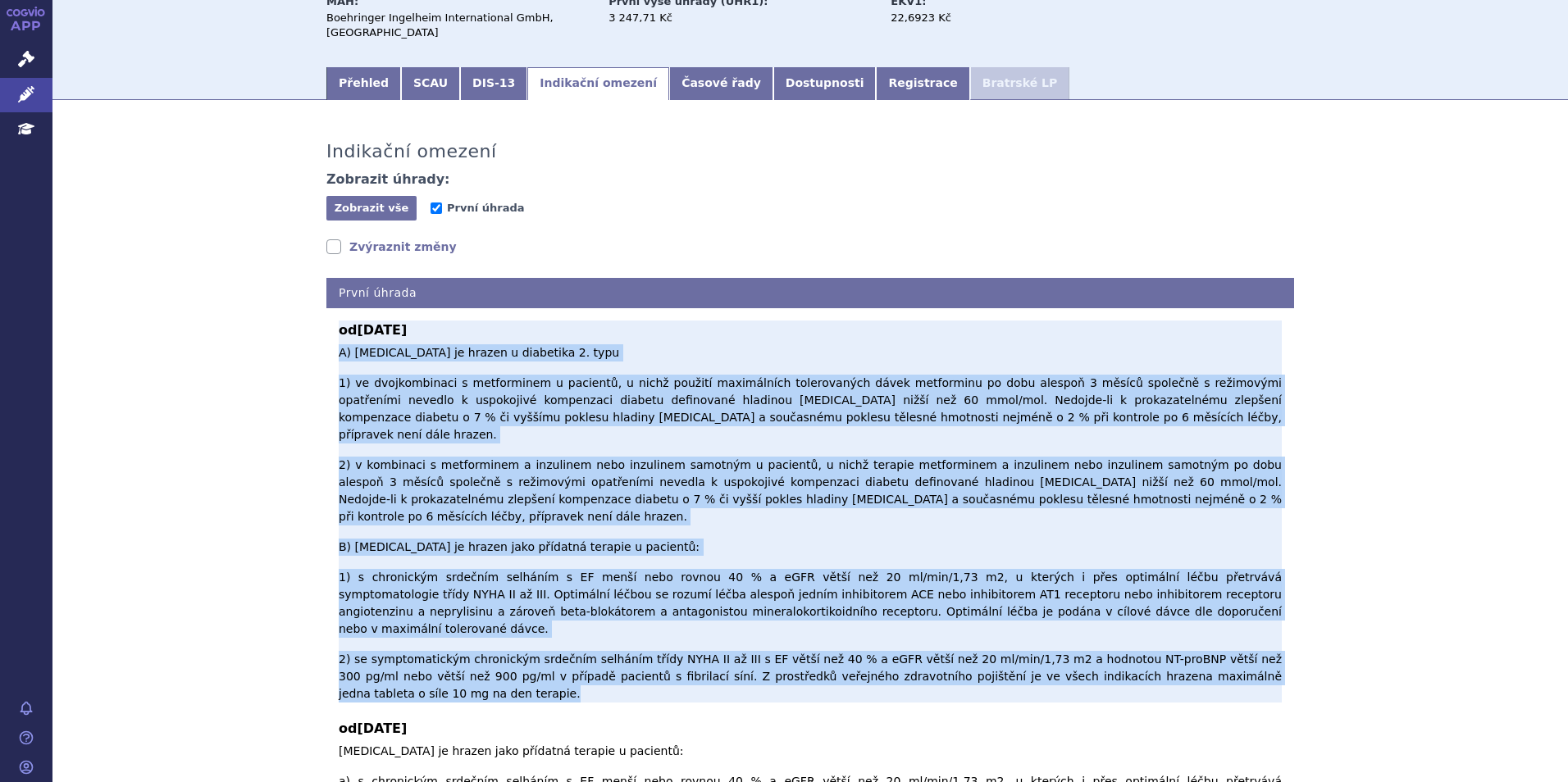
drag, startPoint x: 336, startPoint y: 353, endPoint x: 1263, endPoint y: 557, distance: 949.2
click at [1263, 557] on p "A) [MEDICAL_DATA] je hrazen u diabetika 2. typu 1) ve dvojkombinaci s metformin…" at bounding box center [810, 523] width 943 height 358
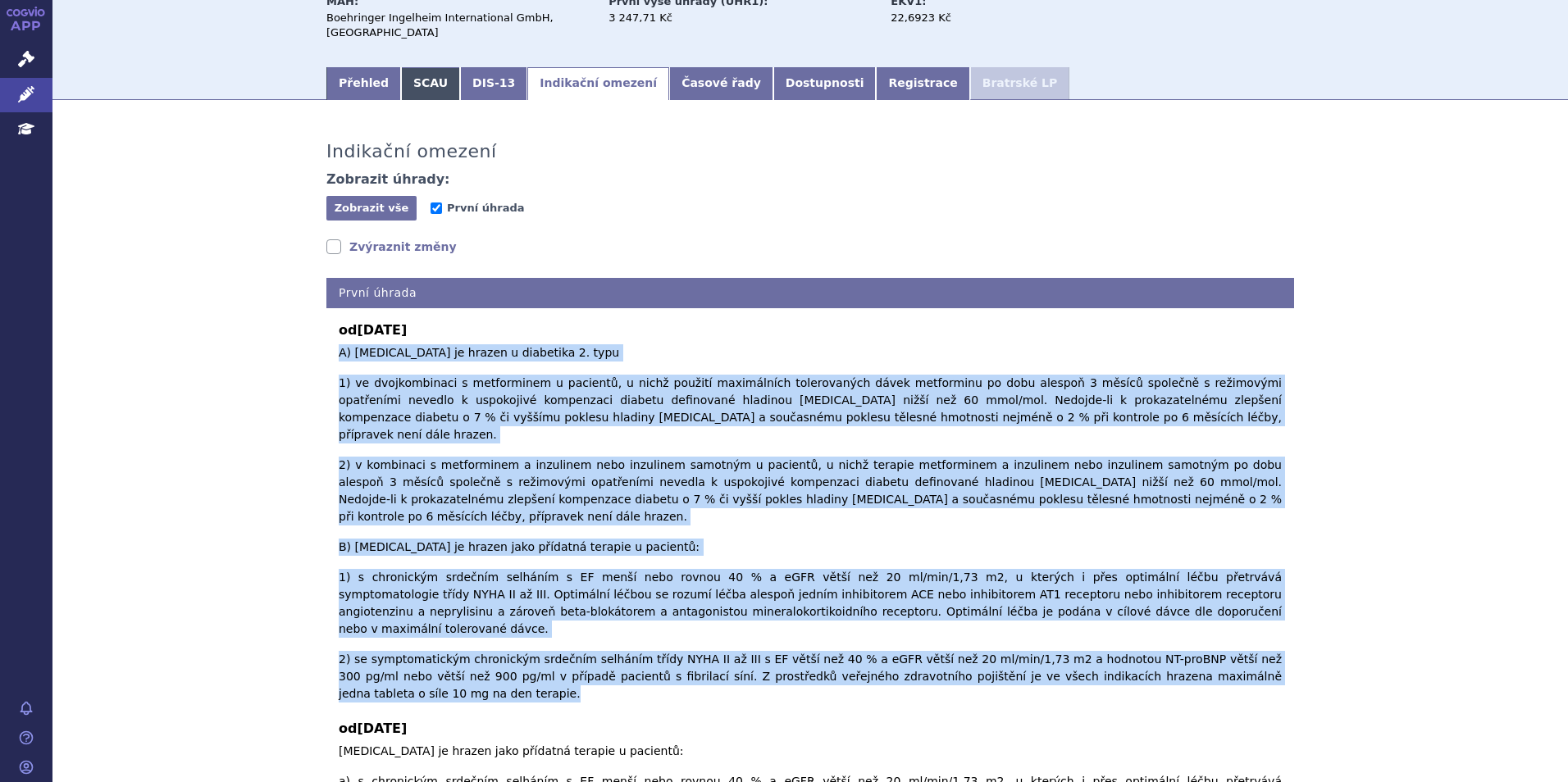
click at [416, 85] on link "SCAU" at bounding box center [430, 84] width 59 height 32
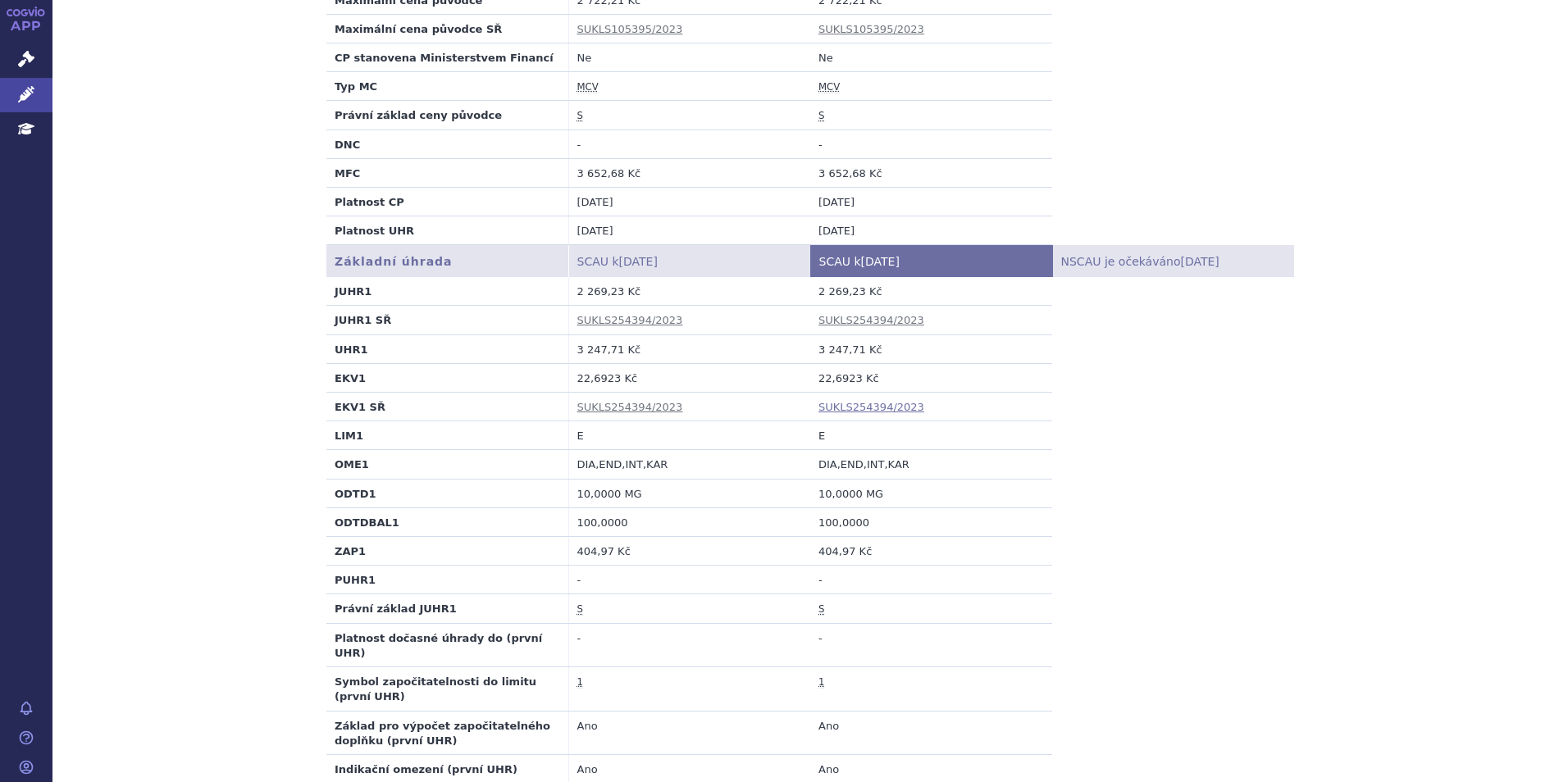
scroll to position [410, 0]
drag, startPoint x: 899, startPoint y: 462, endPoint x: 811, endPoint y: 470, distance: 88.4
click at [811, 470] on td "DIA,END,INT,KAR" at bounding box center [931, 464] width 242 height 29
copy td "DIA,END,INT,KAR"
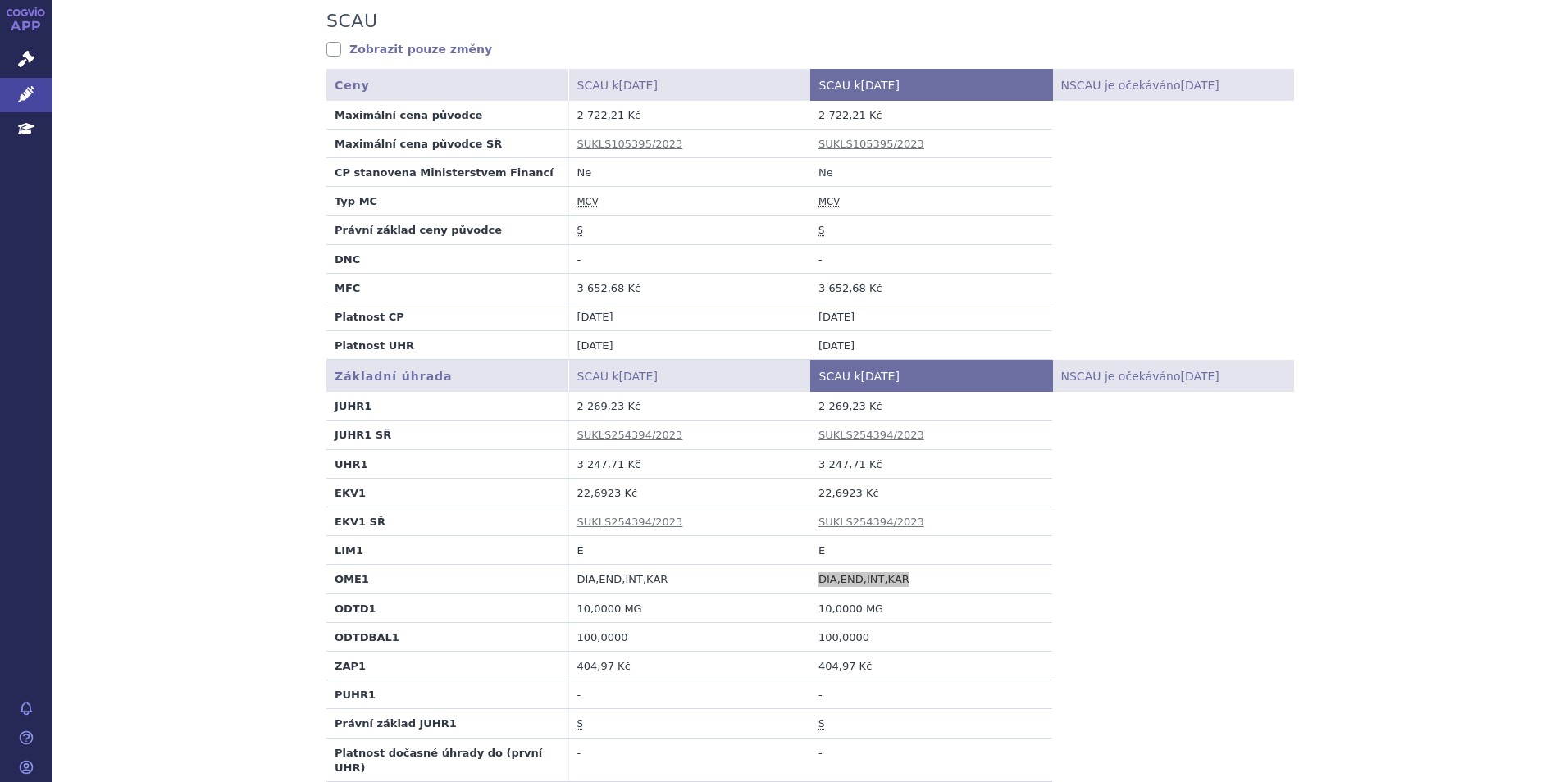
scroll to position [0, 0]
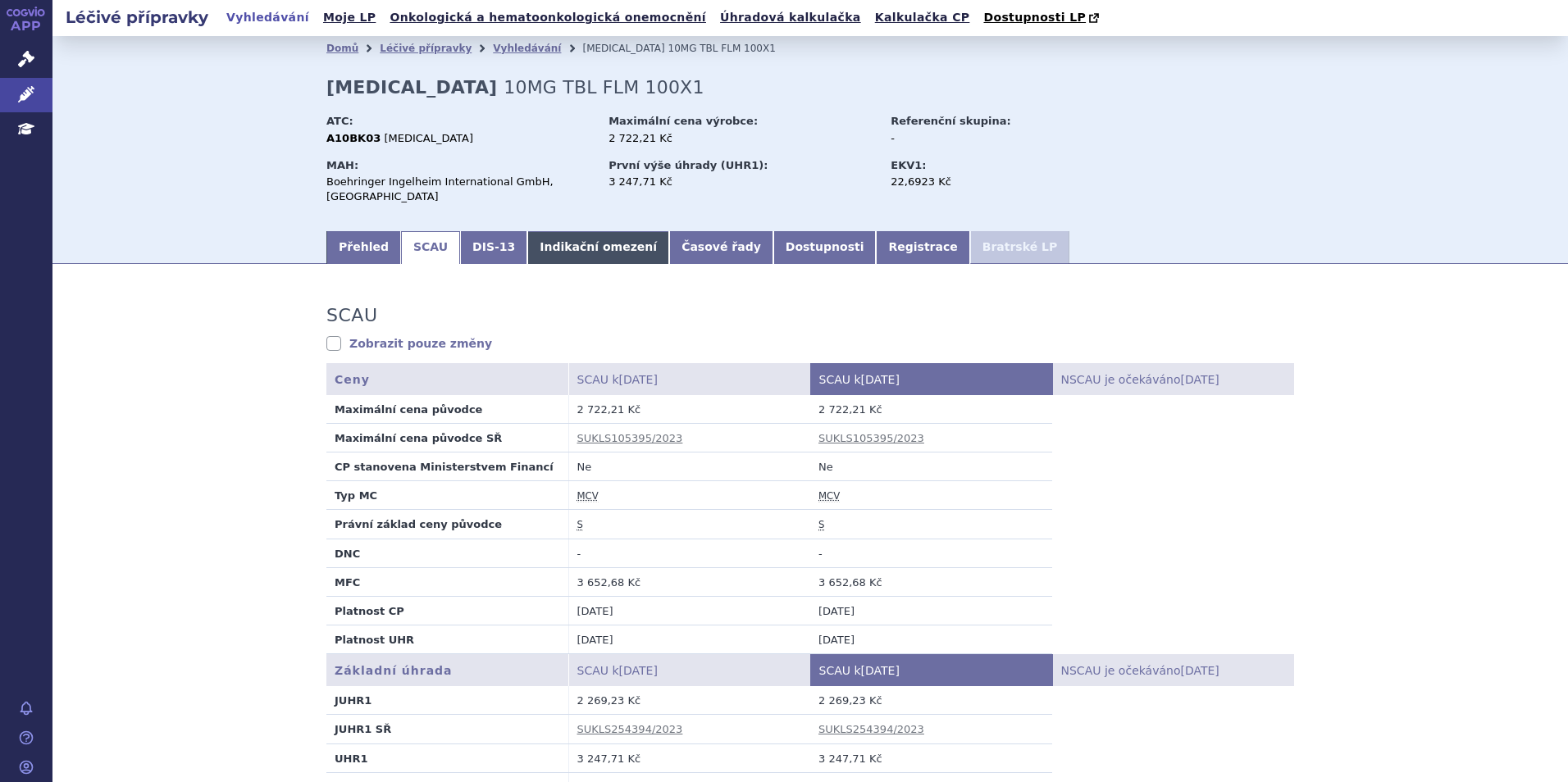
click at [569, 253] on link "Indikační omezení" at bounding box center [598, 248] width 142 height 32
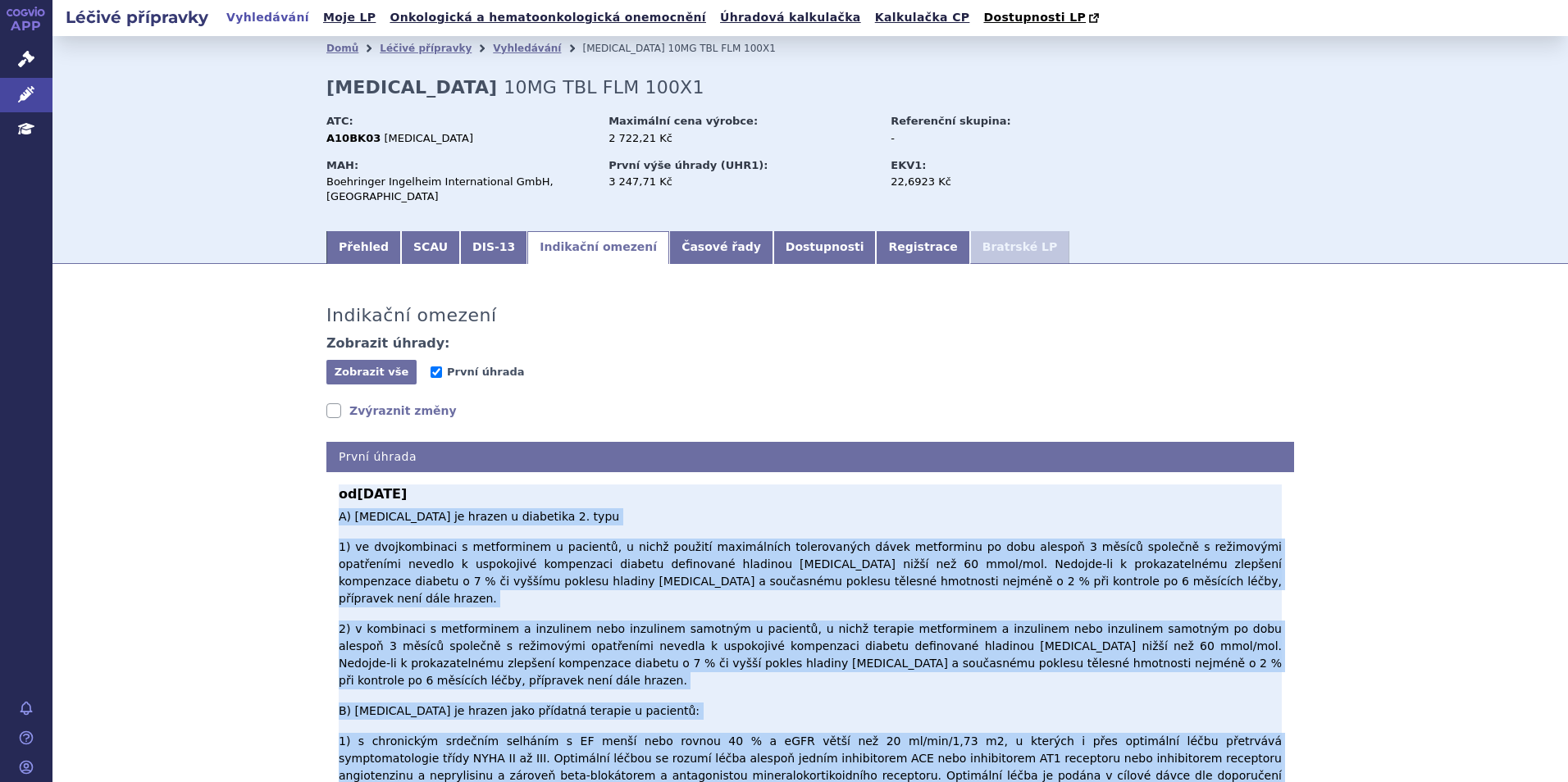
drag, startPoint x: 336, startPoint y: 520, endPoint x: 1238, endPoint y: 721, distance: 924.1
click at [1238, 721] on p "A) [MEDICAL_DATA] je hrazen u diabetika 2. typu 1) ve dvojkombinaci s metformin…" at bounding box center [810, 687] width 943 height 358
copy p "L) Ipsumdolorsit am consec a elitseddo 1. eius 5) te incididuntutl e doloremagn…"
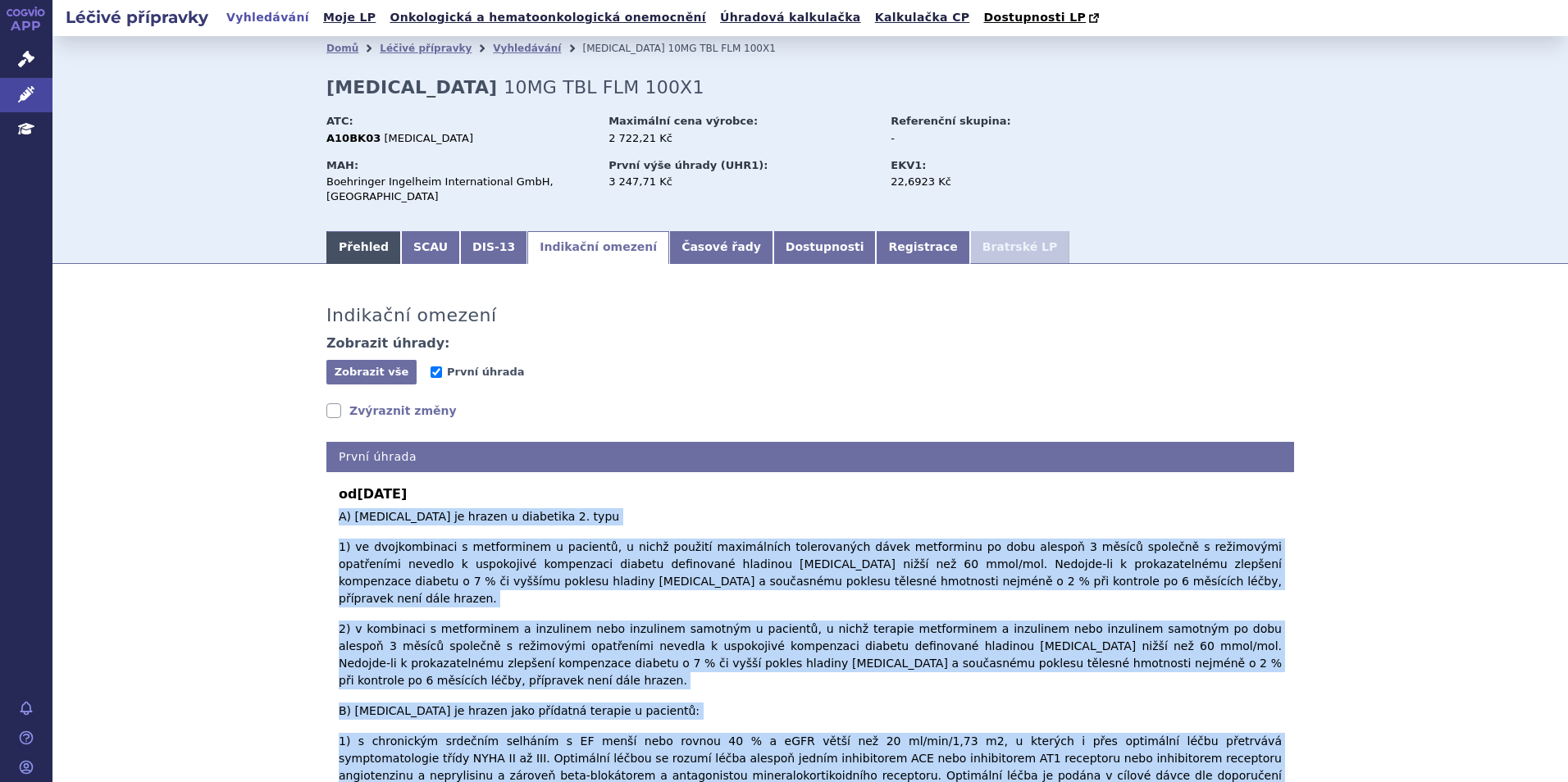
click at [380, 255] on link "Přehled" at bounding box center [363, 248] width 74 height 32
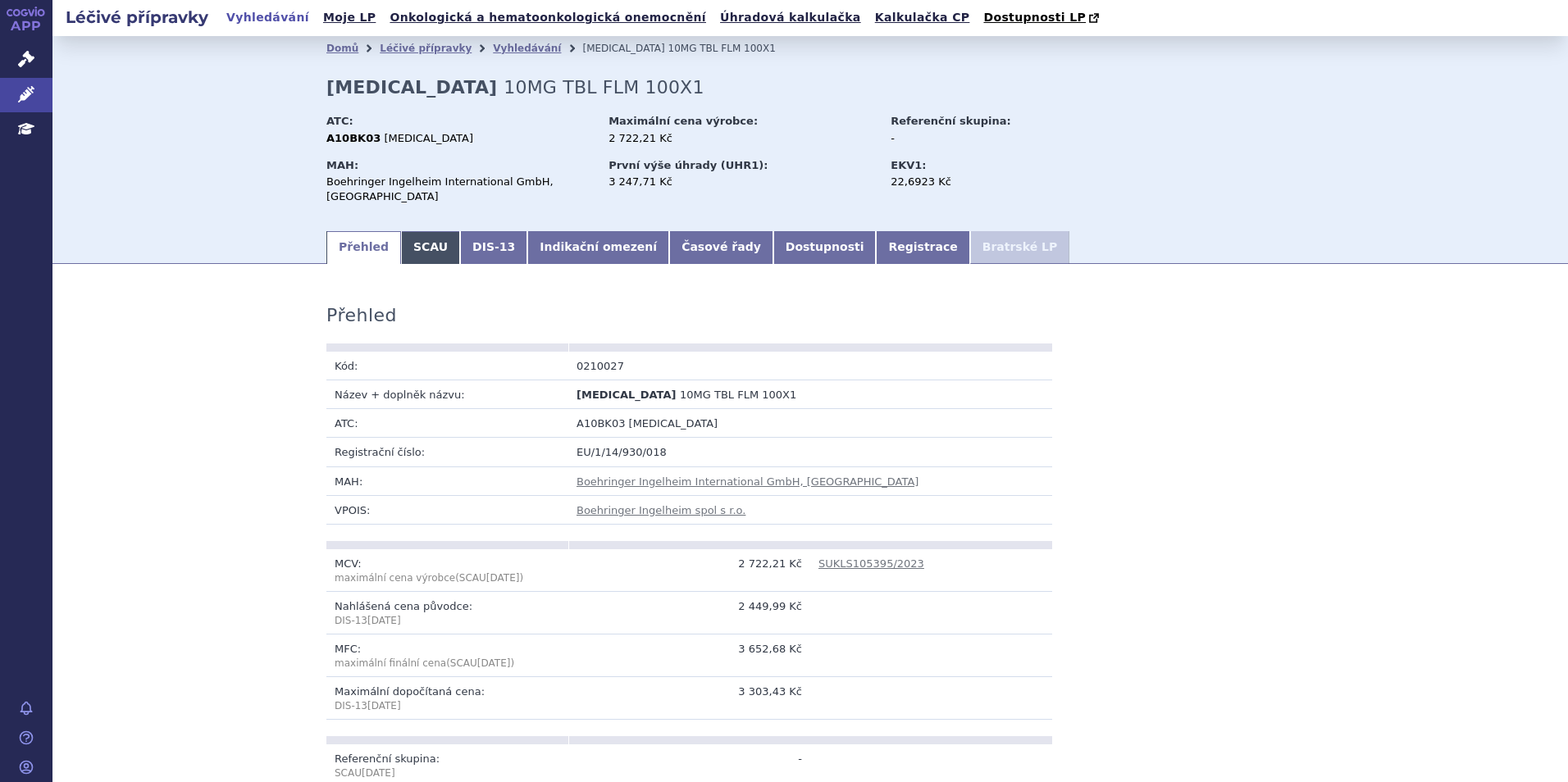
click at [416, 243] on link "SCAU" at bounding box center [430, 248] width 59 height 32
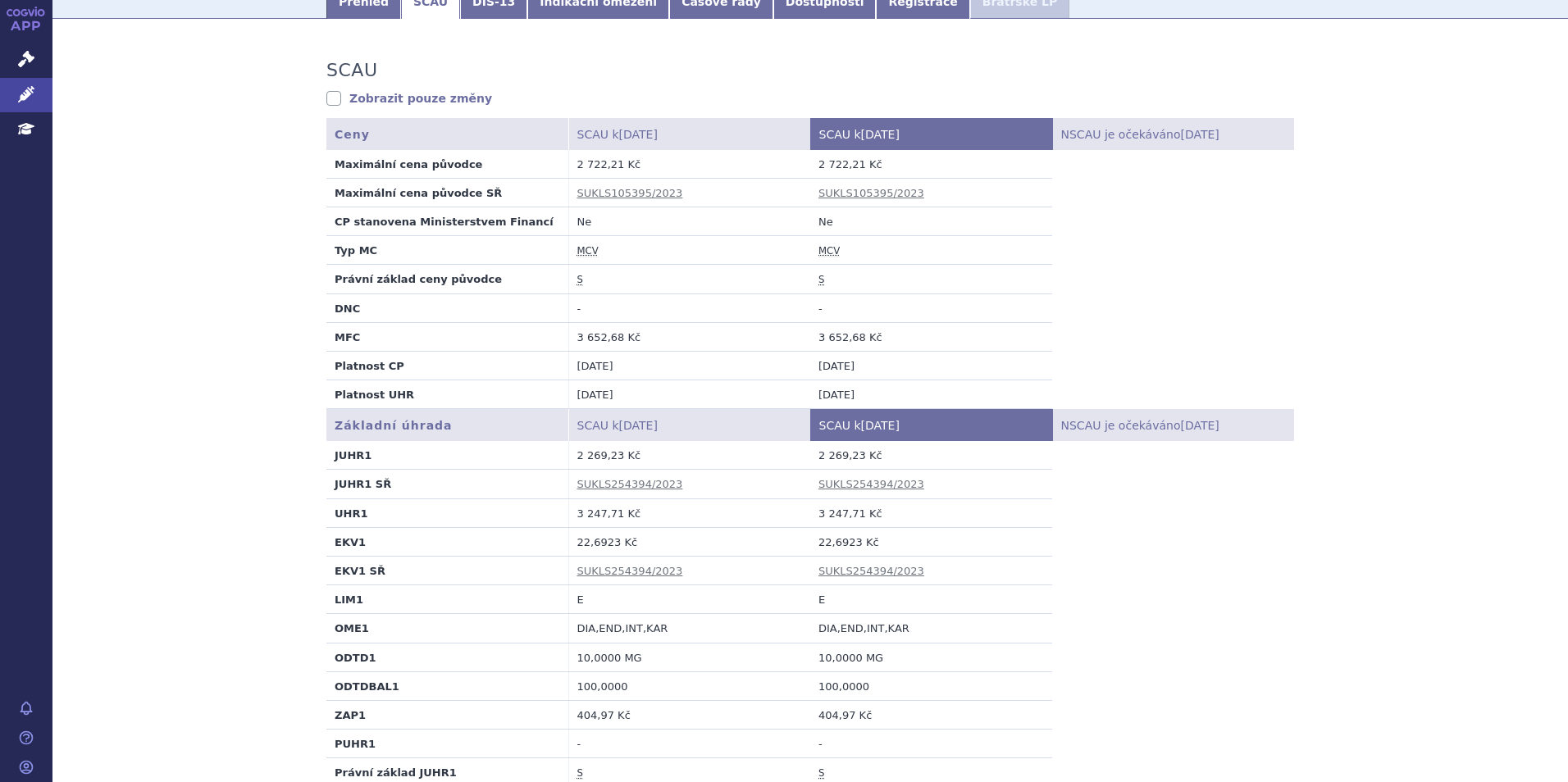
scroll to position [246, 0]
click at [339, 632] on strong "OME1" at bounding box center [351, 627] width 34 height 12
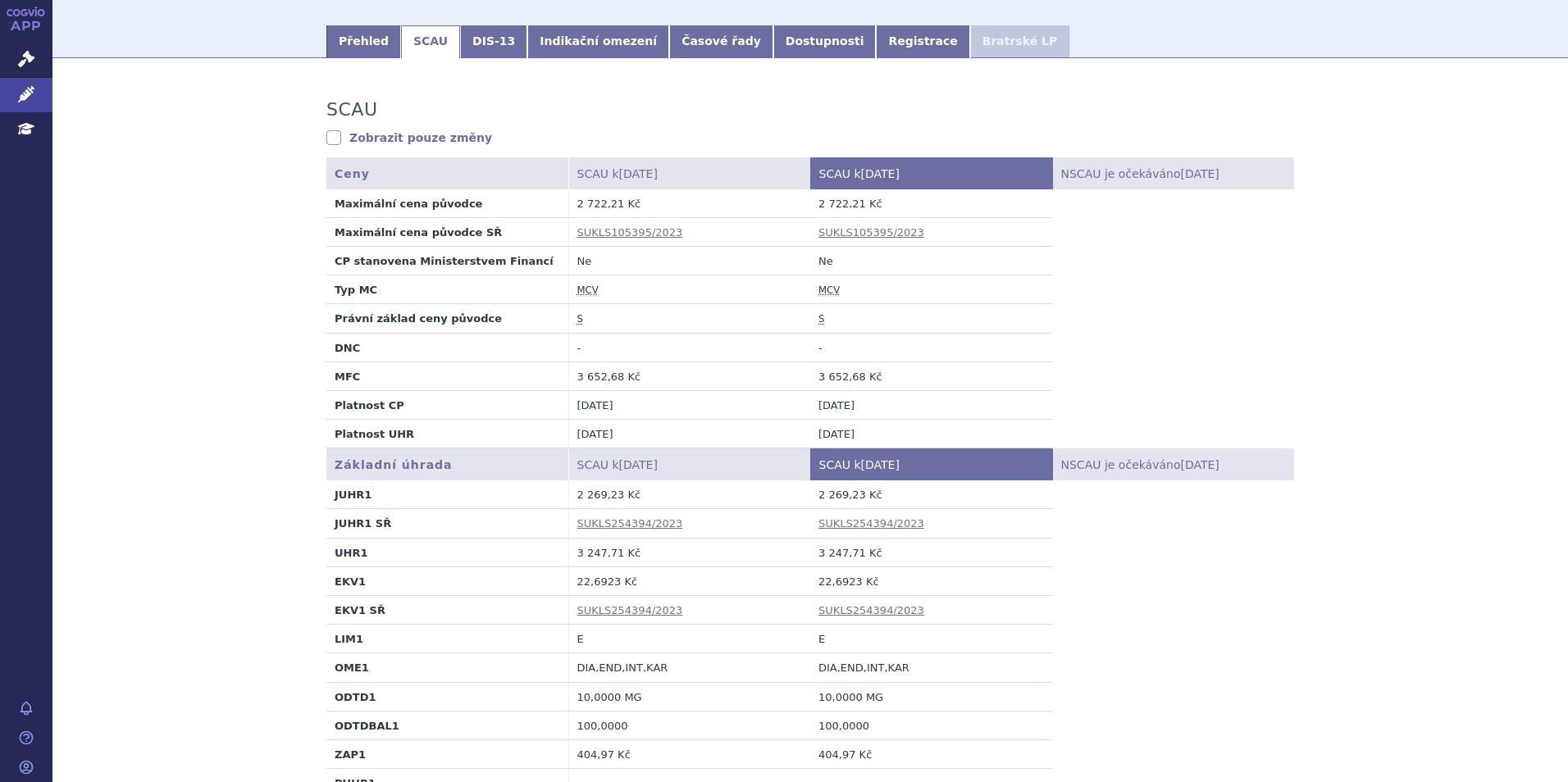
scroll to position [82, 0]
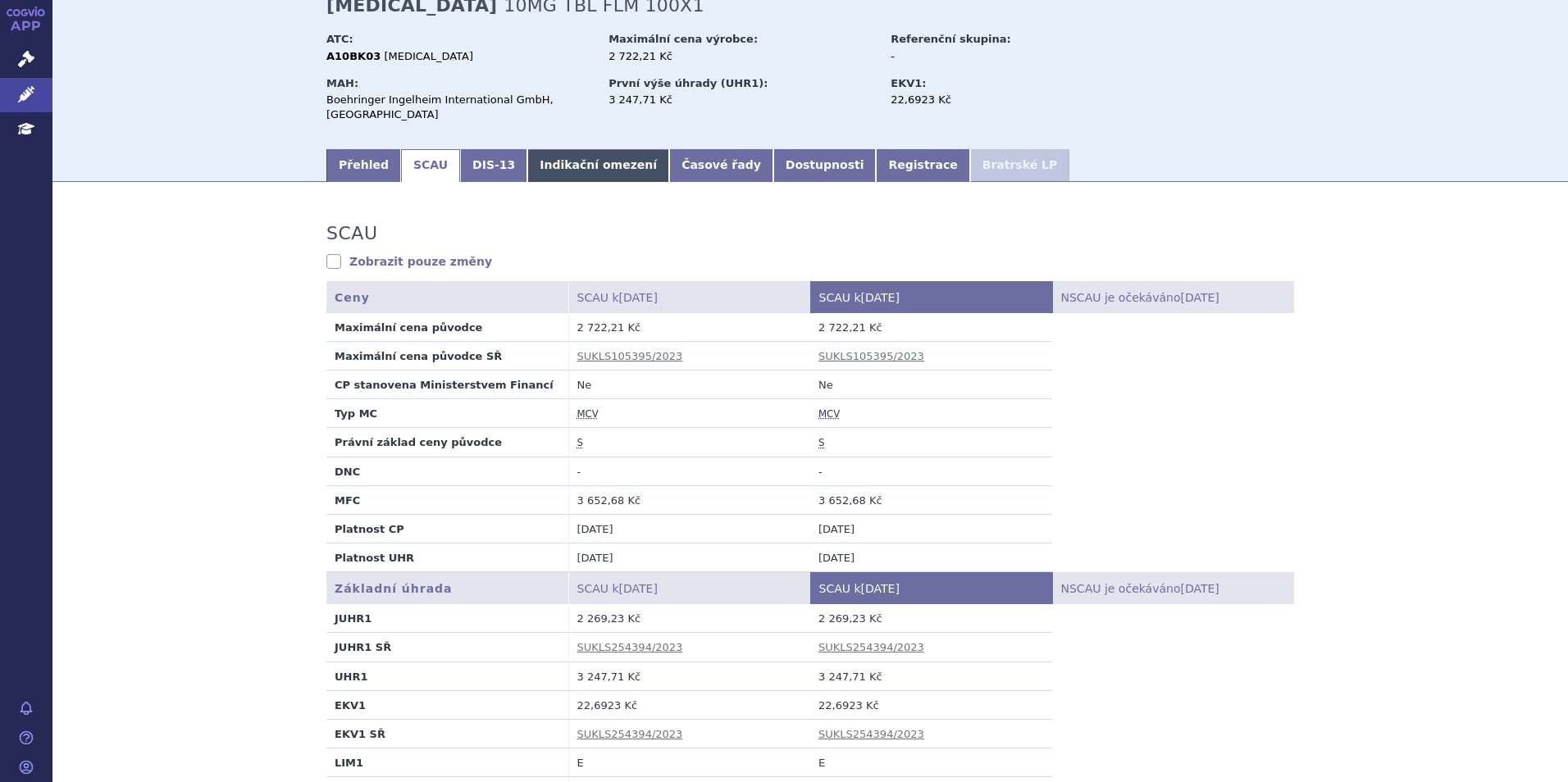
click at [572, 162] on link "Indikační omezení" at bounding box center [598, 166] width 142 height 32
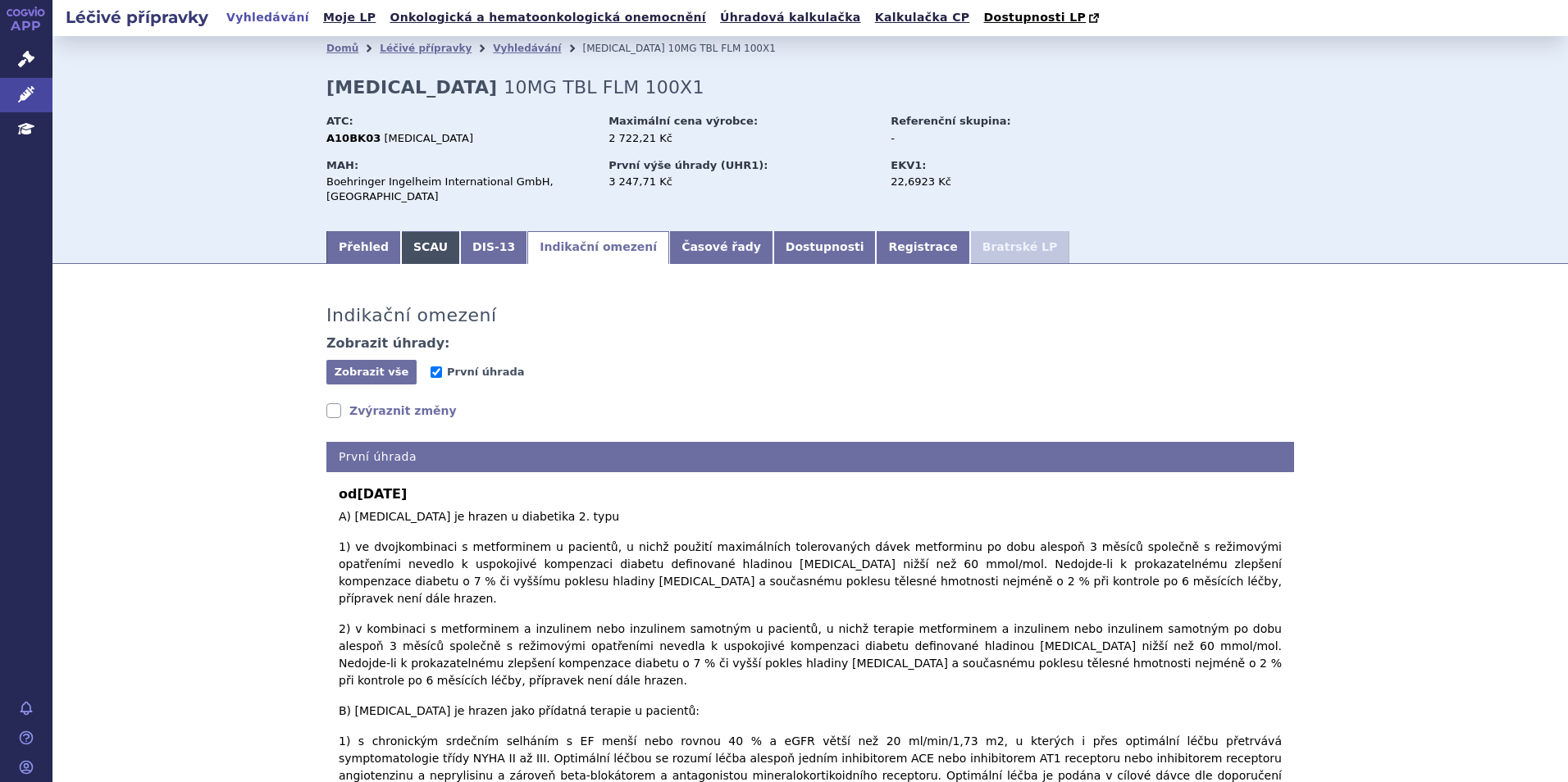
click at [404, 246] on link "SCAU" at bounding box center [430, 248] width 59 height 32
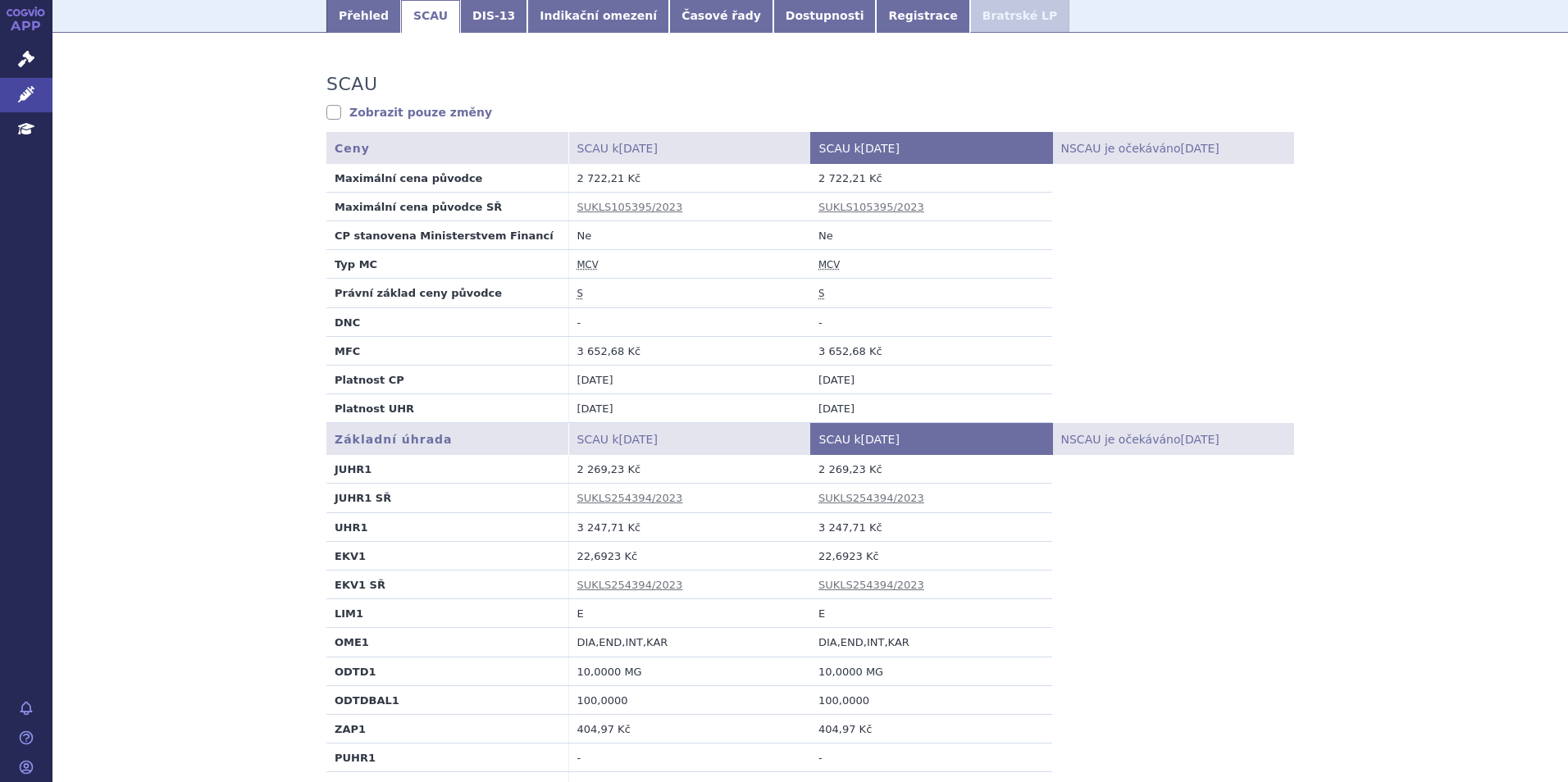
scroll to position [246, 0]
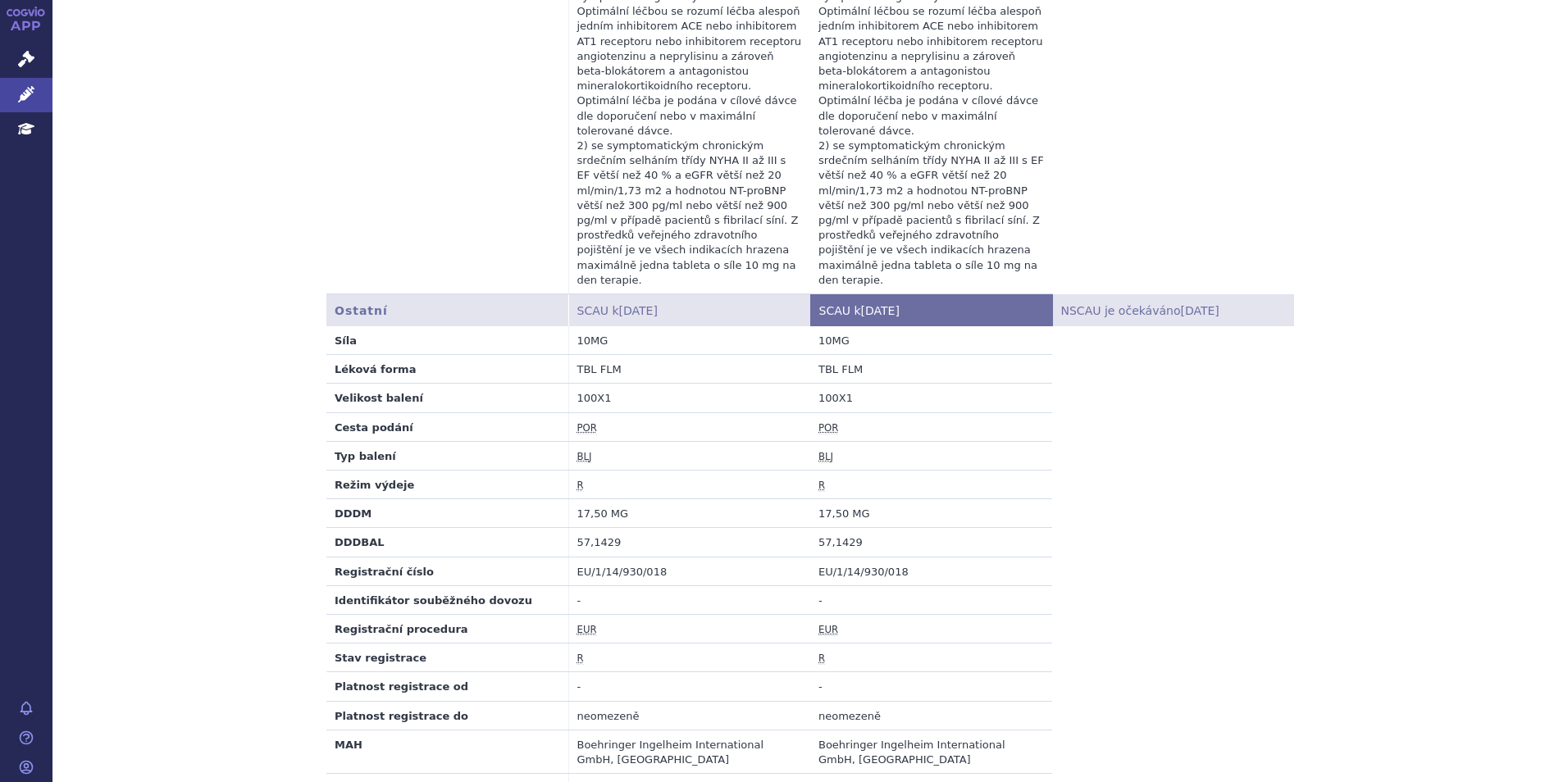
scroll to position [1886, 0]
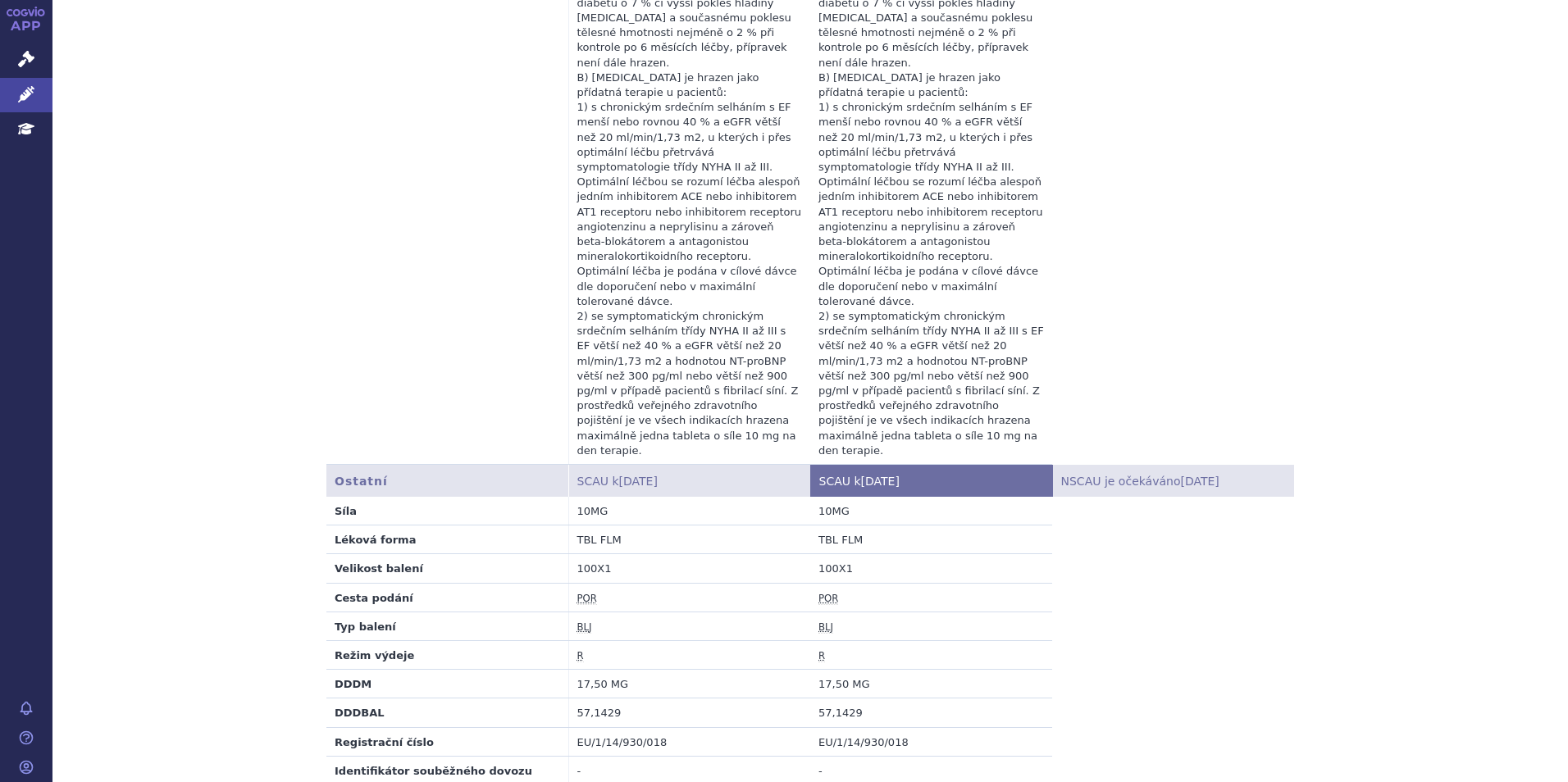
scroll to position [1640, 0]
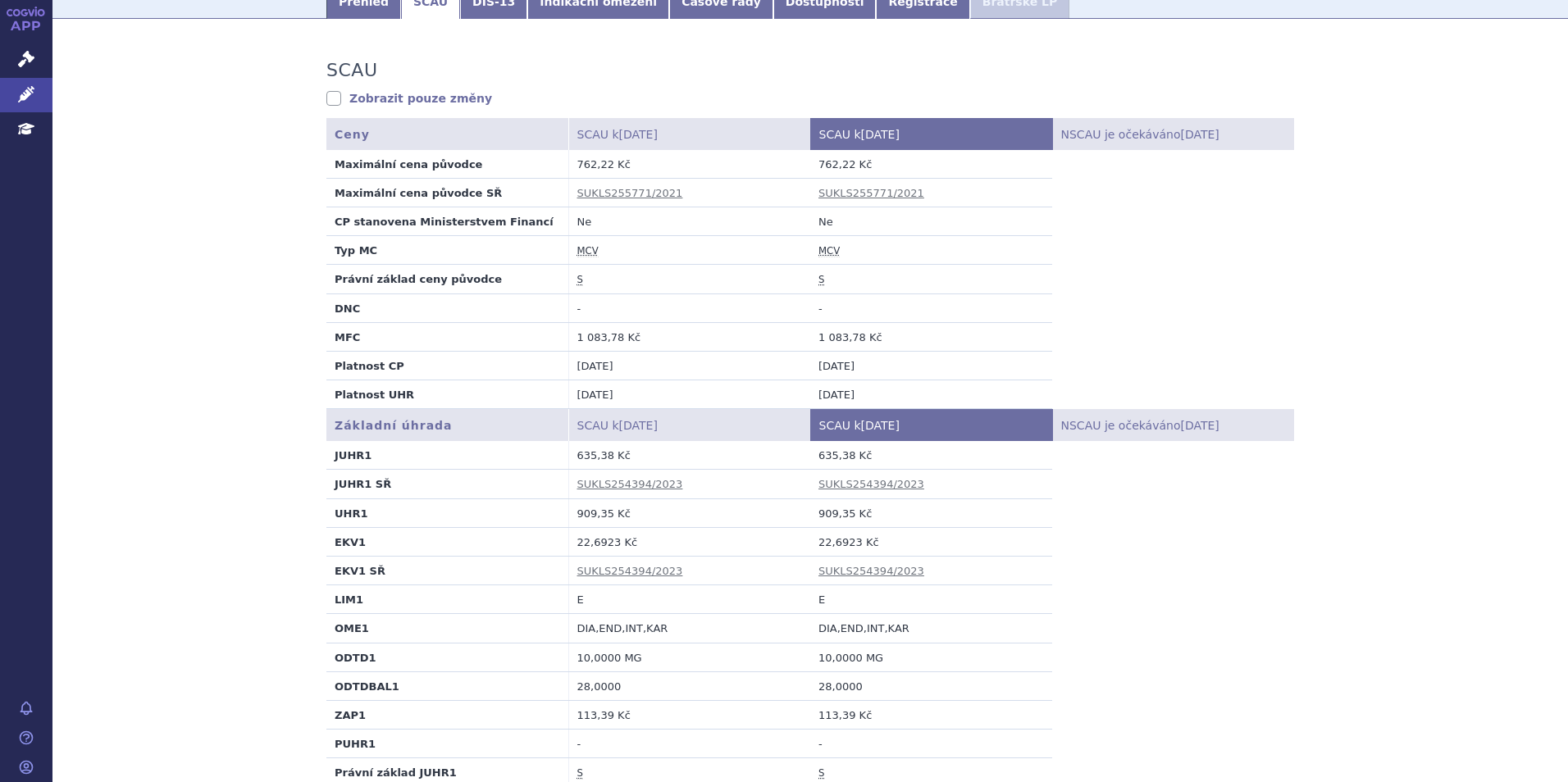
scroll to position [246, 0]
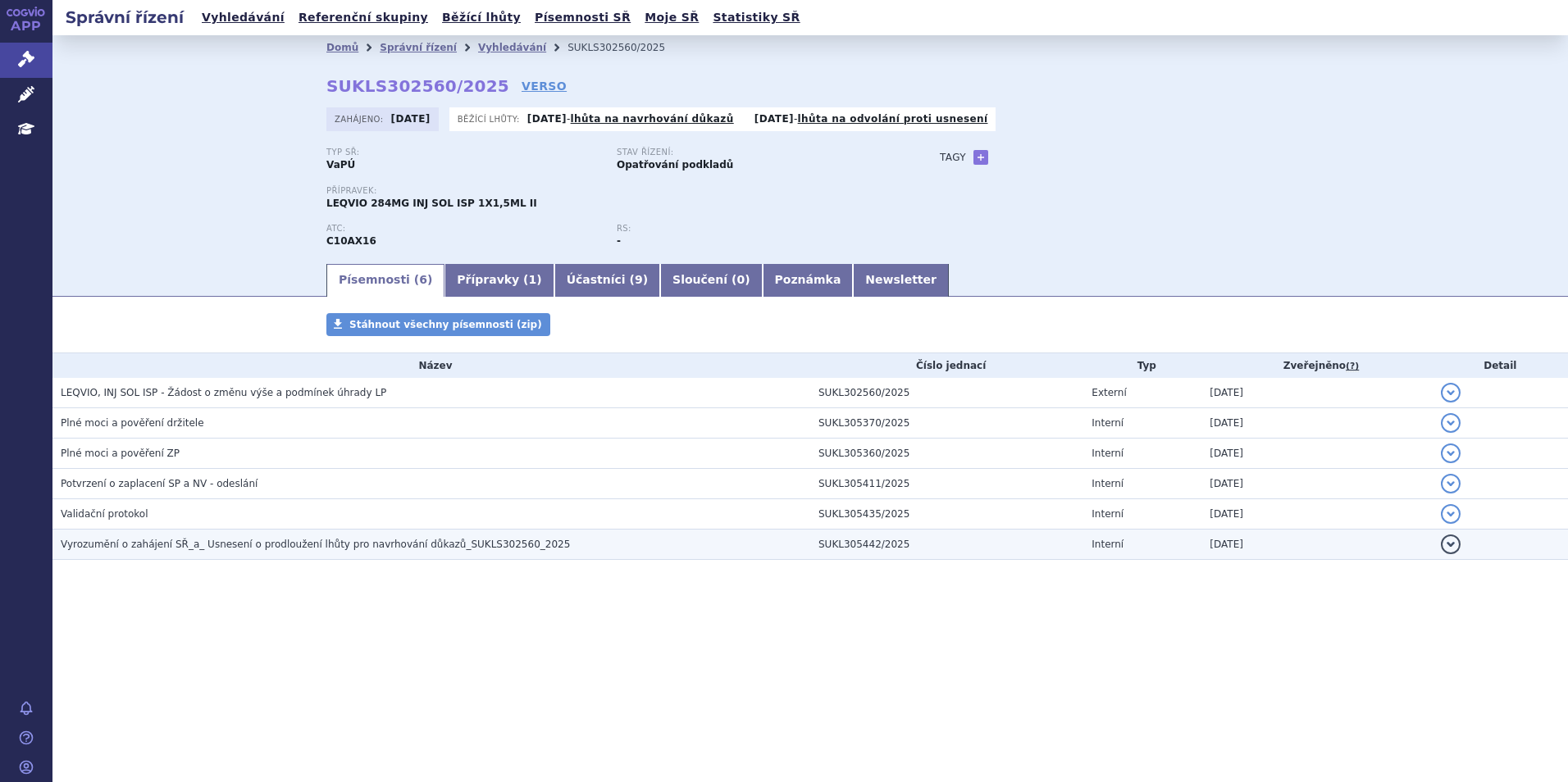
click at [191, 550] on span "Vyrozumění o zahájení SŘ_a_ Usnesení o prodloužení lhůty pro navrhování důkazů_…" at bounding box center [315, 544] width 510 height 11
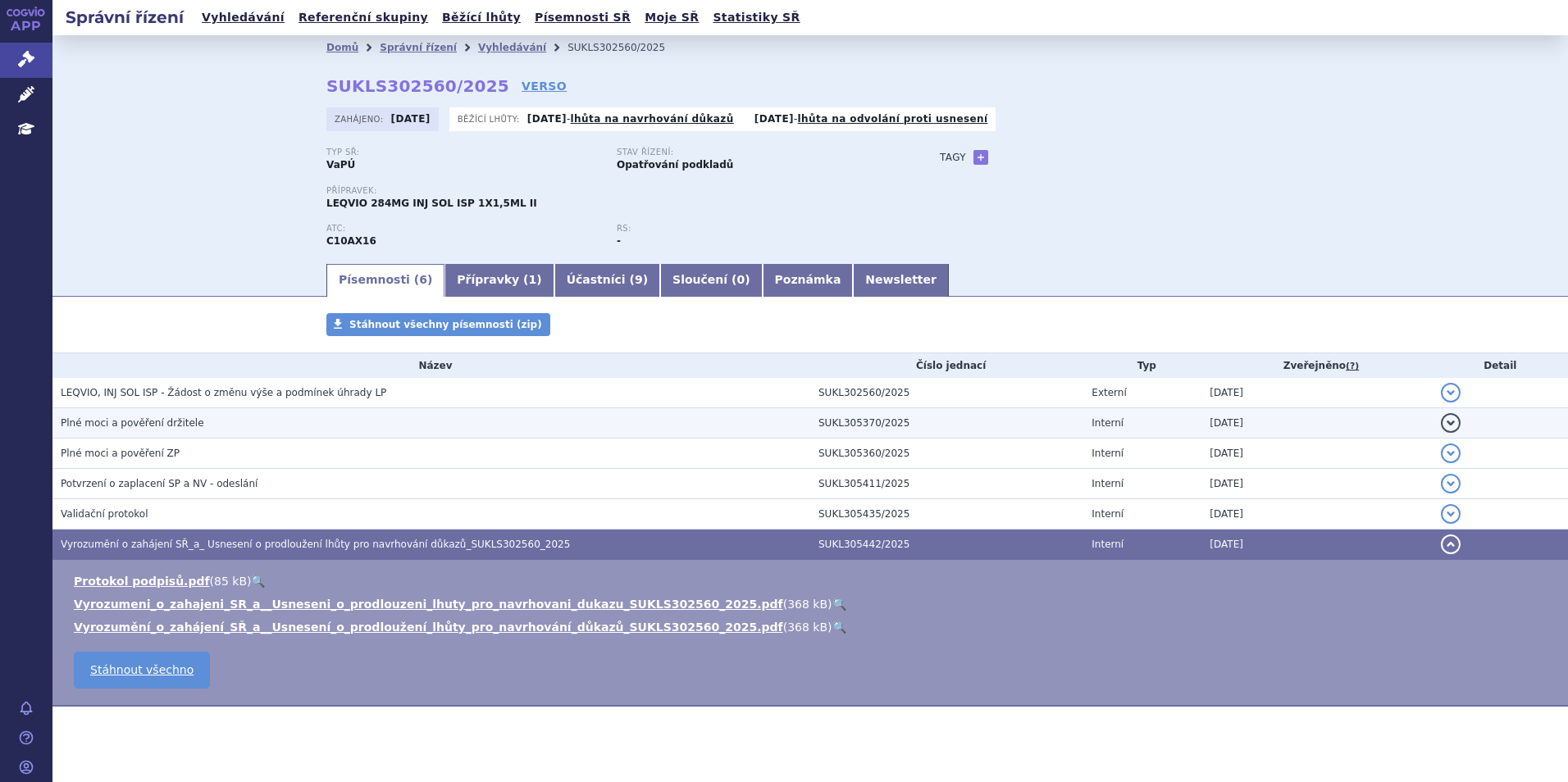
click at [141, 429] on span "Plné moci a pověření držitele" at bounding box center [133, 422] width 144 height 11
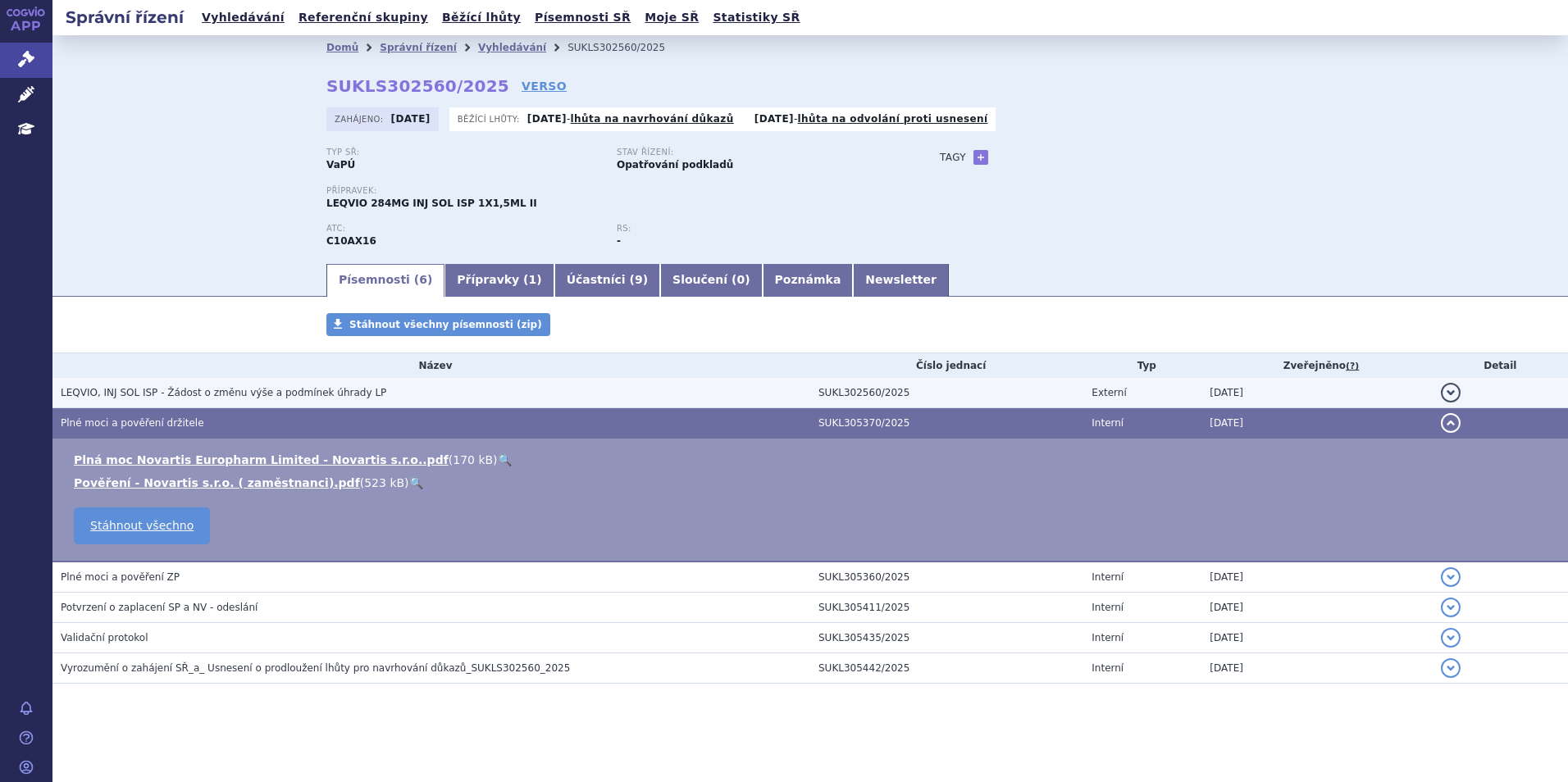
click at [157, 393] on span "LEQVIO, INJ SOL ISP - Žádost o změnu výše a podmínek úhrady LP" at bounding box center [223, 392] width 326 height 11
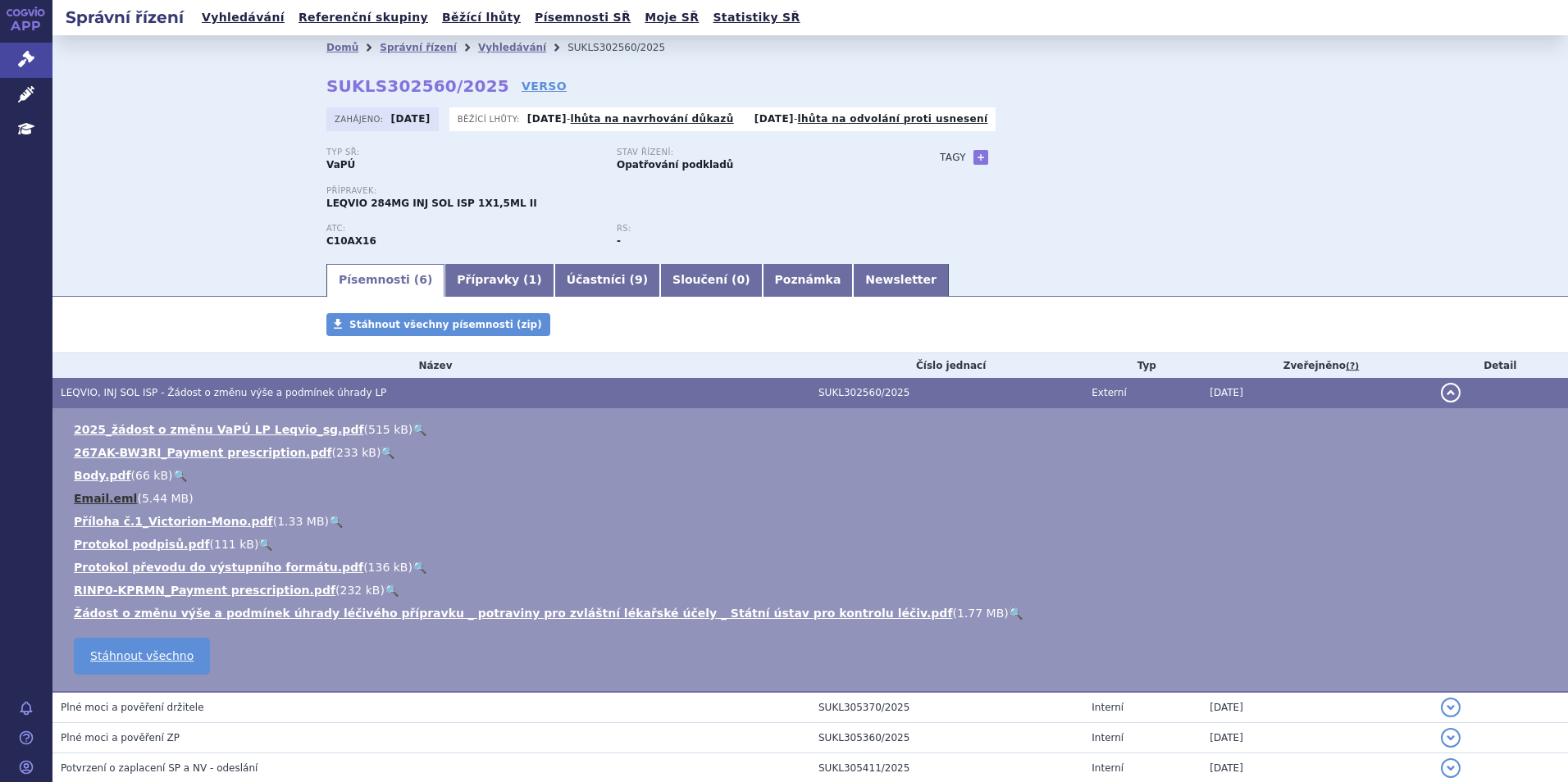
click at [103, 498] on link "Email.eml" at bounding box center [105, 498] width 63 height 13
click at [651, 540] on li "Protokol podpisů.pdf ( 111 kB ) 🔍" at bounding box center [812, 544] width 1478 height 16
click at [1135, 535] on ul "2025_žádost o změnu VaPÚ LP Leqvio_sg.pdf ( 515 kB ) 🔍 267AK-BW3RI_Payment pres…" at bounding box center [811, 521] width 1483 height 200
